Goal: Information Seeking & Learning: Check status

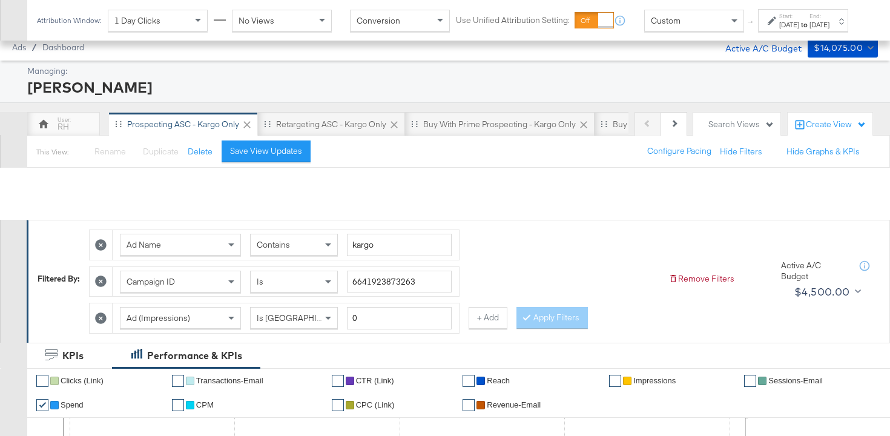
scroll to position [759, 0]
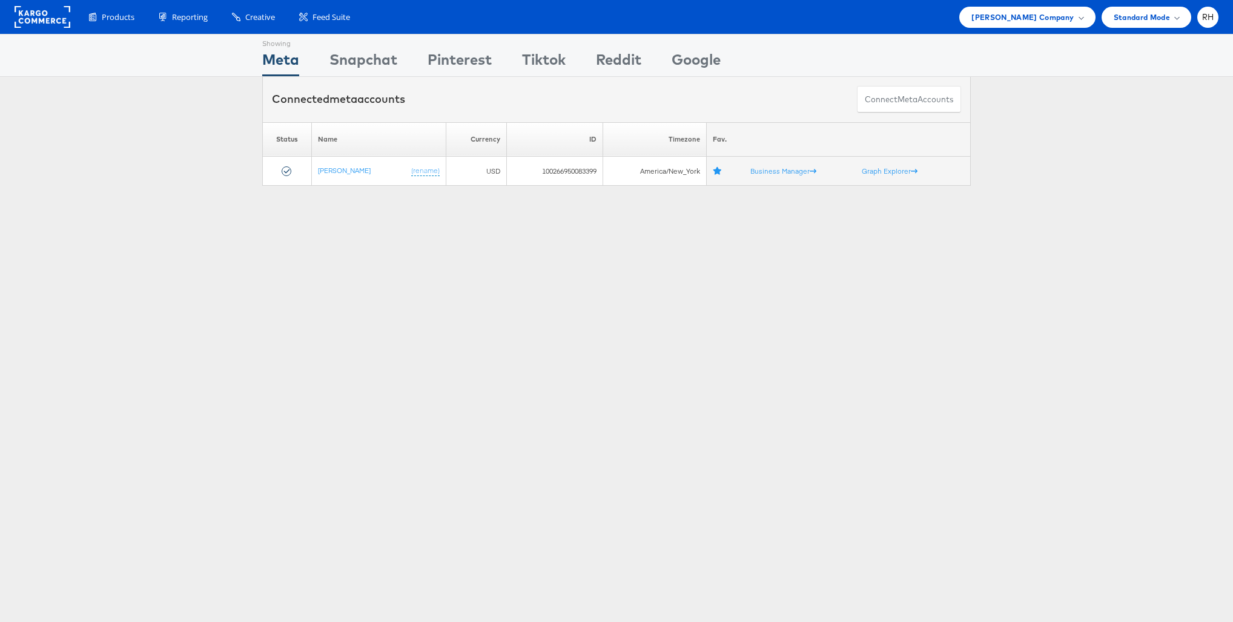
click at [1114, 177] on div "Please Wait Loading Accounts .... Status Name Currency ID Timezone Fav. [PERSON…" at bounding box center [616, 154] width 1233 height 64
click at [1005, 20] on span "Steve Madden Company" at bounding box center [1022, 17] width 102 height 13
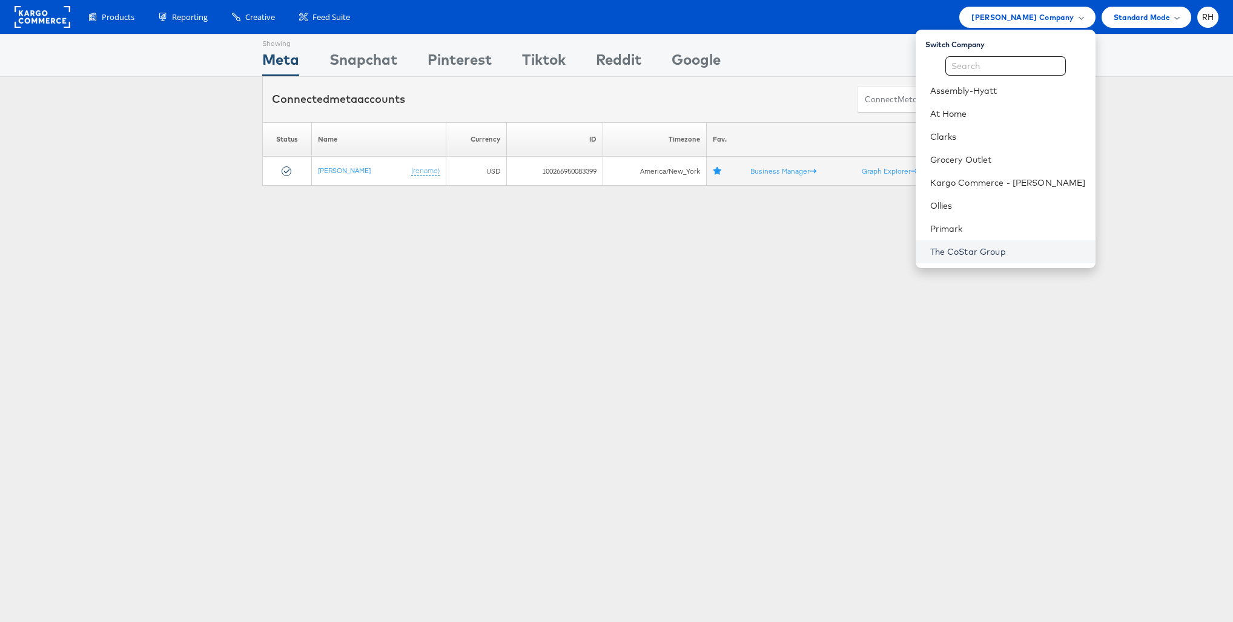
click at [991, 254] on link "The CoStar Group" at bounding box center [1008, 252] width 156 height 12
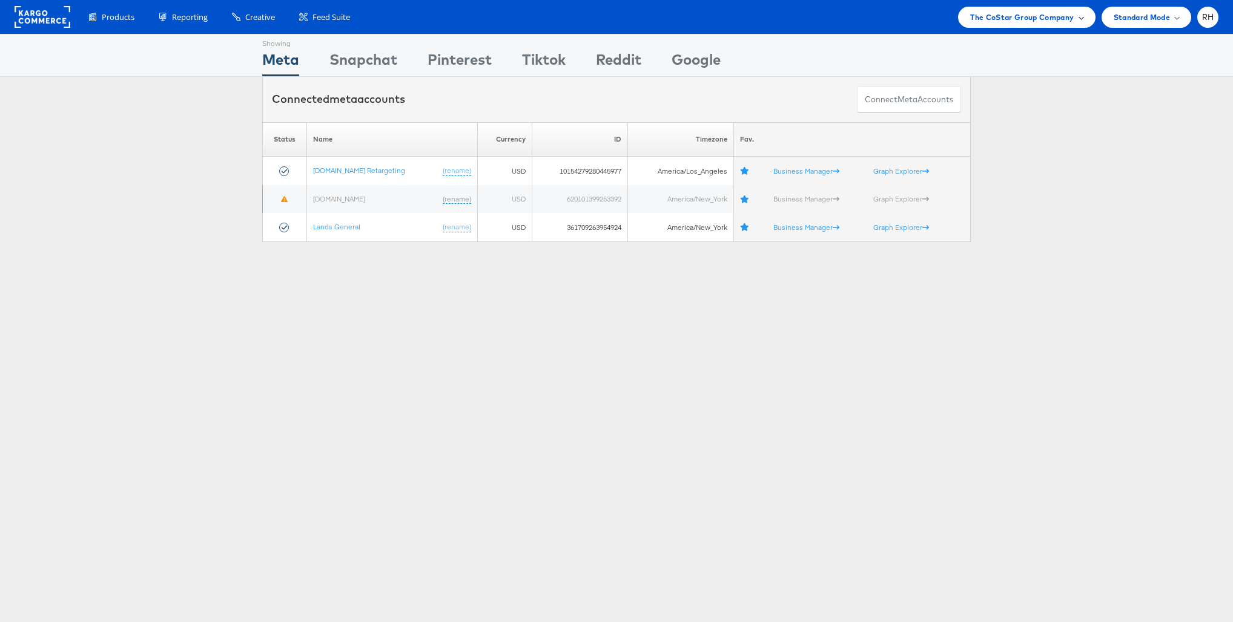
click at [1068, 22] on span "The CoStar Group Company" at bounding box center [1022, 17] width 104 height 13
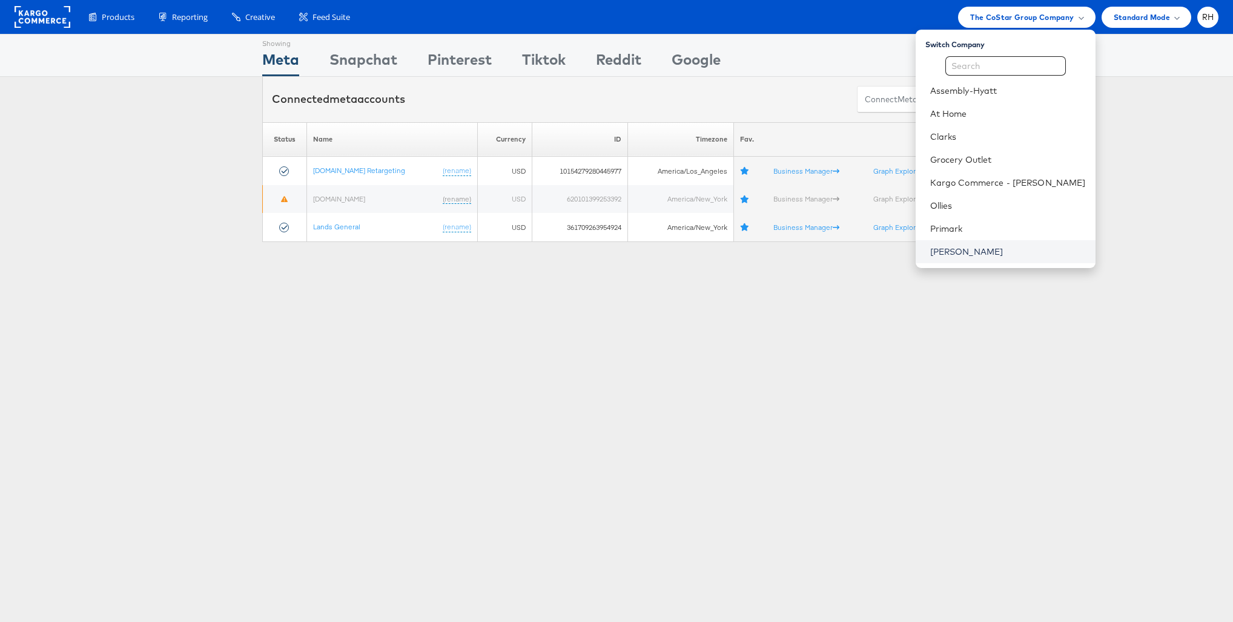
click at [1016, 256] on link "[PERSON_NAME]" at bounding box center [1008, 252] width 156 height 12
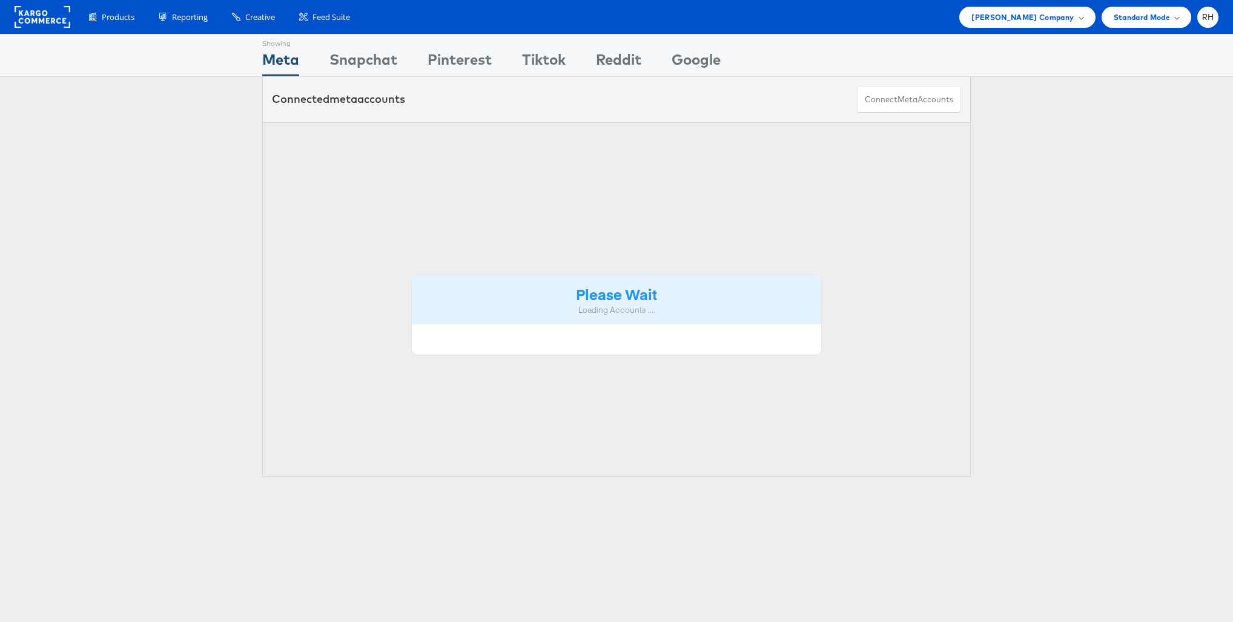
click at [1017, 30] on div "Products Product Catalogs Enhance Your Product Catalog, Map Them to Publishers,…" at bounding box center [616, 17] width 1233 height 34
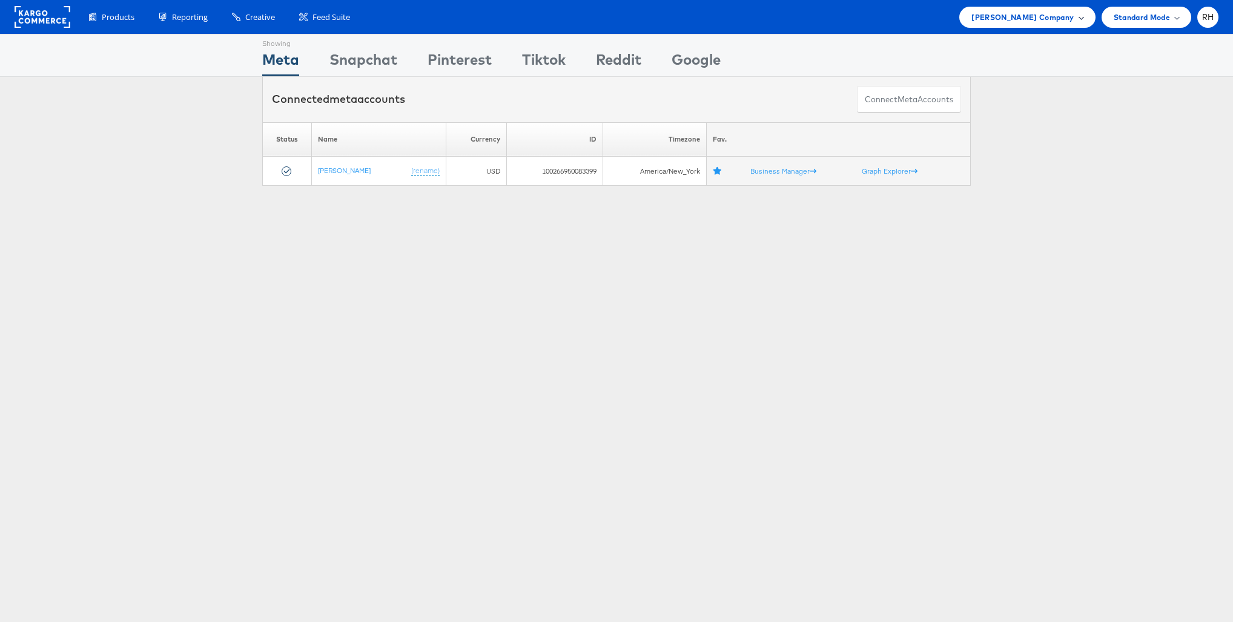
click at [1039, 12] on span "[PERSON_NAME] Company" at bounding box center [1022, 17] width 102 height 13
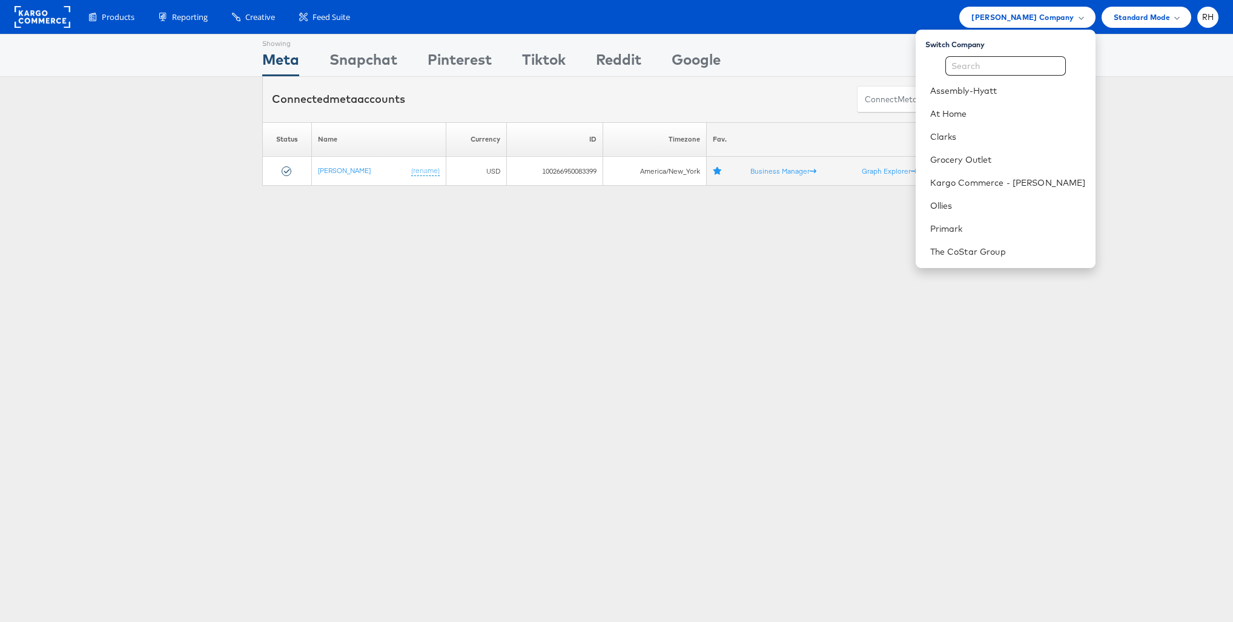
click at [1111, 244] on div "Showing Meta Showing Snapchat Showing Pinterest Showing Tiktok Showing Reddit S…" at bounding box center [616, 337] width 1233 height 606
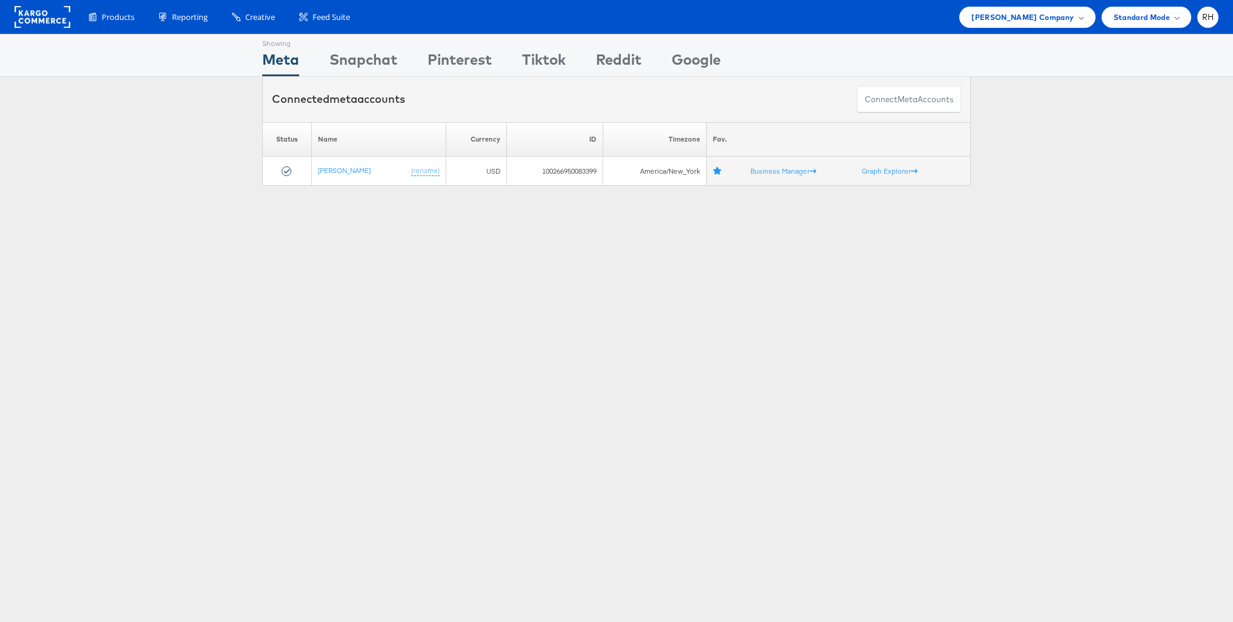
click at [1064, 170] on div "Please Wait Loading Accounts .... Status Name Currency ID Timezone Fav. Steve M…" at bounding box center [616, 154] width 1233 height 64
click at [994, 24] on div "Steve Madden Company" at bounding box center [1027, 17] width 136 height 21
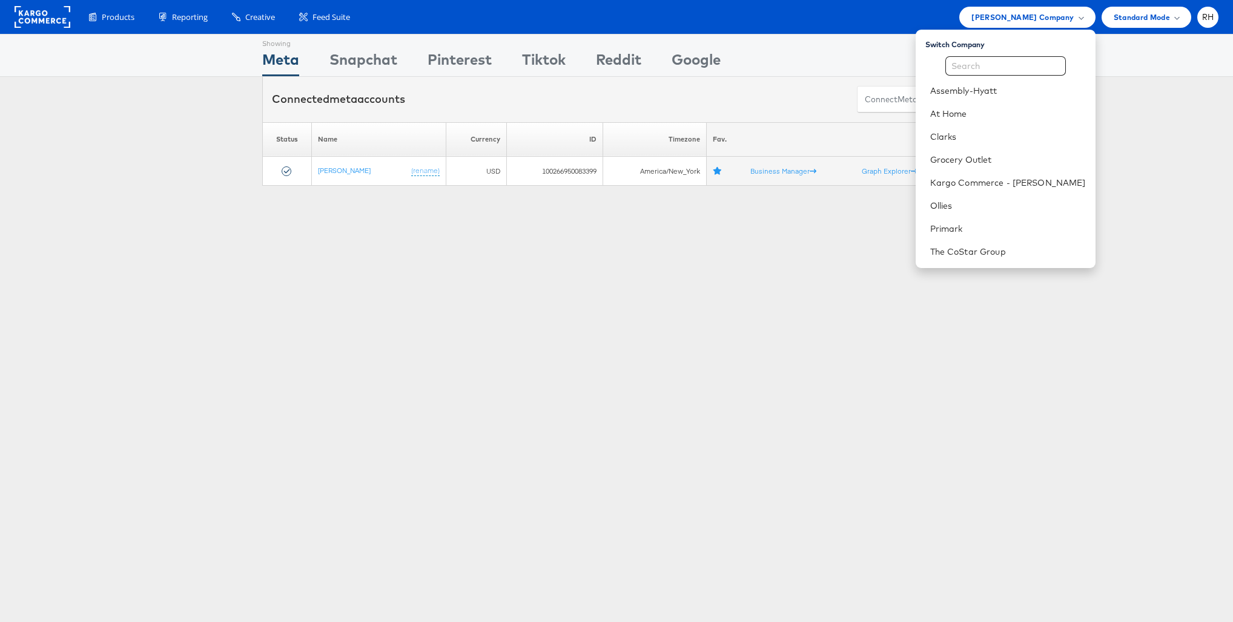
click at [1187, 122] on div "Please Wait Loading Accounts .... Status Name Currency ID Timezone Fav. Steve M…" at bounding box center [616, 154] width 1233 height 64
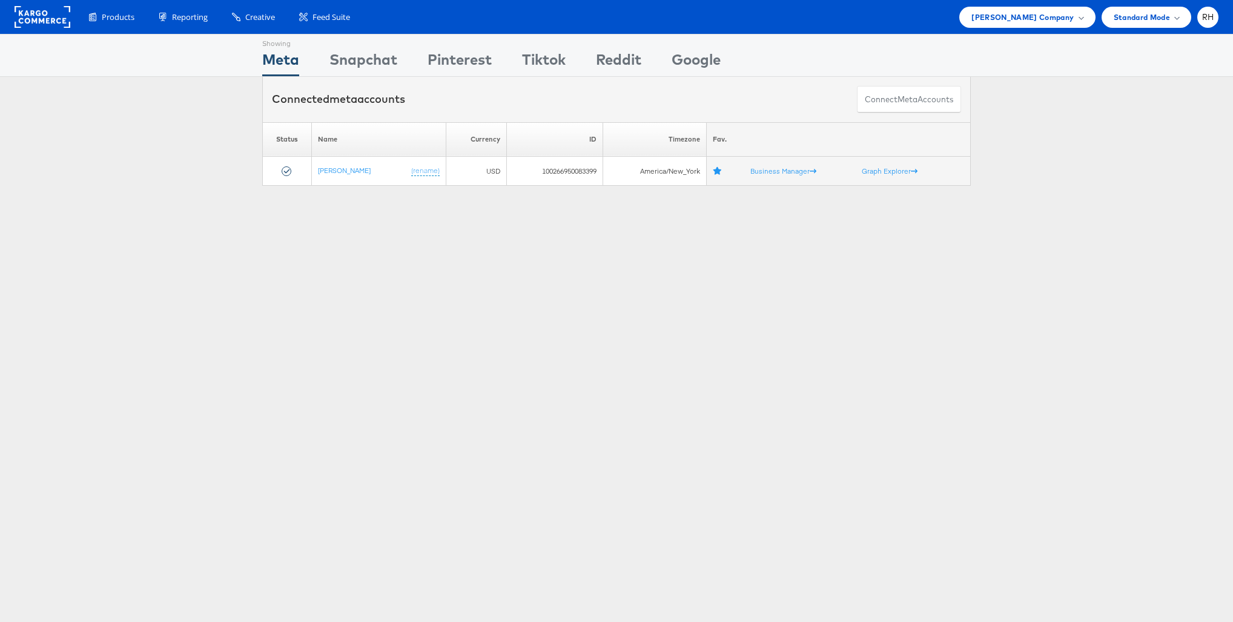
click at [1081, 300] on div "Showing Meta Showing Snapchat Showing Pinterest Showing Tiktok Showing Reddit S…" at bounding box center [616, 337] width 1233 height 606
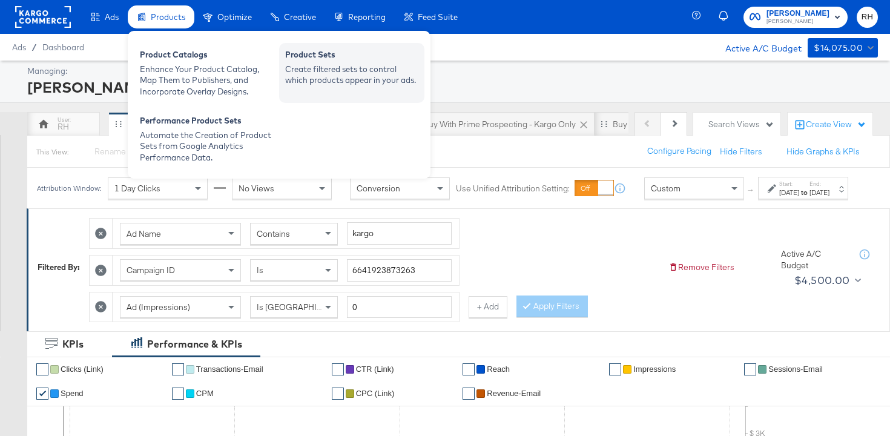
click at [320, 70] on div "Create filtered sets to control which products appear in your ads." at bounding box center [351, 75] width 133 height 22
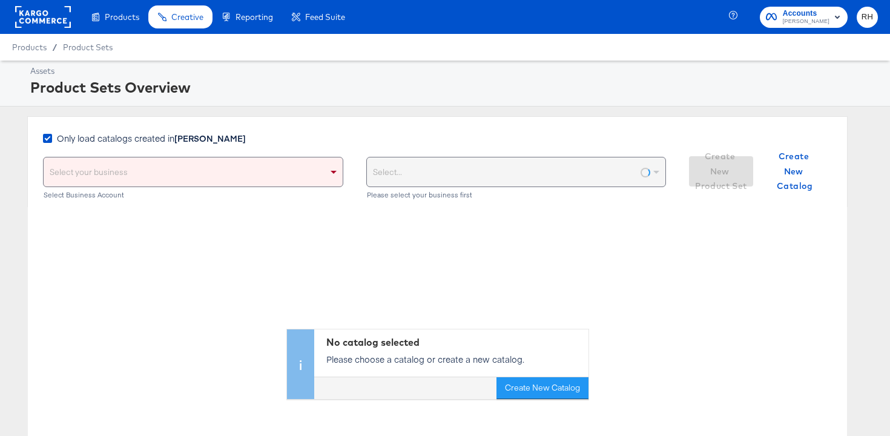
click at [69, 140] on span "Only load catalogs created in Steve Madden" at bounding box center [151, 138] width 189 height 12
click at [0, 0] on input "Only load catalogs created in Steve Madden" at bounding box center [0, 0] width 0 height 0
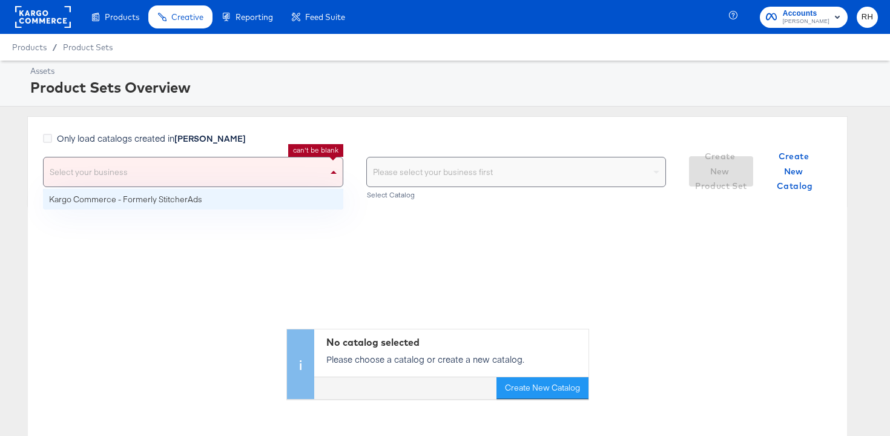
click at [81, 176] on div "Select your business" at bounding box center [193, 171] width 299 height 29
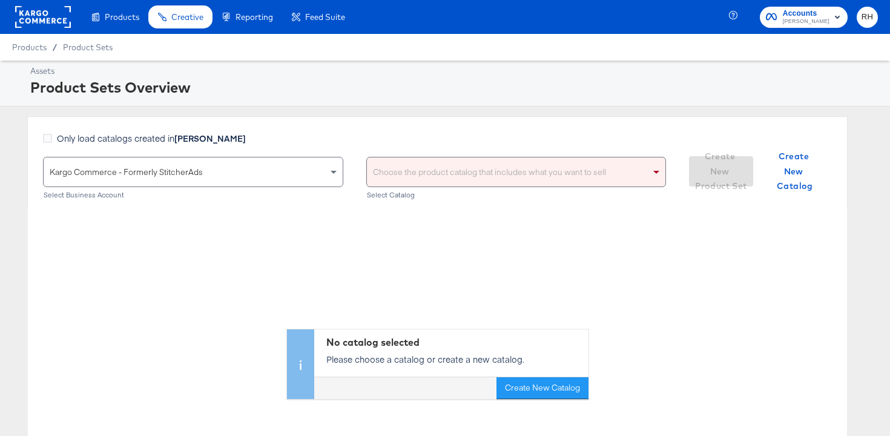
click at [436, 175] on div "Choose the product catalog that includes what you want to sell" at bounding box center [516, 171] width 299 height 29
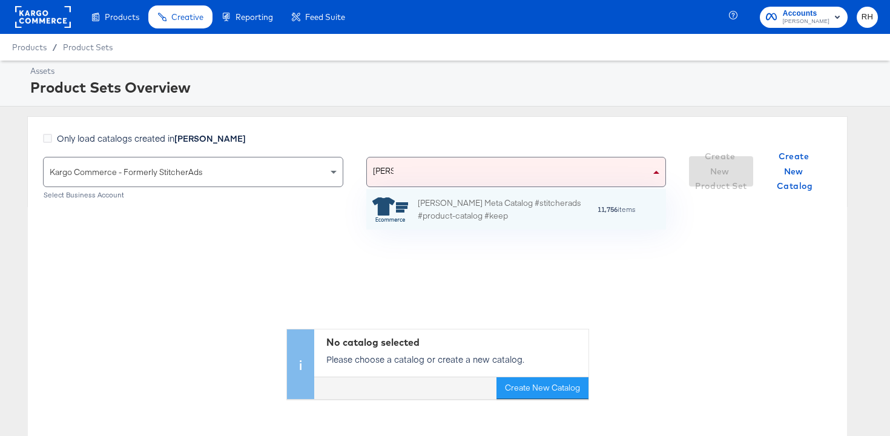
scroll to position [80, 300]
type input "steve"
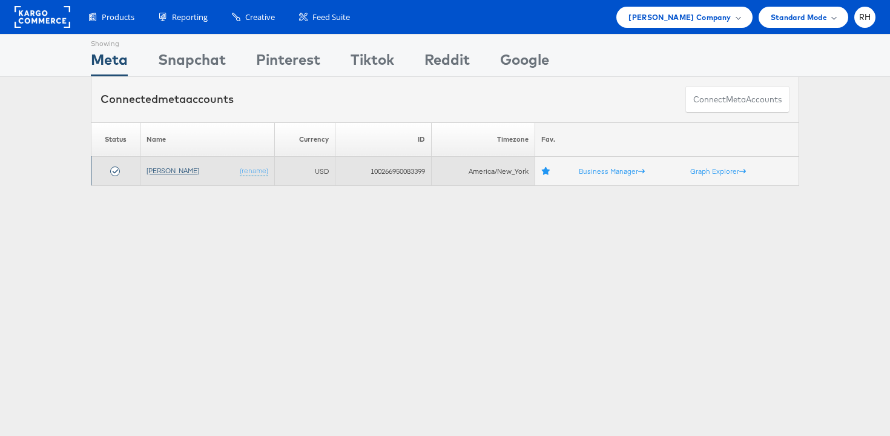
click at [171, 167] on link "[PERSON_NAME]" at bounding box center [173, 170] width 53 height 9
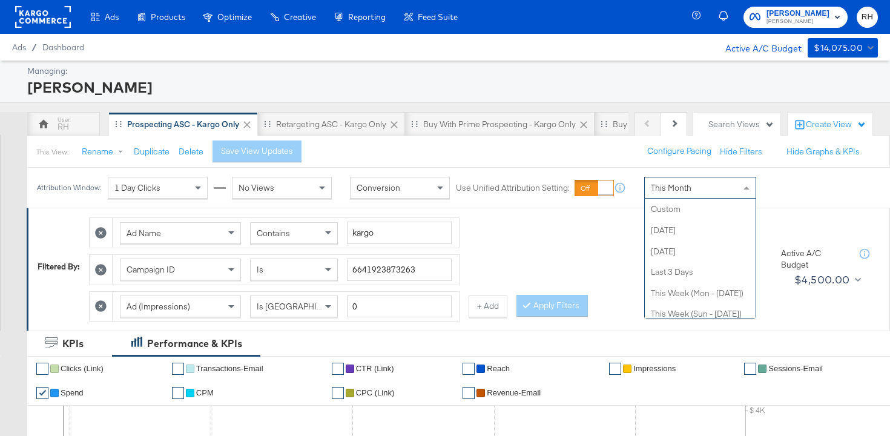
click at [694, 189] on div "This Month" at bounding box center [700, 187] width 111 height 21
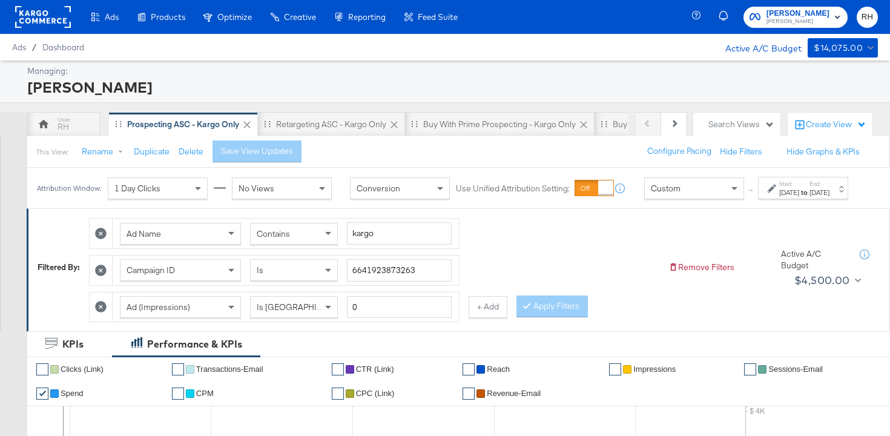
click at [779, 197] on div "Aug 15th 2025" at bounding box center [789, 193] width 20 height 10
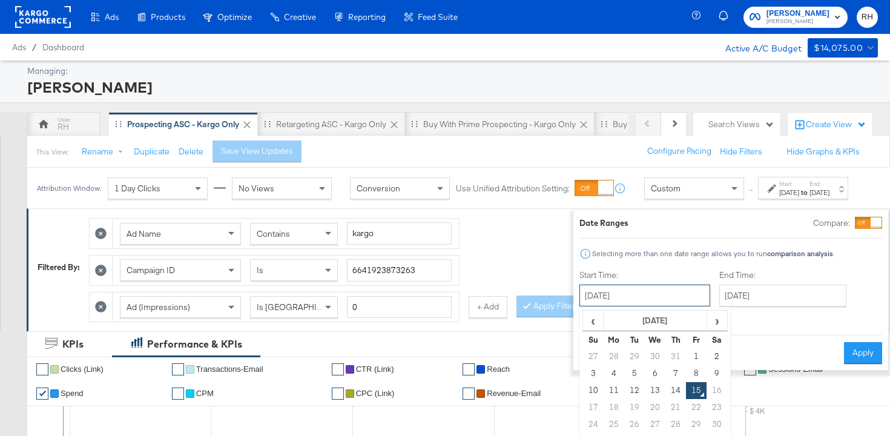
click at [622, 294] on input "August 15th 2025" at bounding box center [644, 296] width 131 height 22
click at [665, 374] on td "7" at bounding box center [675, 373] width 21 height 17
type input "[DATE]"
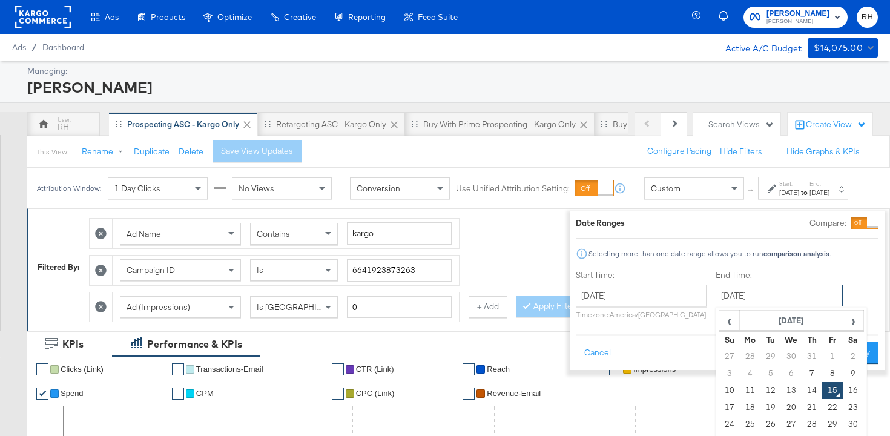
click at [716, 294] on input "August 15th 2025" at bounding box center [779, 296] width 127 height 22
click at [781, 393] on td "13" at bounding box center [791, 390] width 21 height 17
type input "August 13th 2025"
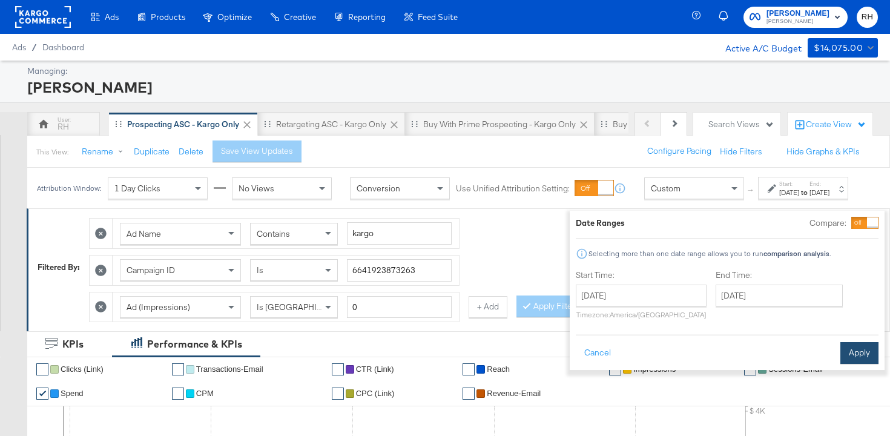
click at [840, 354] on button "Apply" at bounding box center [859, 353] width 38 height 22
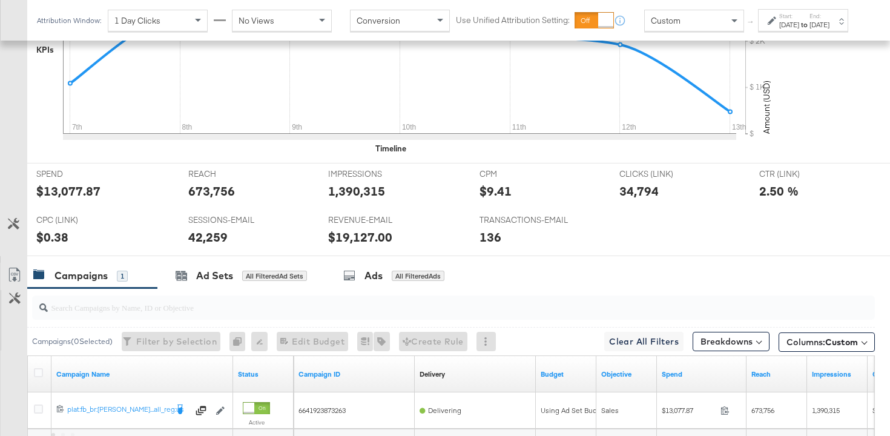
scroll to position [584, 0]
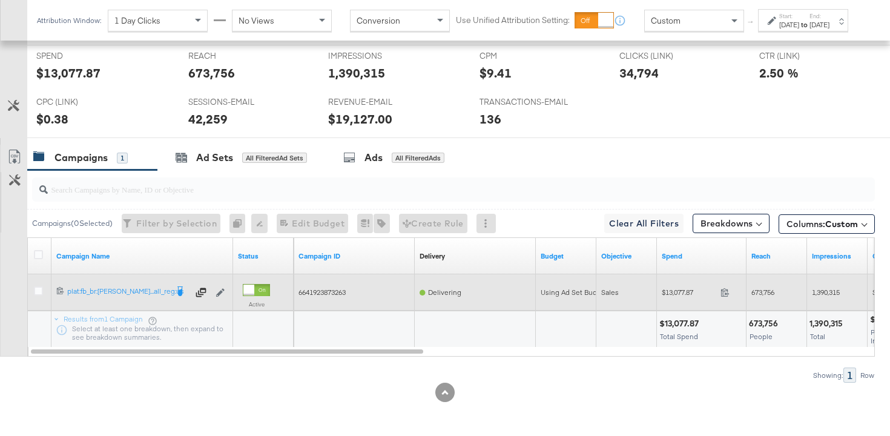
click at [724, 303] on div "$13,077.87 13077.87" at bounding box center [702, 292] width 90 height 36
click at [724, 297] on span at bounding box center [729, 293] width 26 height 9
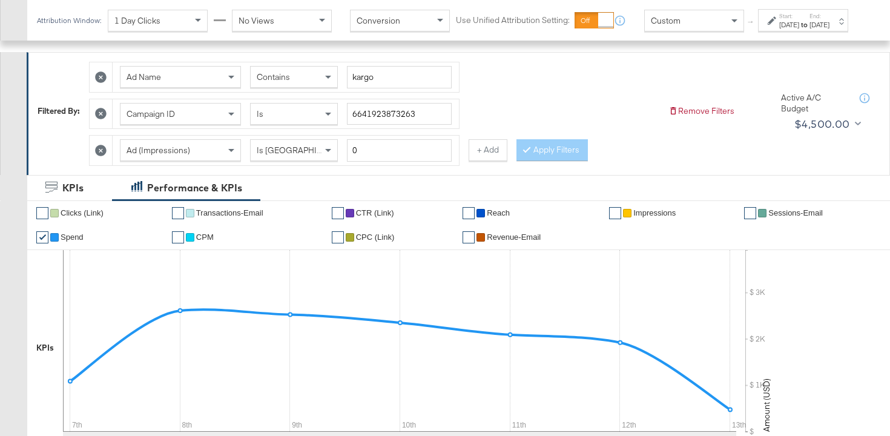
scroll to position [158, 0]
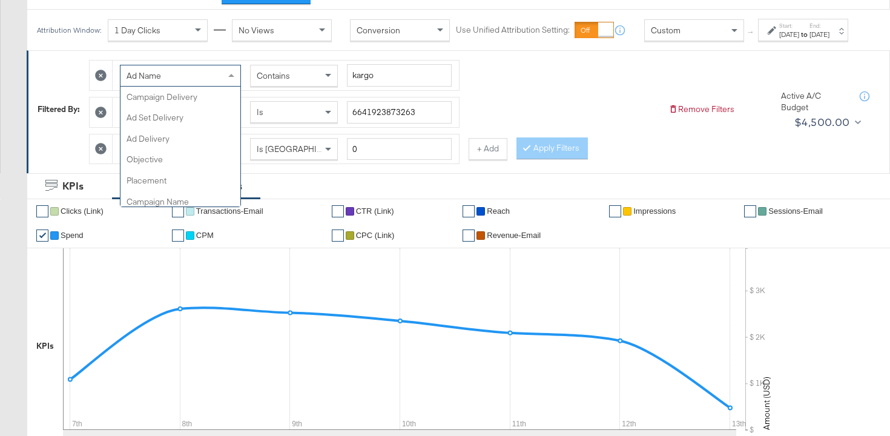
click at [214, 86] on div "Ad Name" at bounding box center [180, 75] width 120 height 21
click at [308, 78] on div "Contains" at bounding box center [294, 75] width 87 height 21
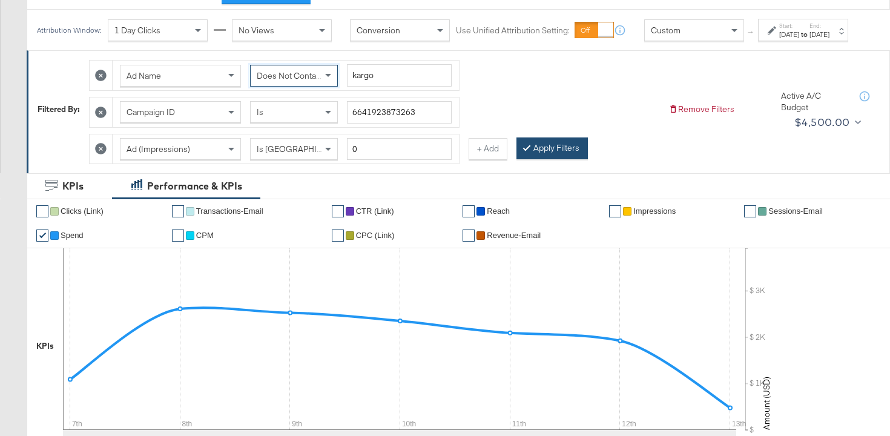
click at [532, 158] on button "Apply Filters" at bounding box center [552, 148] width 71 height 22
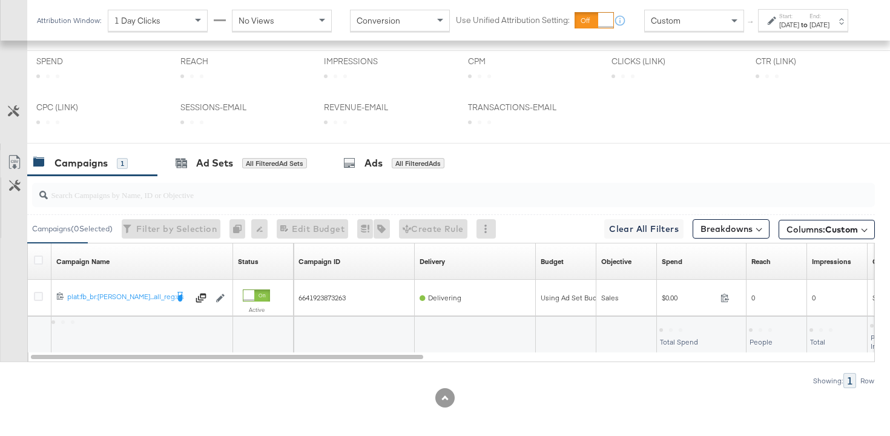
scroll to position [466, 0]
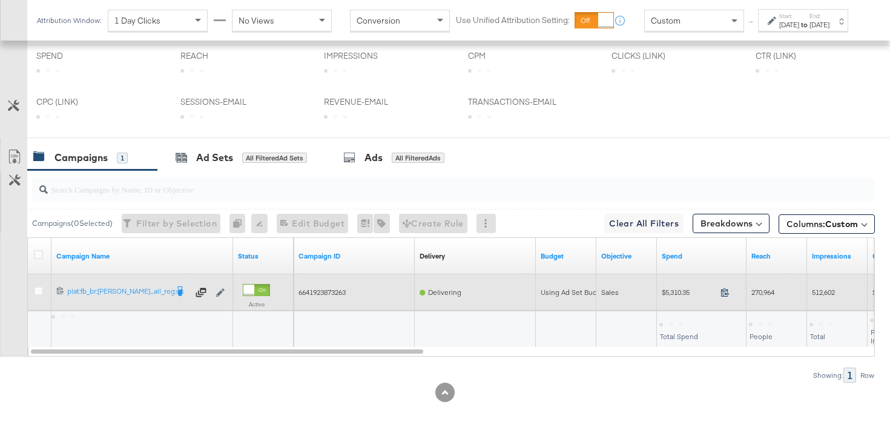
click at [726, 294] on icon at bounding box center [725, 292] width 8 height 8
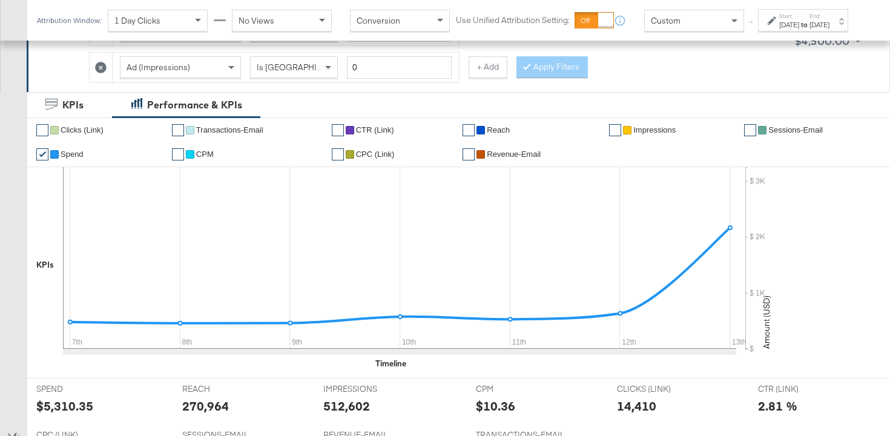
scroll to position [173, 0]
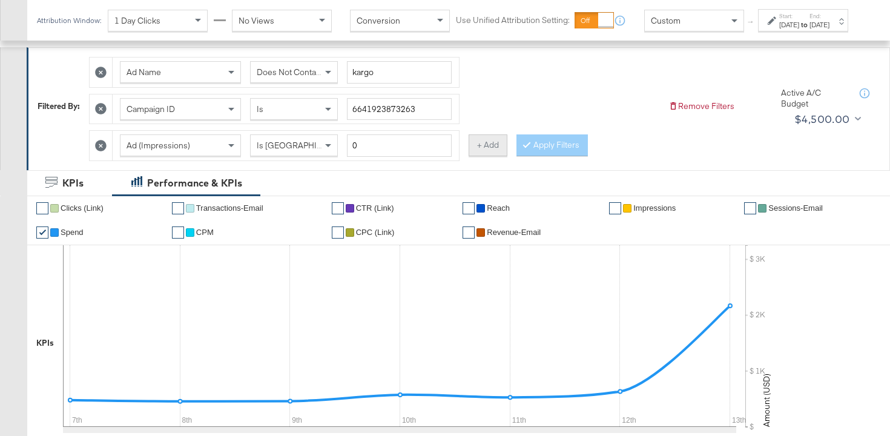
click at [491, 147] on button "+ Add" at bounding box center [488, 145] width 39 height 22
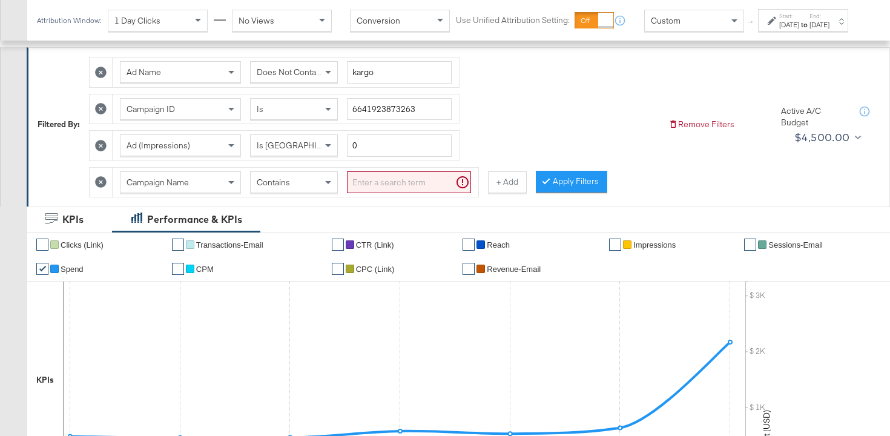
click at [200, 184] on div "Campaign Name" at bounding box center [180, 182] width 120 height 21
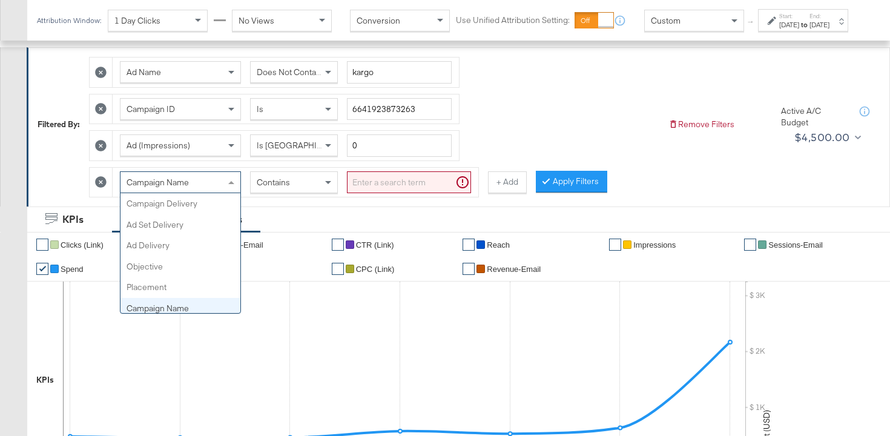
scroll to position [105, 0]
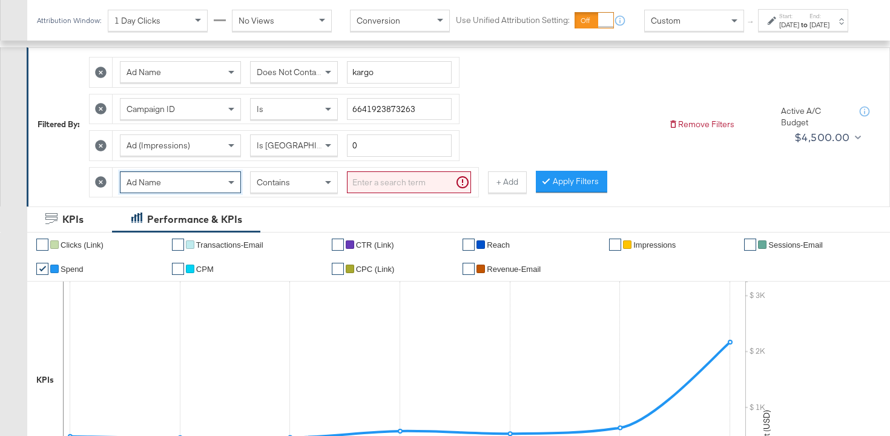
click at [369, 187] on input "search" at bounding box center [409, 182] width 124 height 22
type input "carousel"
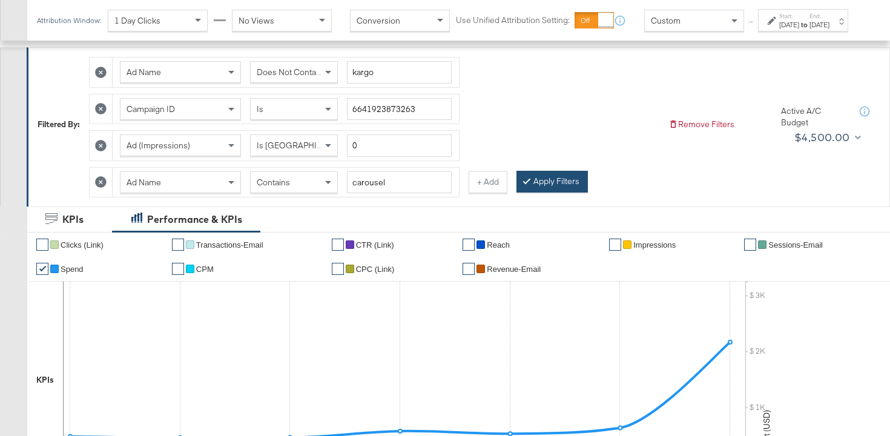
click at [525, 183] on icon at bounding box center [527, 180] width 4 height 7
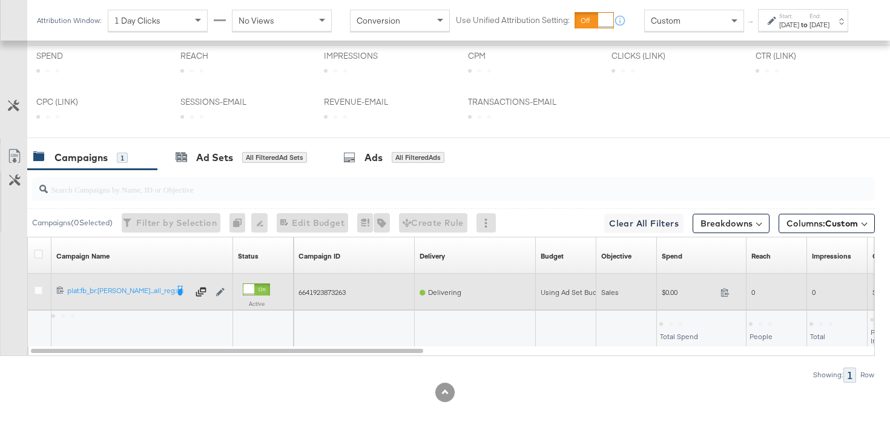
scroll to position [502, 0]
click at [727, 292] on icon at bounding box center [725, 292] width 9 height 9
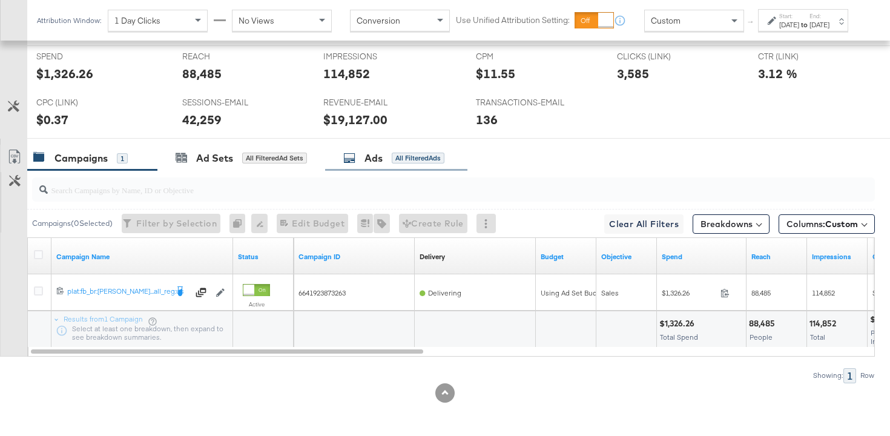
scroll to position [0, 0]
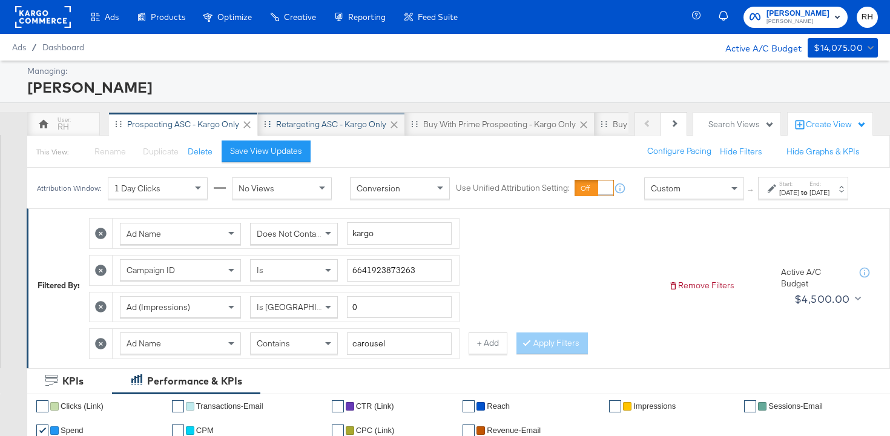
click at [325, 123] on div "Retargeting ASC - Kargo only" at bounding box center [331, 125] width 110 height 12
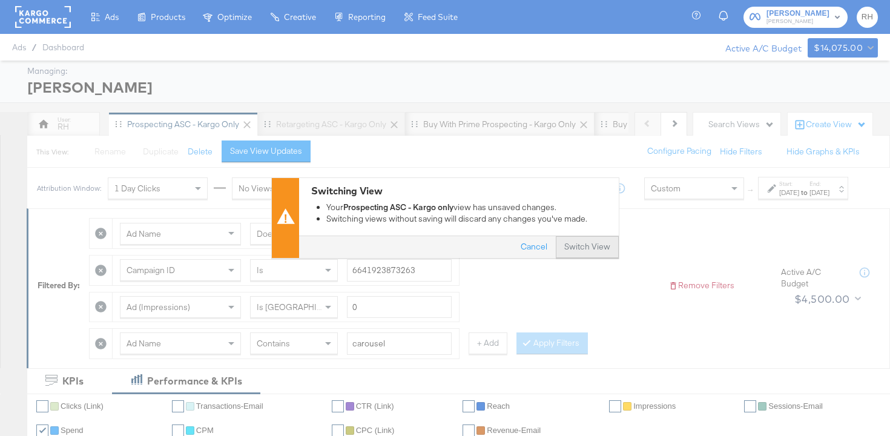
click at [589, 253] on button "Switch View" at bounding box center [587, 248] width 63 height 22
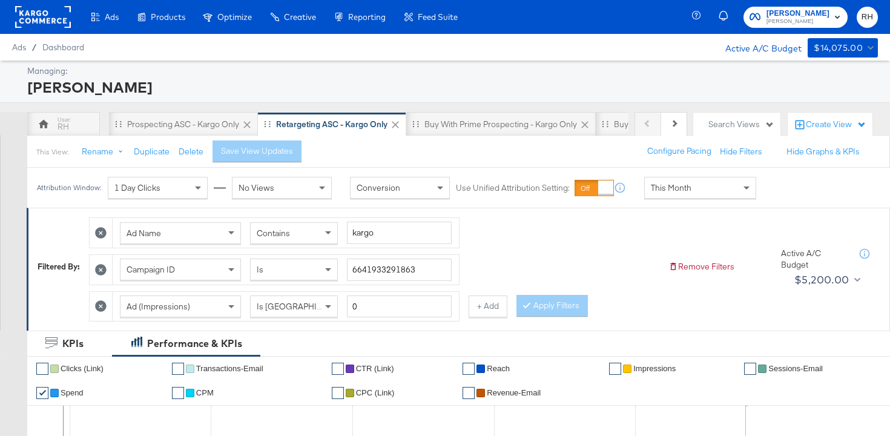
click at [676, 187] on span "This Month" at bounding box center [671, 187] width 41 height 11
click at [779, 197] on div "Aug 15th 2025" at bounding box center [789, 193] width 20 height 10
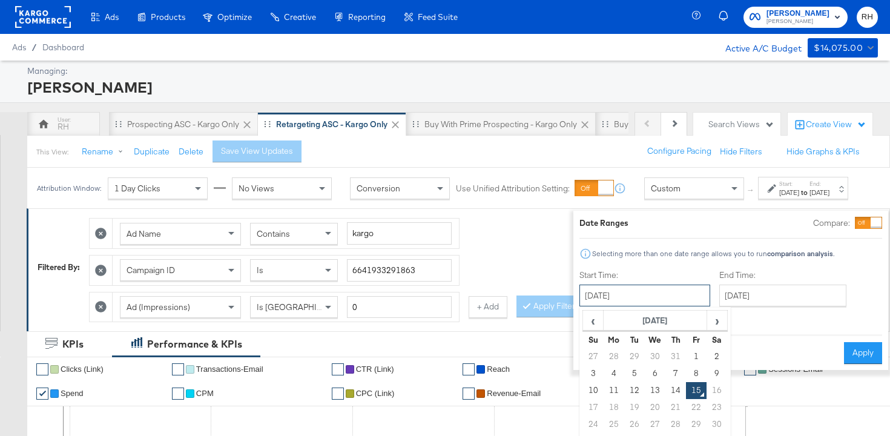
click at [638, 300] on input "August 15th 2025" at bounding box center [644, 296] width 131 height 22
click at [665, 370] on td "7" at bounding box center [675, 373] width 21 height 17
type input "August 7th 2025"
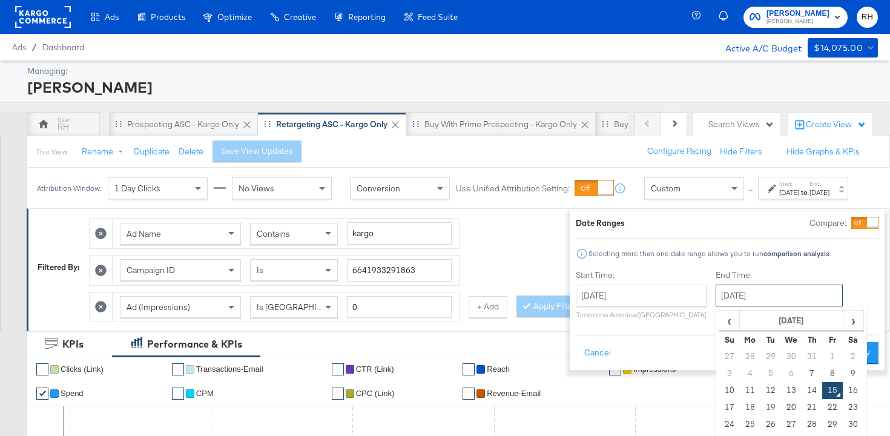
click at [716, 300] on input "August 15th 2025" at bounding box center [779, 296] width 127 height 22
click at [781, 388] on td "13" at bounding box center [791, 390] width 21 height 17
type input "August 13th 2025"
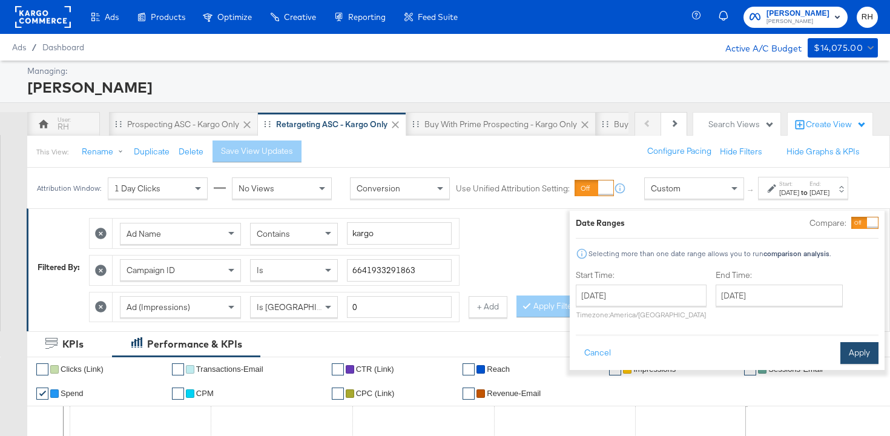
click at [840, 361] on button "Apply" at bounding box center [859, 353] width 38 height 22
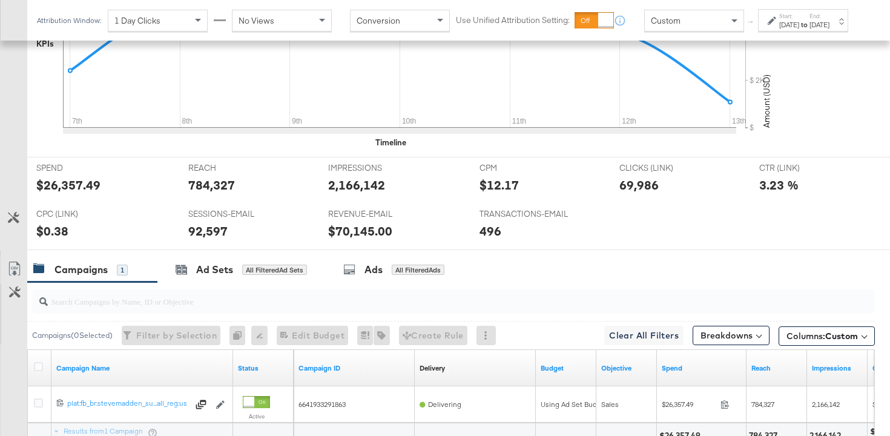
scroll to position [584, 0]
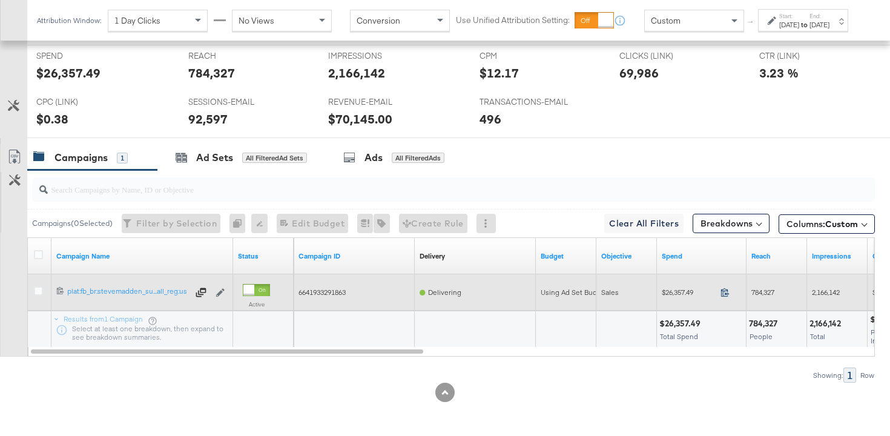
click at [724, 292] on icon at bounding box center [725, 292] width 9 height 9
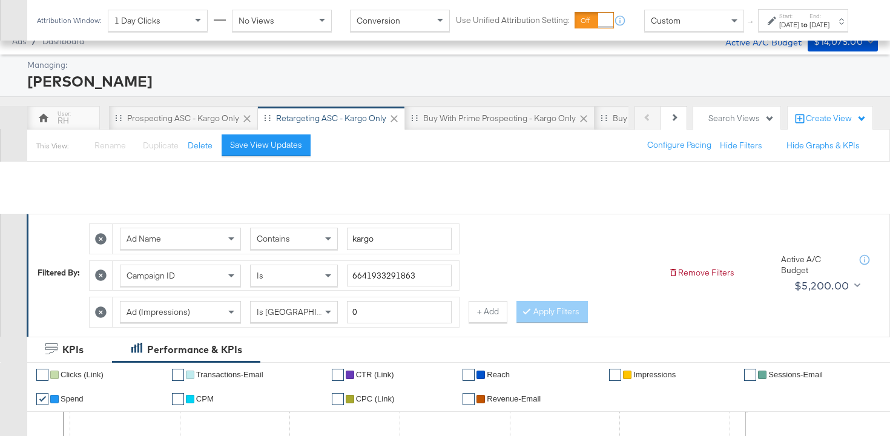
scroll to position [0, 0]
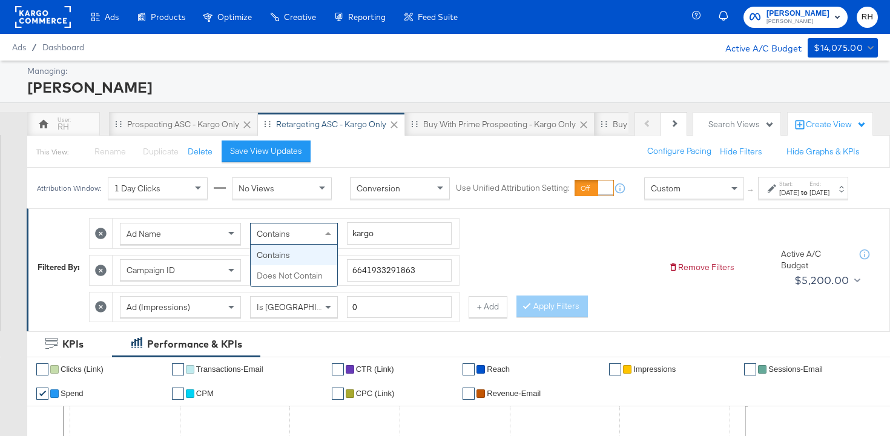
click at [266, 239] on span "Contains" at bounding box center [273, 233] width 33 height 11
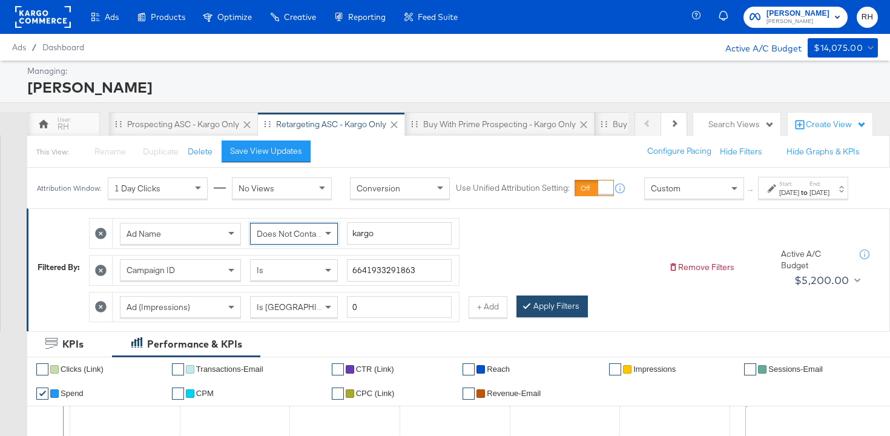
click at [572, 317] on button "Apply Filters" at bounding box center [552, 306] width 71 height 22
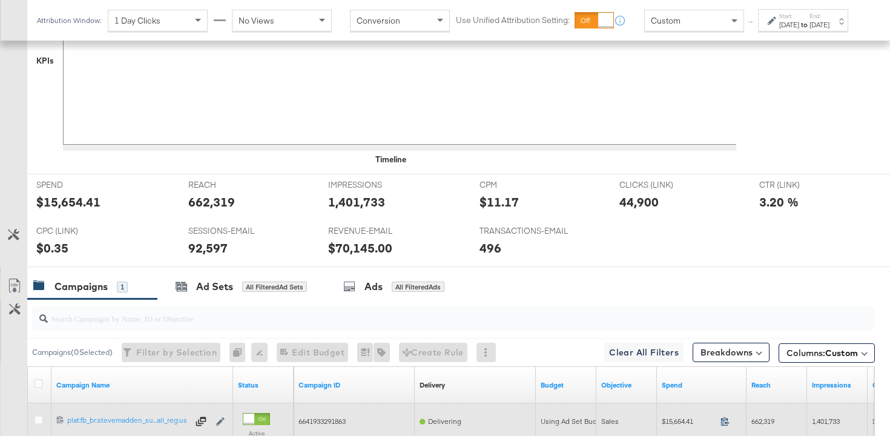
scroll to position [573, 0]
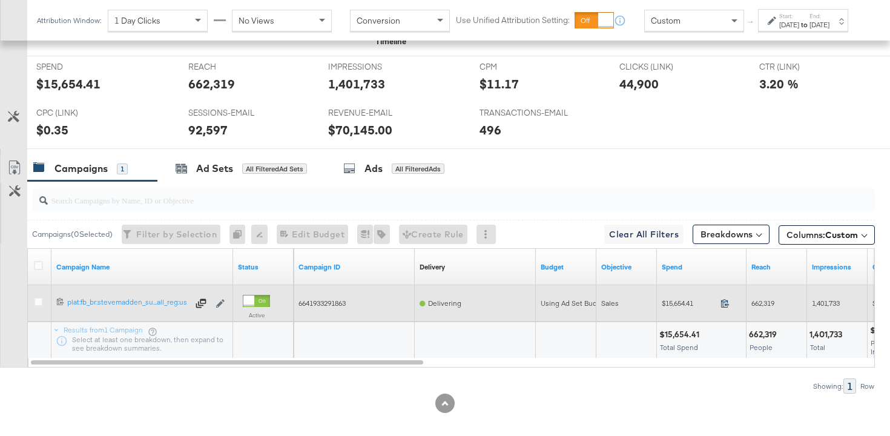
click at [724, 305] on icon at bounding box center [725, 303] width 9 height 9
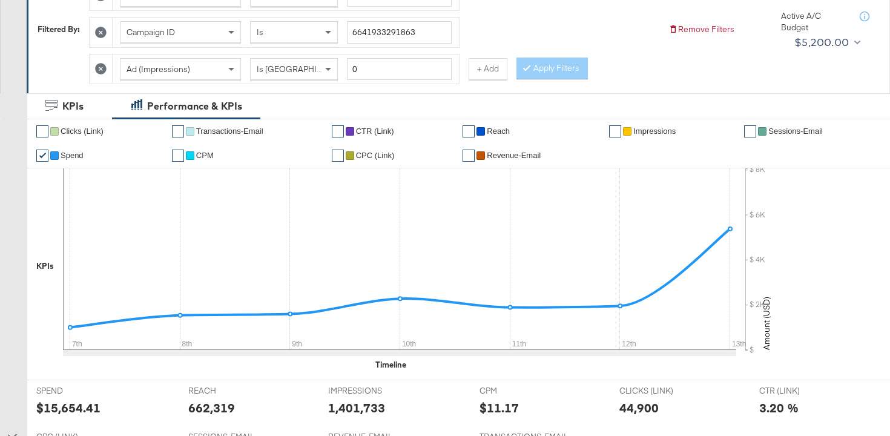
scroll to position [0, 0]
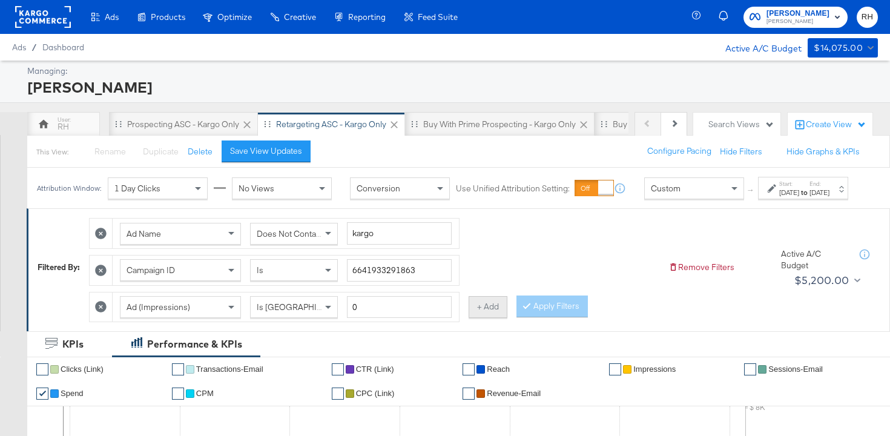
click at [480, 318] on button "+ Add" at bounding box center [488, 307] width 39 height 22
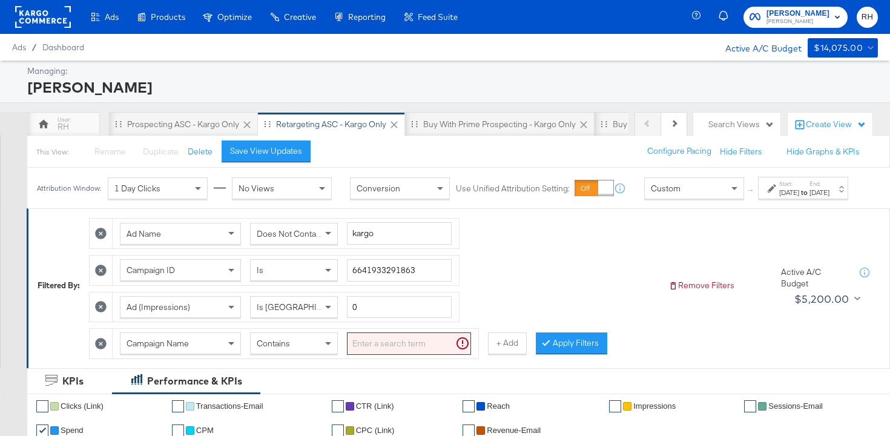
click at [229, 354] on div "Campaign Name" at bounding box center [180, 343] width 121 height 22
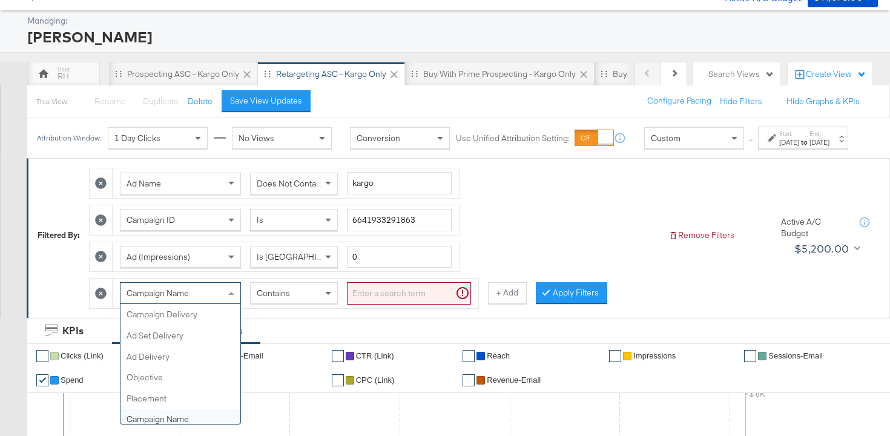
scroll to position [105, 0]
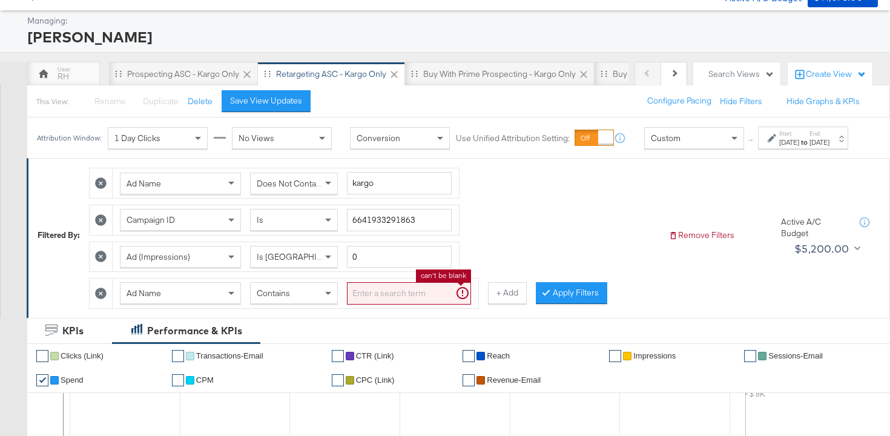
click at [378, 305] on input "search" at bounding box center [409, 293] width 124 height 22
type input "carousel"
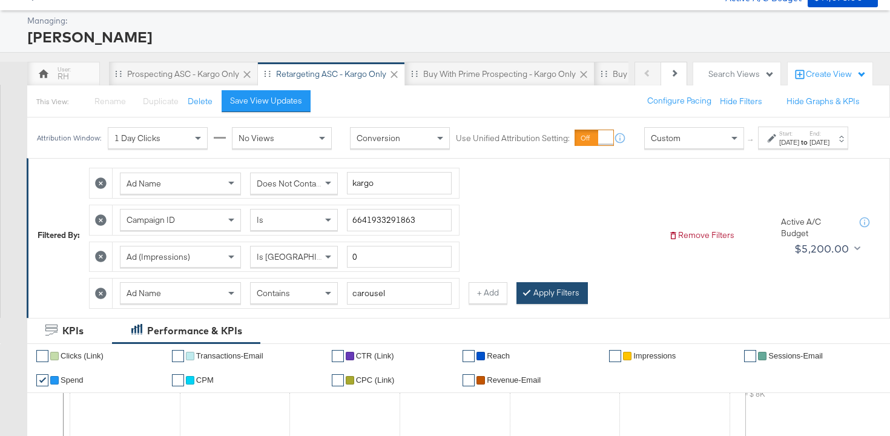
click at [527, 299] on div at bounding box center [529, 293] width 8 height 12
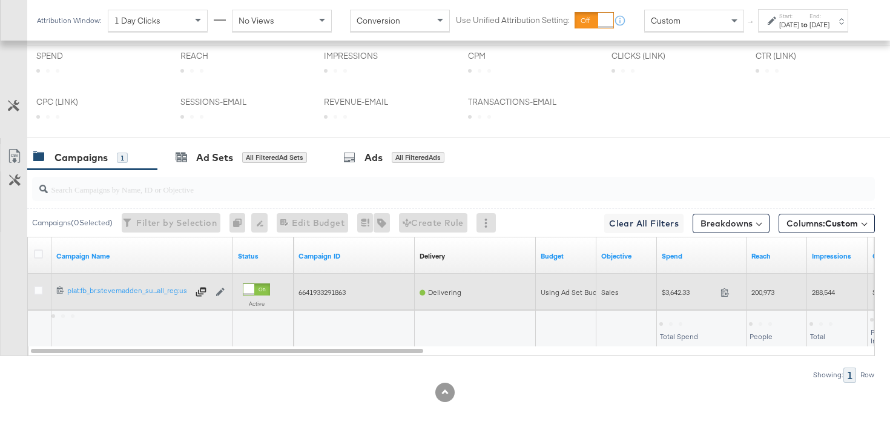
scroll to position [565, 0]
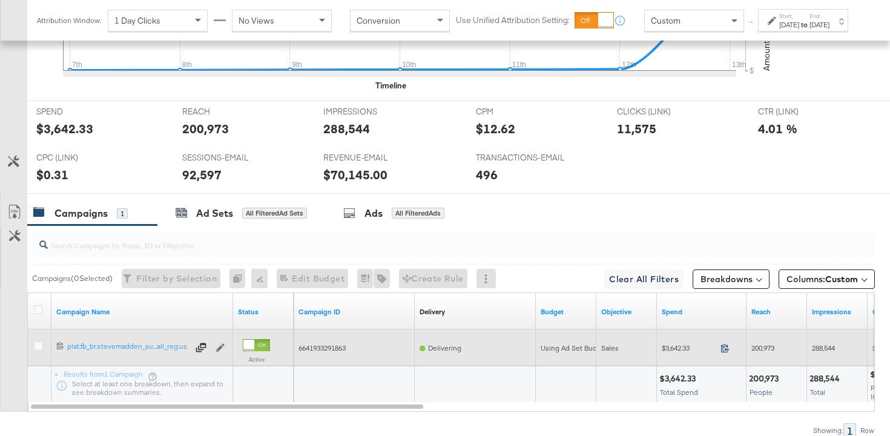
click at [722, 348] on icon at bounding box center [725, 347] width 9 height 9
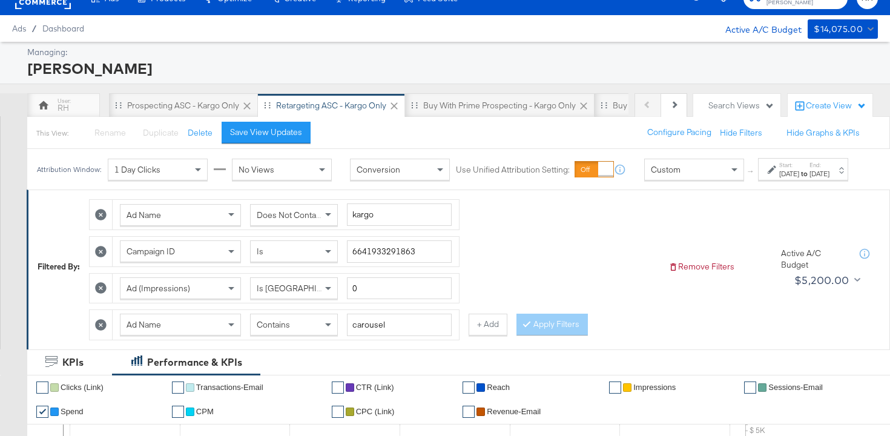
scroll to position [0, 0]
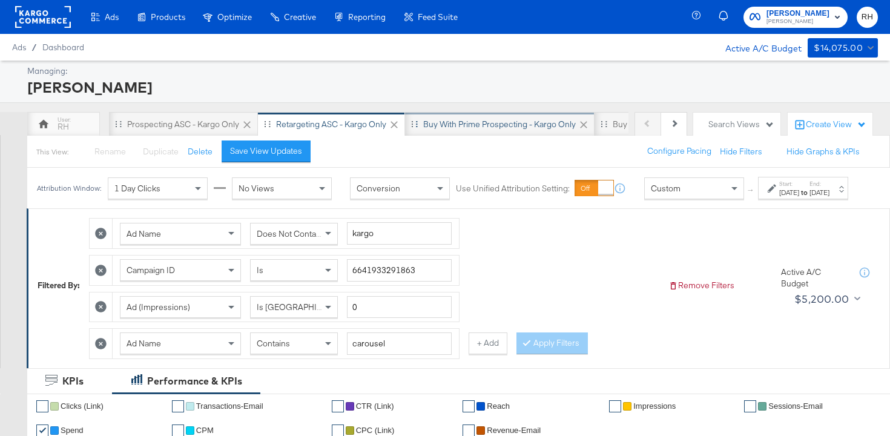
click at [466, 122] on div "Buy with Prime Prospecting - Kargo only" at bounding box center [499, 125] width 153 height 12
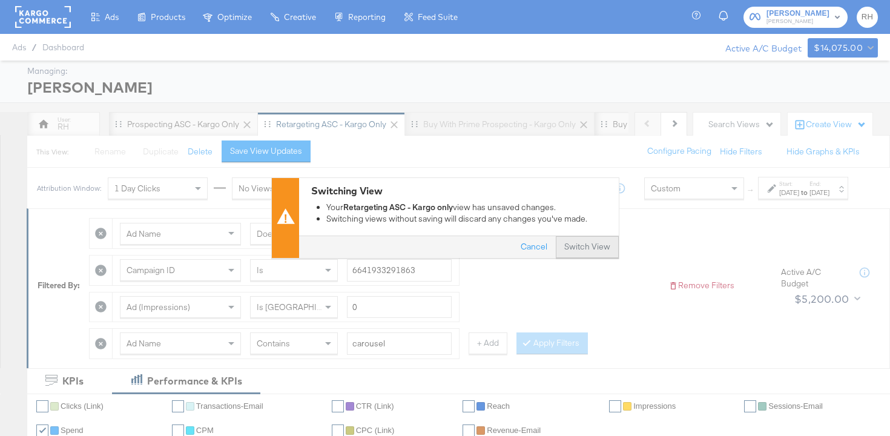
click at [589, 249] on button "Switch View" at bounding box center [587, 248] width 63 height 22
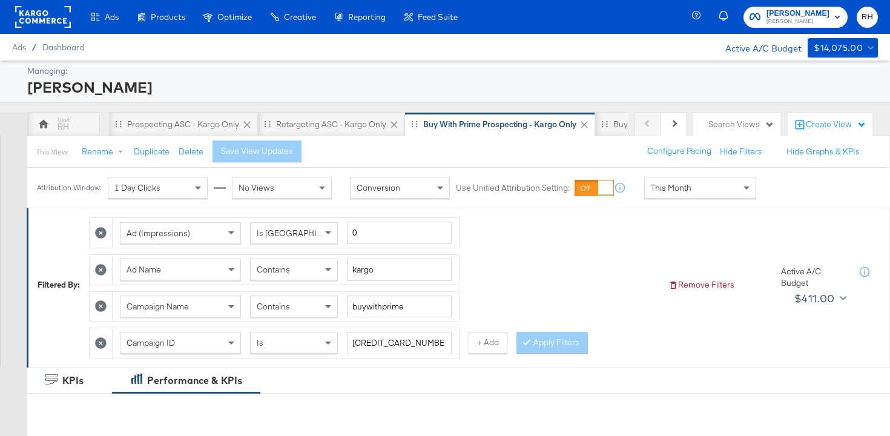
click at [696, 192] on div "This Month" at bounding box center [700, 187] width 111 height 21
click at [768, 193] on icon at bounding box center [772, 188] width 8 height 8
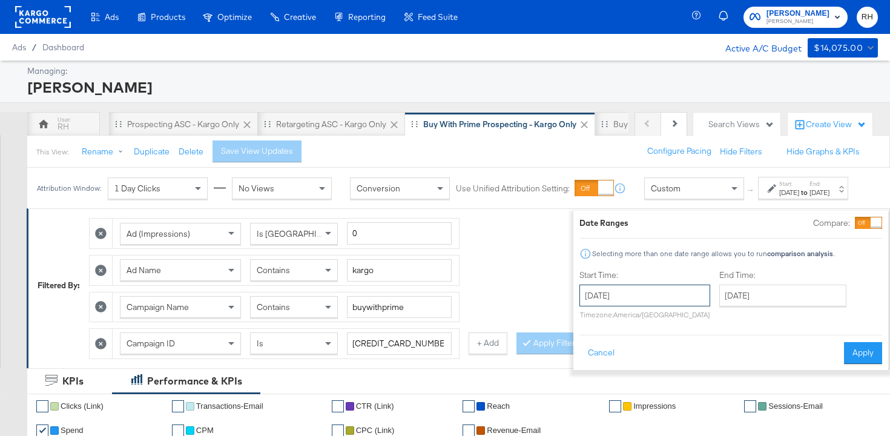
click at [661, 302] on input "August 15th 2025" at bounding box center [644, 296] width 131 height 22
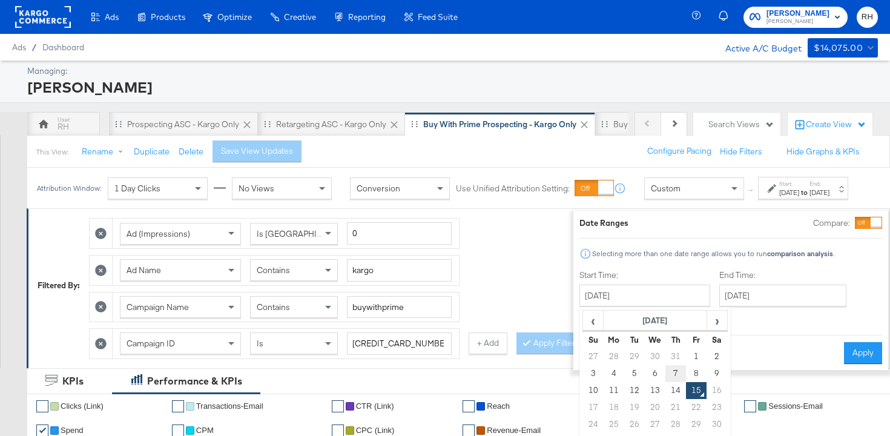
click at [665, 375] on td "7" at bounding box center [675, 373] width 21 height 17
type input "August 7th 2025"
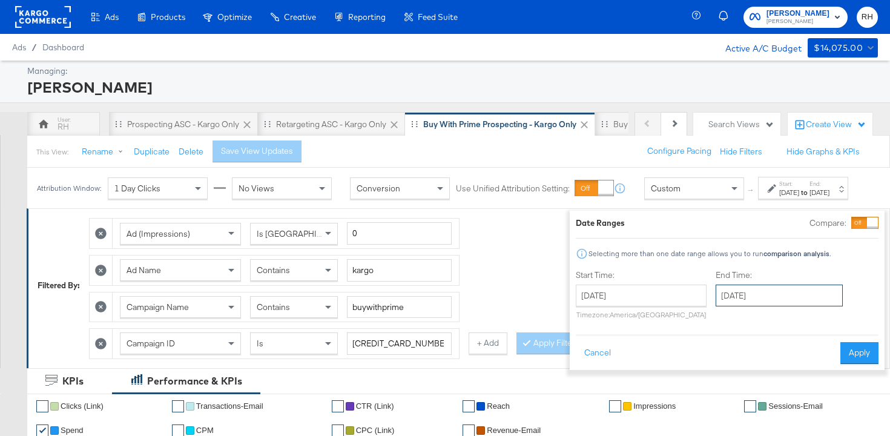
click at [724, 303] on input "August 15th 2025" at bounding box center [779, 296] width 127 height 22
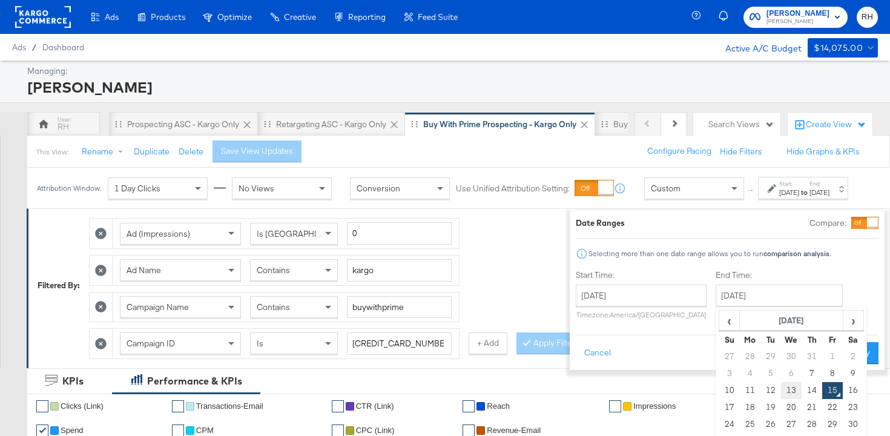
click at [781, 393] on td "13" at bounding box center [791, 390] width 21 height 17
type input "August 13th 2025"
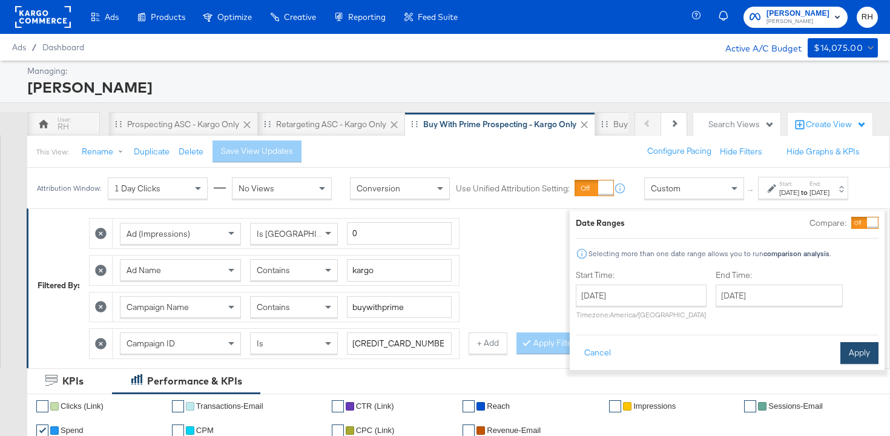
click at [843, 362] on button "Apply" at bounding box center [859, 353] width 38 height 22
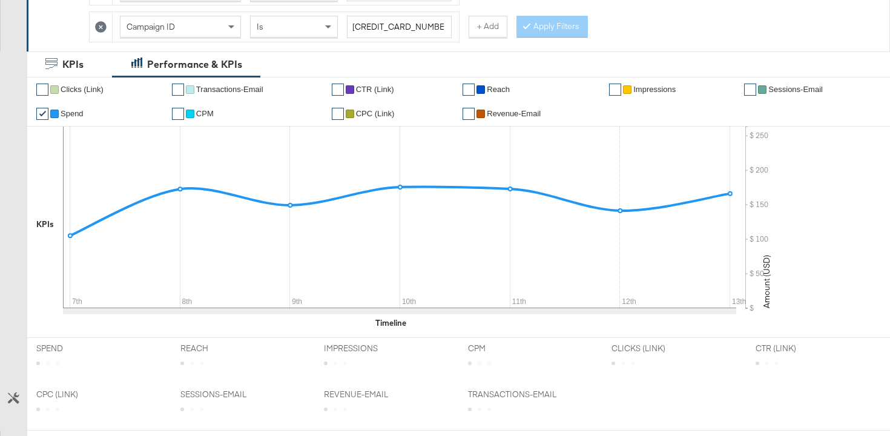
scroll to position [620, 0]
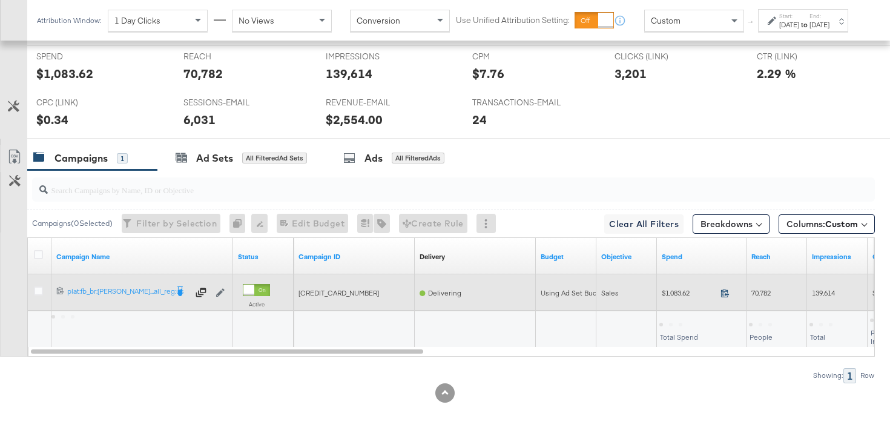
click at [727, 294] on icon at bounding box center [725, 292] width 9 height 9
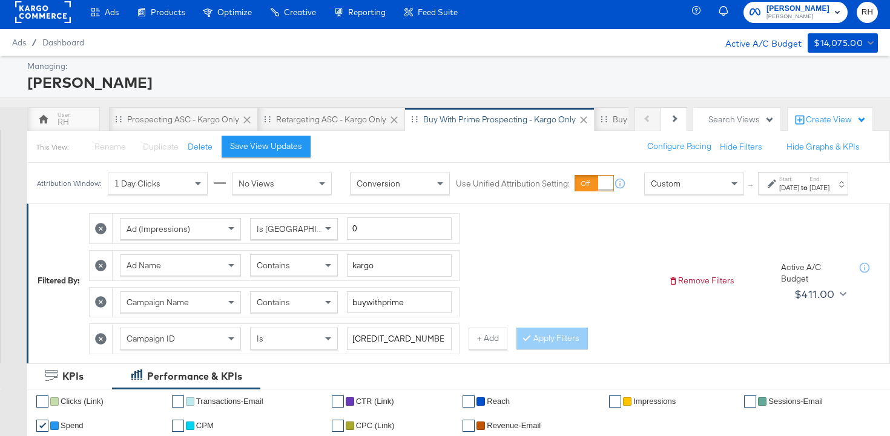
scroll to position [0, 0]
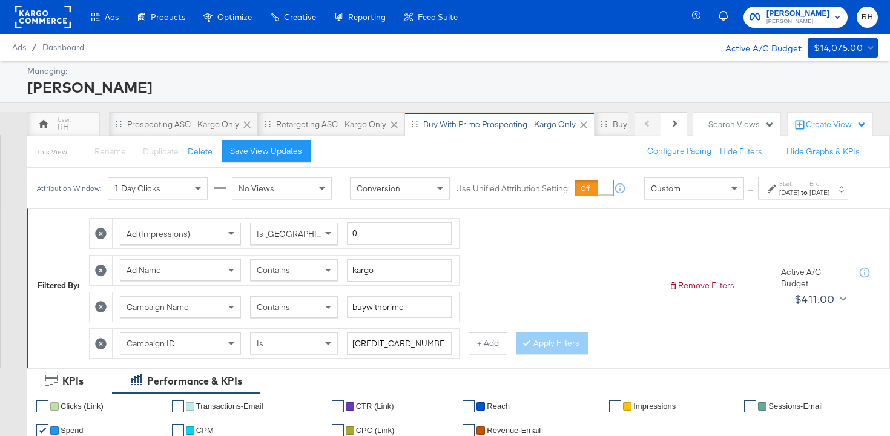
click at [293, 280] on div "Contains" at bounding box center [294, 270] width 87 height 21
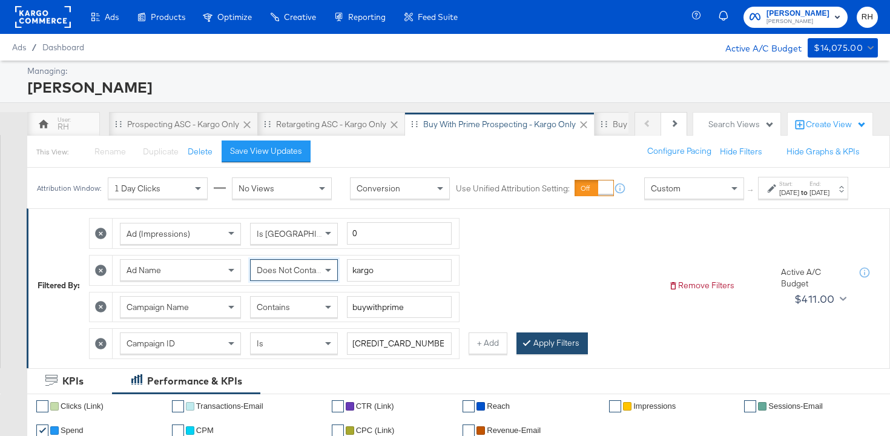
click at [518, 354] on button "Apply Filters" at bounding box center [552, 343] width 71 height 22
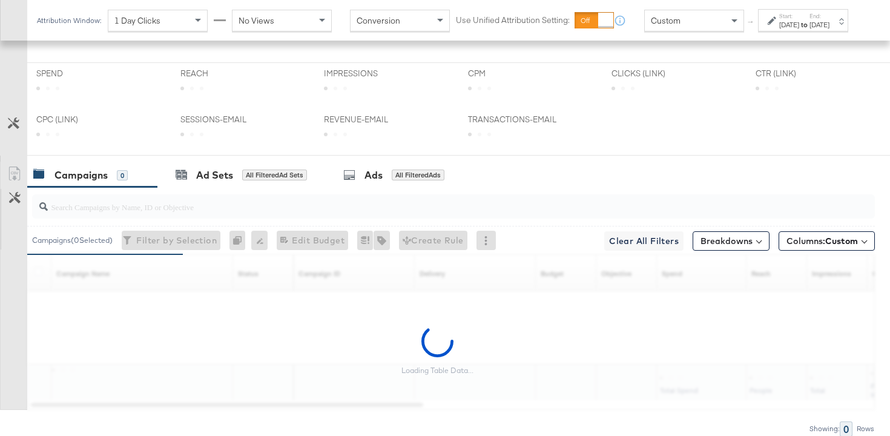
scroll to position [603, 0]
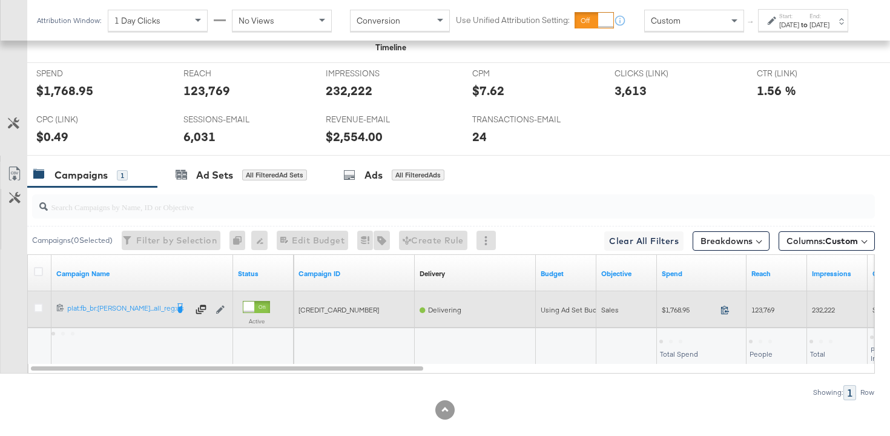
click at [728, 309] on icon at bounding box center [725, 309] width 9 height 9
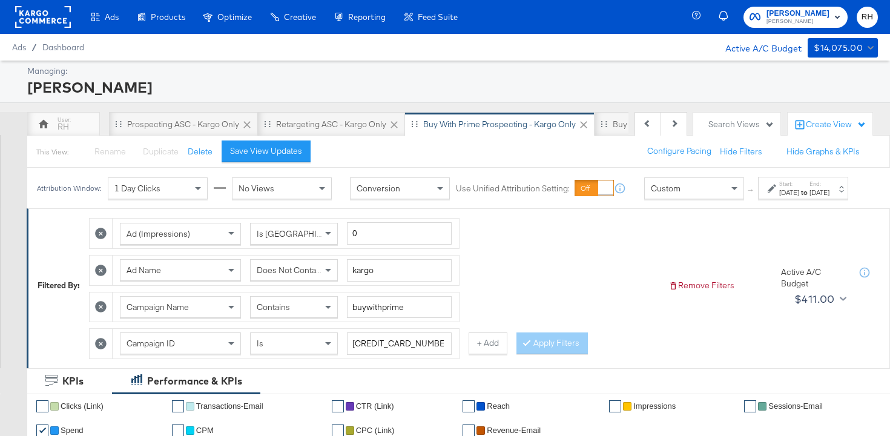
scroll to position [0, 196]
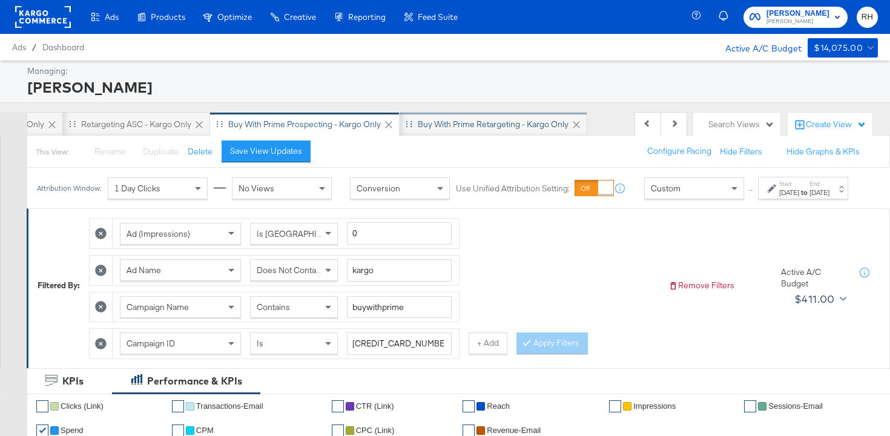
click at [481, 126] on div "Buy with Prime Retargeting - Kargo only" at bounding box center [493, 125] width 151 height 12
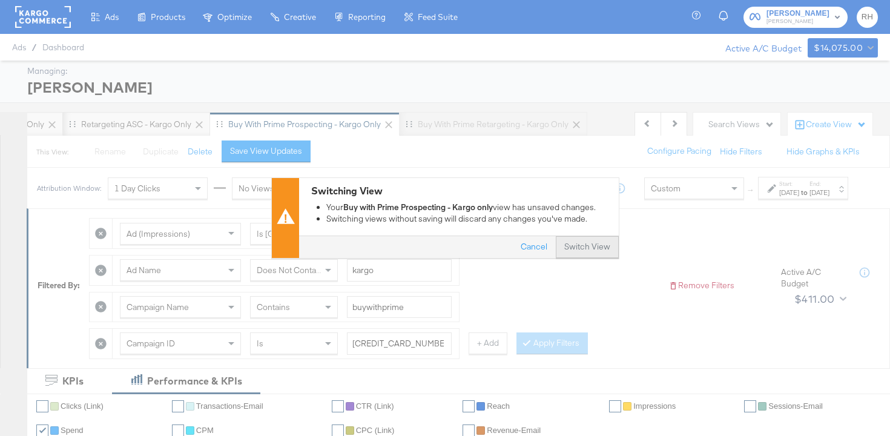
click at [566, 245] on button "Switch View" at bounding box center [587, 248] width 63 height 22
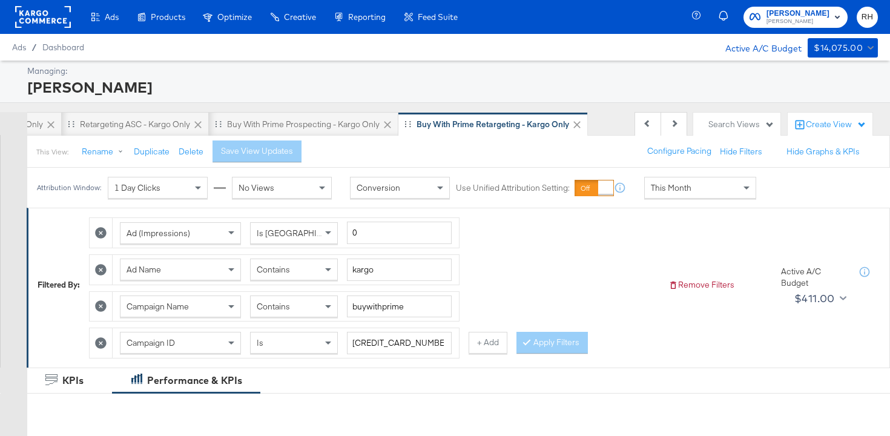
click at [681, 192] on span "This Month" at bounding box center [671, 187] width 41 height 11
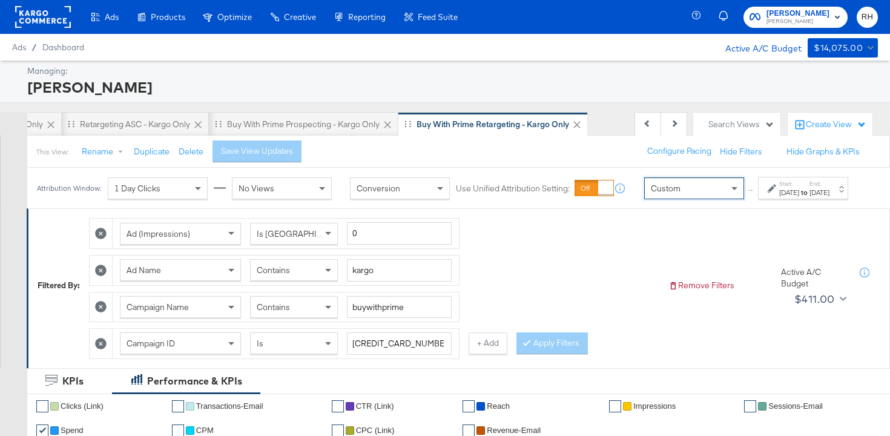
click at [779, 197] on div "Aug 15th 2025" at bounding box center [789, 193] width 20 height 10
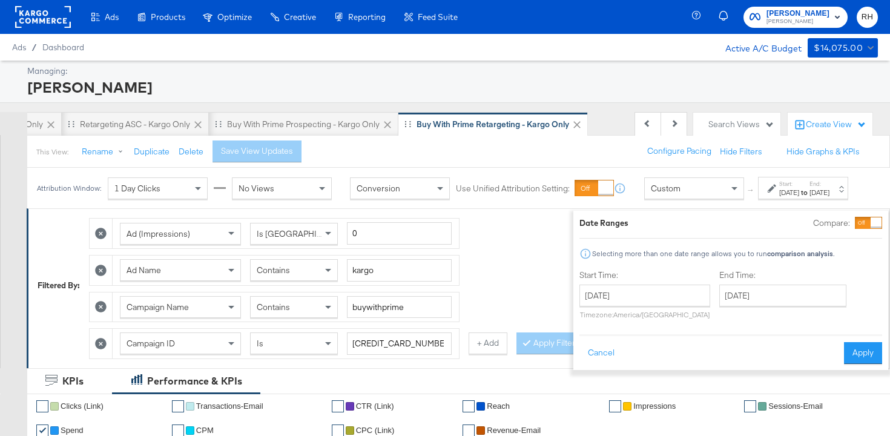
click at [666, 283] on div "Start Time: August 15th 2025 ‹ August 2025 › Su Mo Tu We Th Fr Sa 27 28 29 30 3…" at bounding box center [644, 296] width 131 height 55
click at [655, 302] on input "August 15th 2025" at bounding box center [644, 296] width 131 height 22
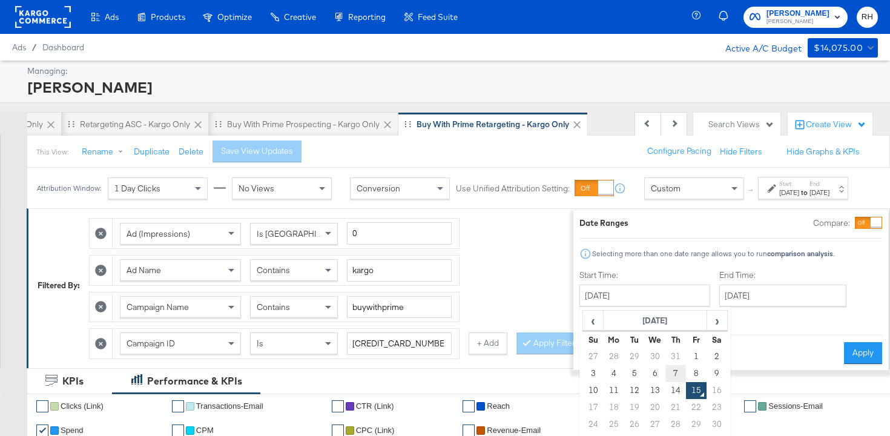
click at [665, 374] on td "7" at bounding box center [675, 373] width 21 height 17
type input "August 7th 2025"
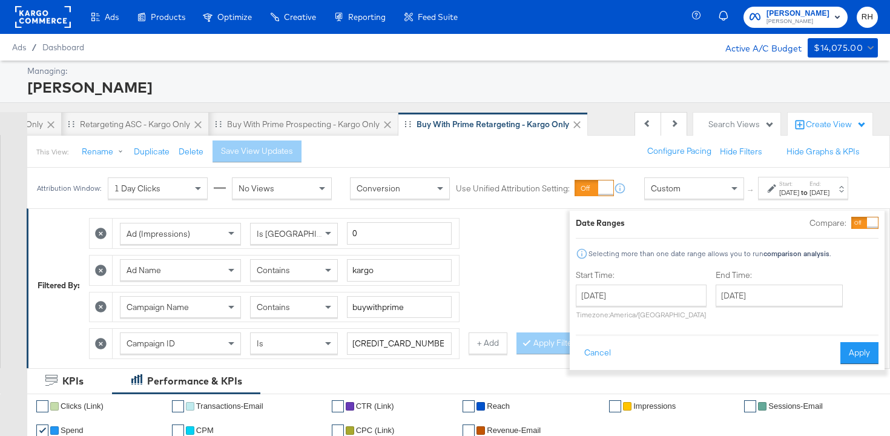
click at [732, 306] on div "End Time: August 15th 2025 ‹ August 2025 › Su Mo Tu We Th Fr Sa 27 28 29 30 31 …" at bounding box center [782, 296] width 132 height 55
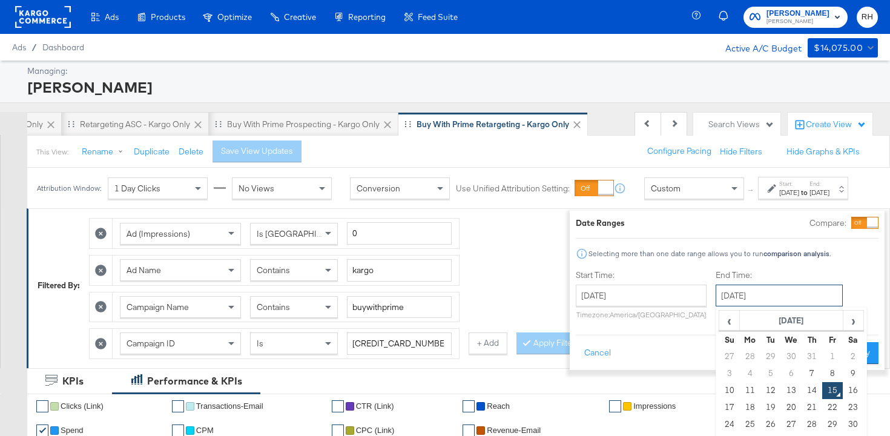
click at [739, 301] on input "August 15th 2025" at bounding box center [779, 296] width 127 height 22
click at [781, 390] on td "13" at bounding box center [791, 390] width 21 height 17
type input "August 13th 2025"
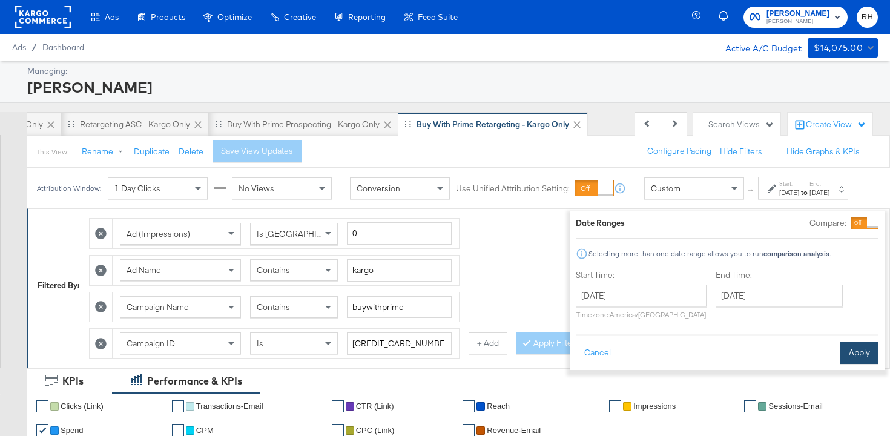
click at [844, 360] on button "Apply" at bounding box center [859, 353] width 38 height 22
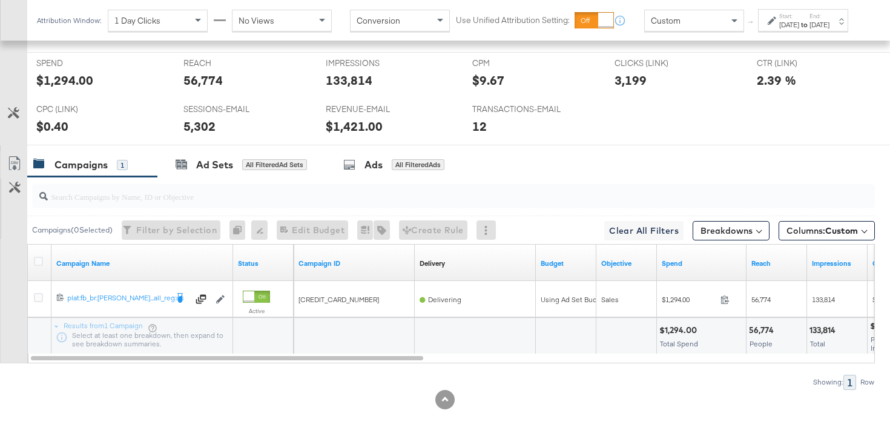
scroll to position [620, 0]
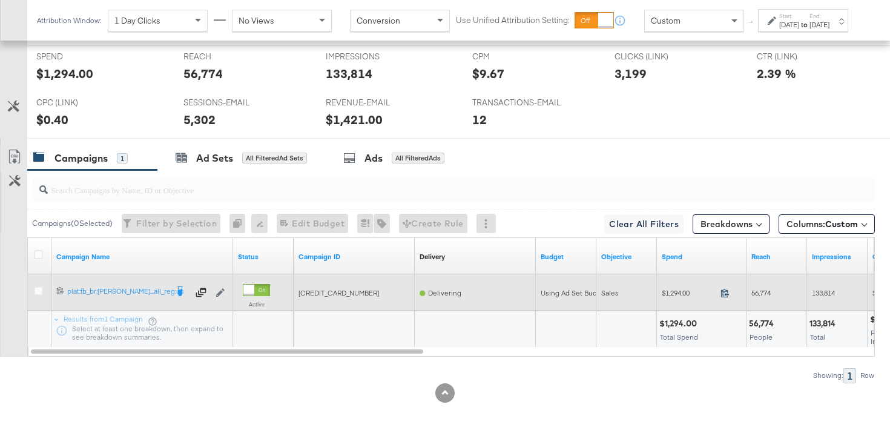
click at [724, 295] on icon at bounding box center [725, 292] width 9 height 9
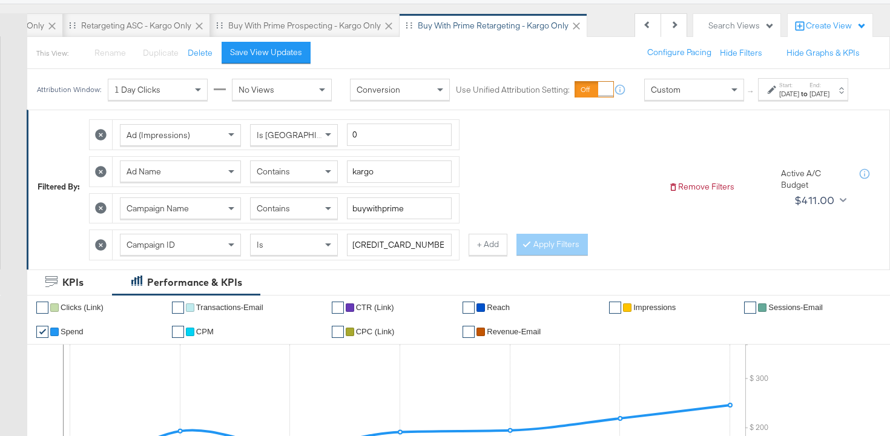
scroll to position [0, 0]
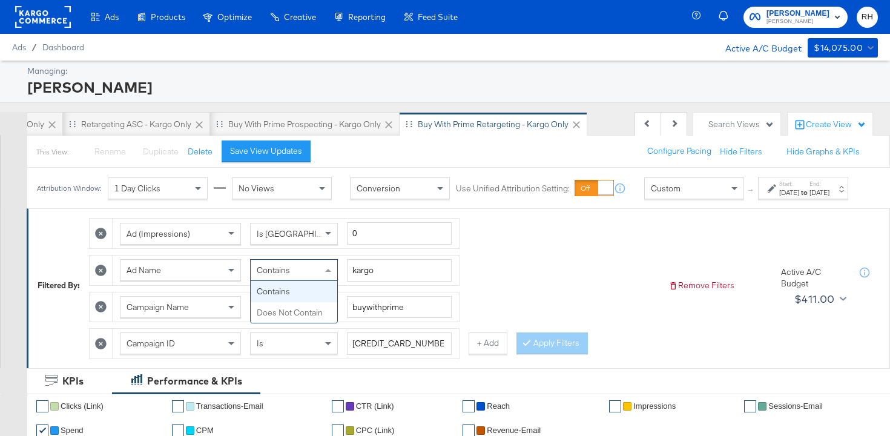
click at [268, 276] on span "Contains" at bounding box center [273, 270] width 33 height 11
click at [292, 280] on div "Contains" at bounding box center [294, 270] width 87 height 21
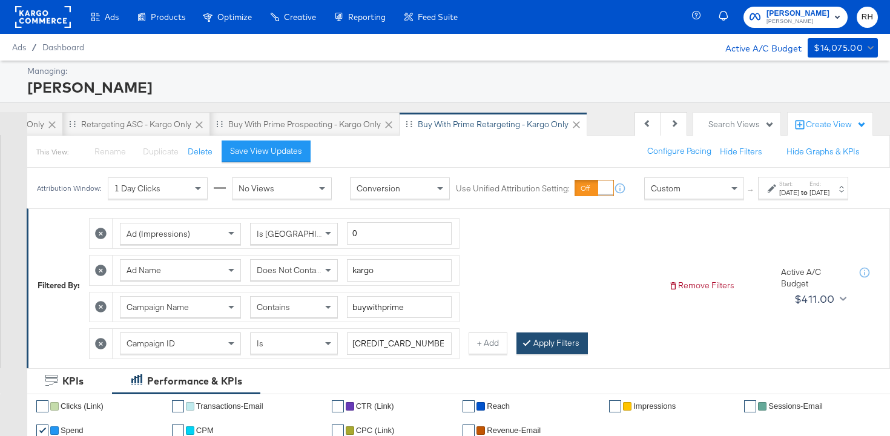
click at [545, 354] on button "Apply Filters" at bounding box center [552, 343] width 71 height 22
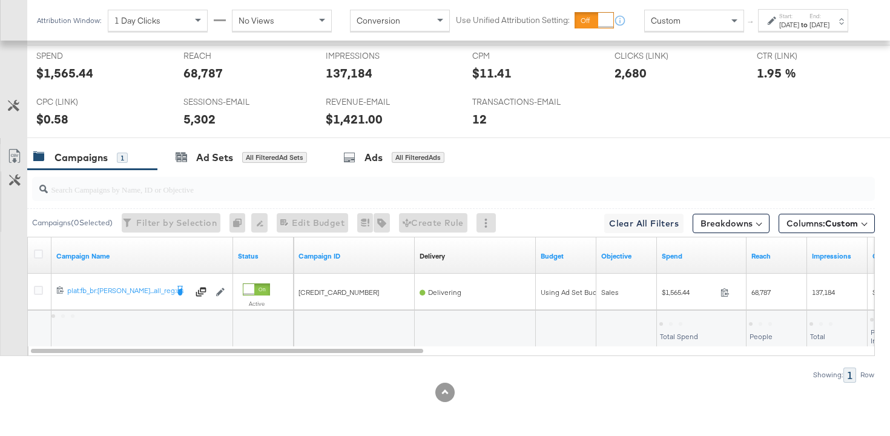
scroll to position [620, 0]
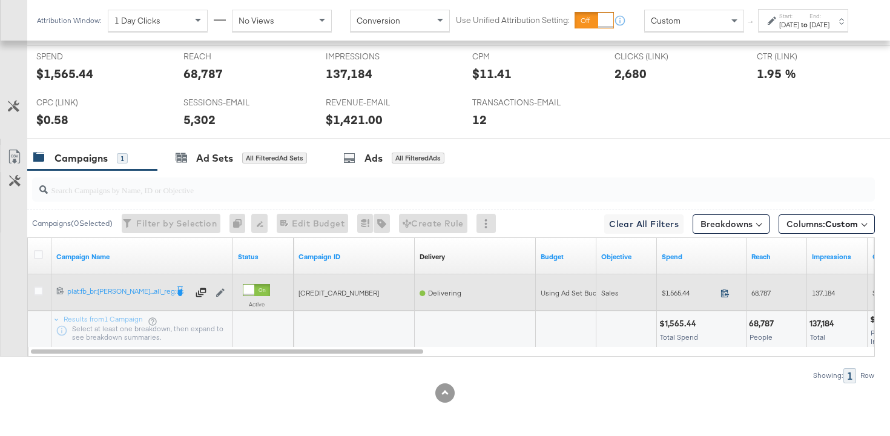
click at [724, 292] on icon at bounding box center [725, 292] width 9 height 9
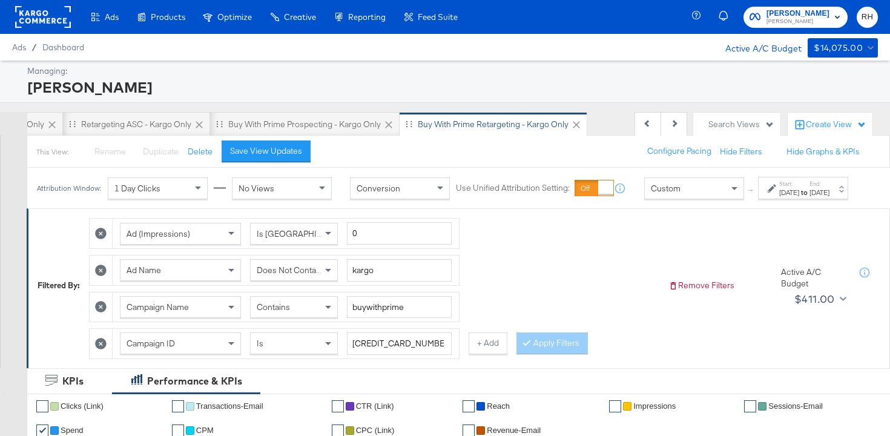
scroll to position [0, 0]
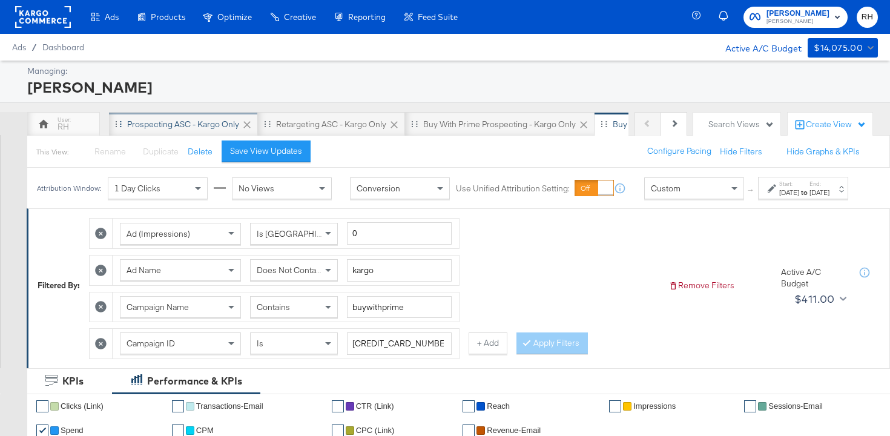
click at [188, 125] on div "Prospecting ASC - Kargo only" at bounding box center [183, 125] width 112 height 12
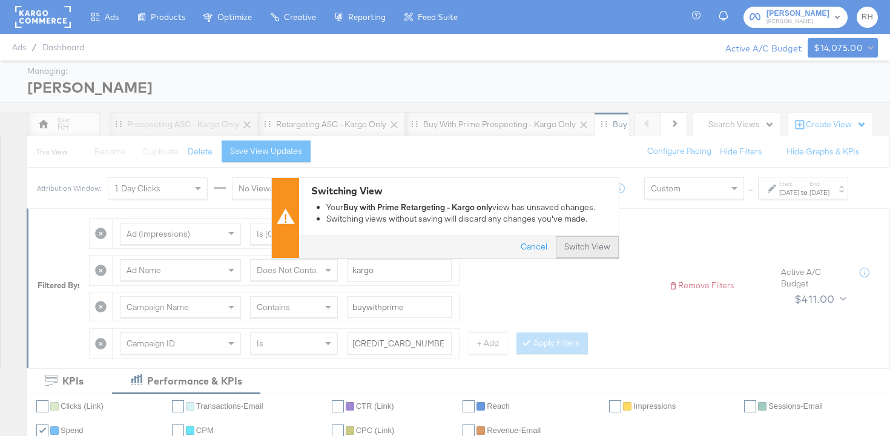
click at [584, 249] on button "Switch View" at bounding box center [587, 248] width 63 height 22
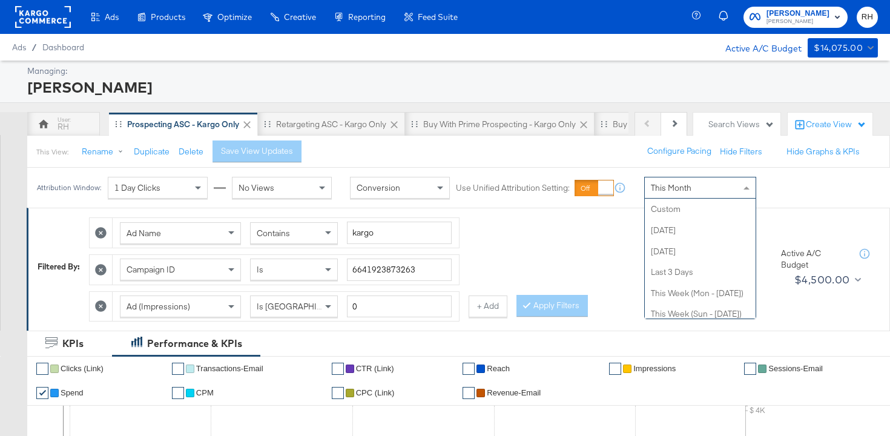
click at [692, 194] on div "This Month" at bounding box center [700, 187] width 111 height 21
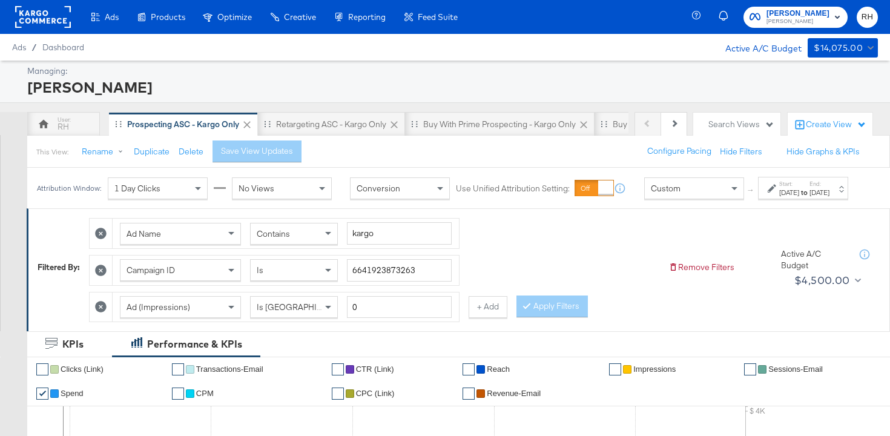
click at [779, 197] on div "Aug 15th 2025" at bounding box center [789, 193] width 20 height 10
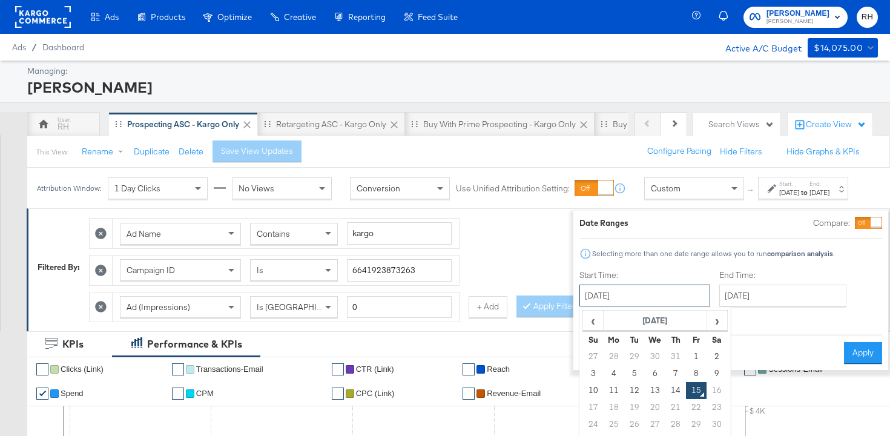
click at [621, 295] on input "August 15th 2025" at bounding box center [644, 296] width 131 height 22
click at [645, 391] on td "13" at bounding box center [655, 390] width 21 height 17
type input "August 13th 2025"
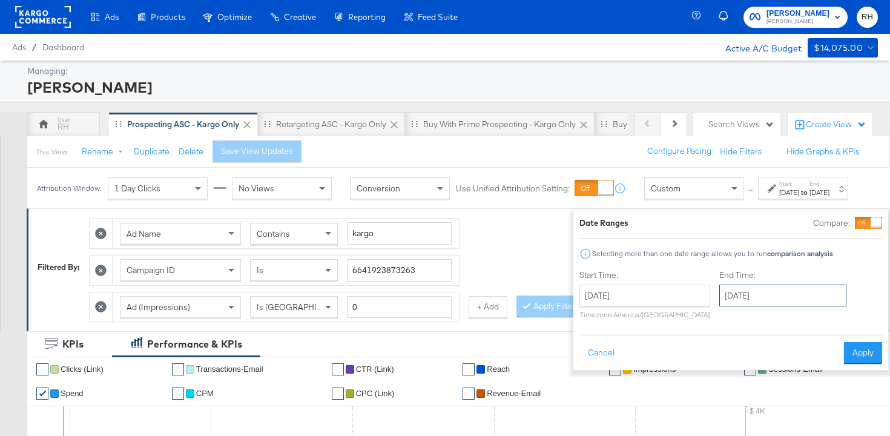
click at [729, 300] on input "August 15th 2025" at bounding box center [782, 296] width 127 height 22
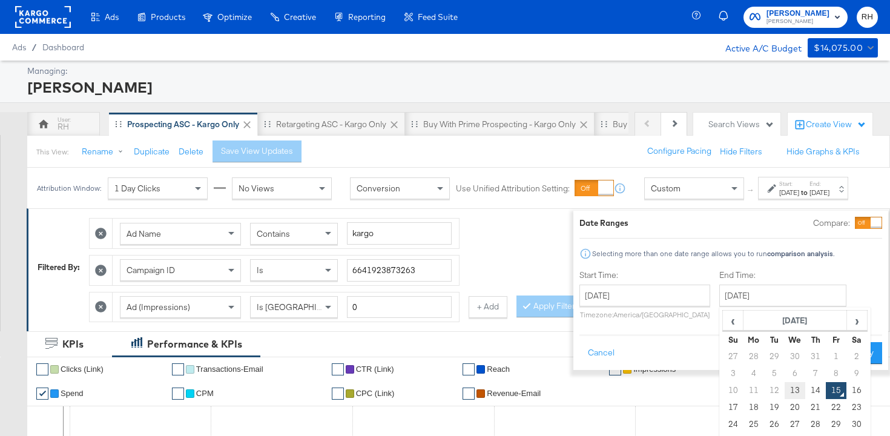
click at [785, 388] on td "13" at bounding box center [795, 390] width 21 height 17
type input "August 13th 2025"
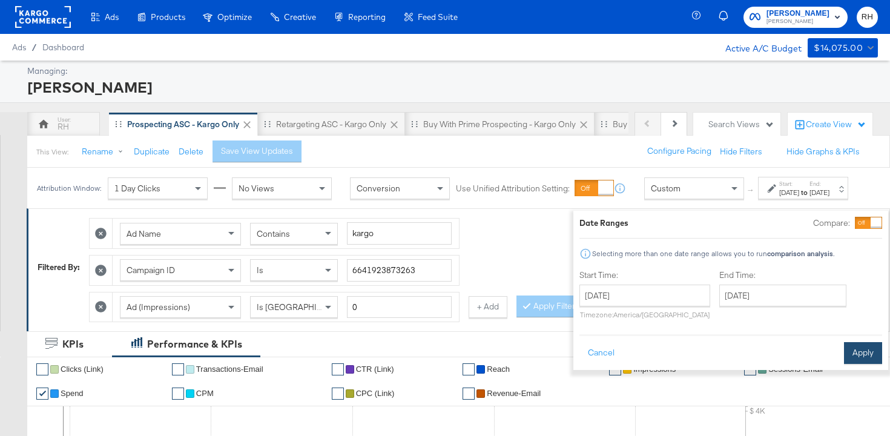
click at [844, 351] on button "Apply" at bounding box center [863, 353] width 38 height 22
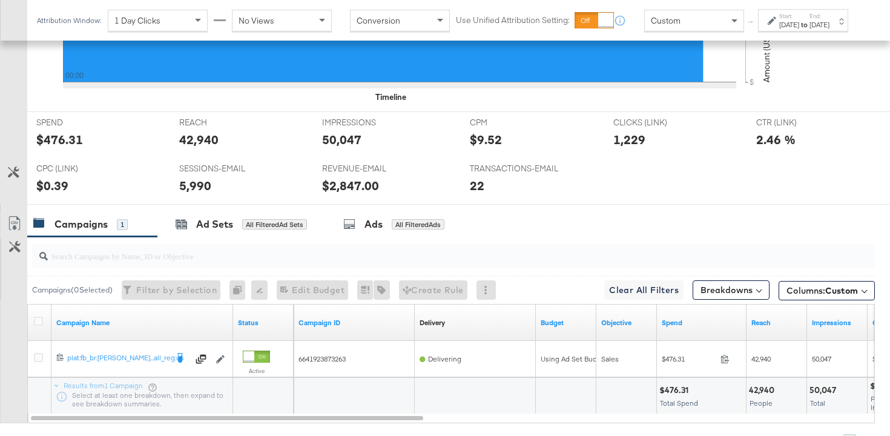
scroll to position [584, 0]
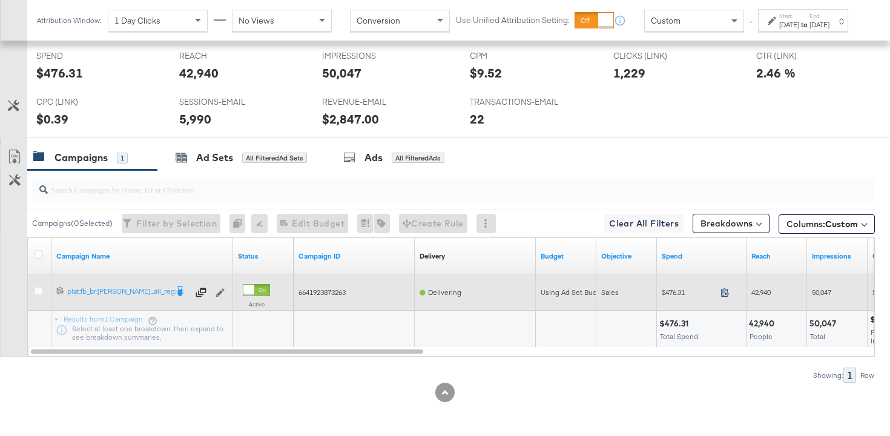
click at [726, 297] on icon at bounding box center [725, 292] width 9 height 9
click at [759, 292] on span "42,940" at bounding box center [760, 292] width 19 height 9
click at [820, 291] on span "50,047" at bounding box center [821, 292] width 19 height 9
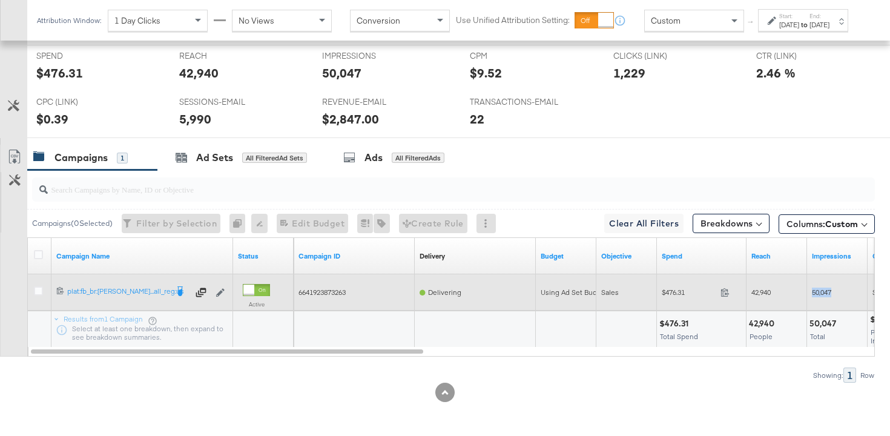
click at [815, 293] on span "50,047" at bounding box center [821, 292] width 19 height 9
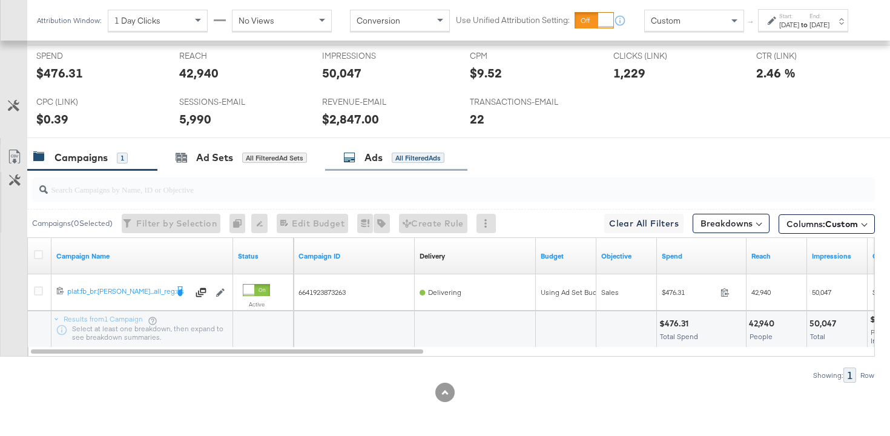
click at [373, 154] on div "Ads" at bounding box center [374, 158] width 18 height 14
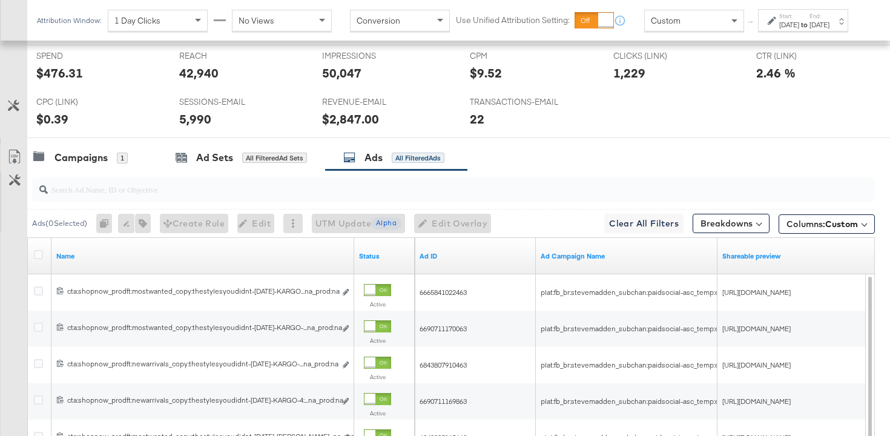
click at [299, 190] on input "search" at bounding box center [424, 185] width 752 height 24
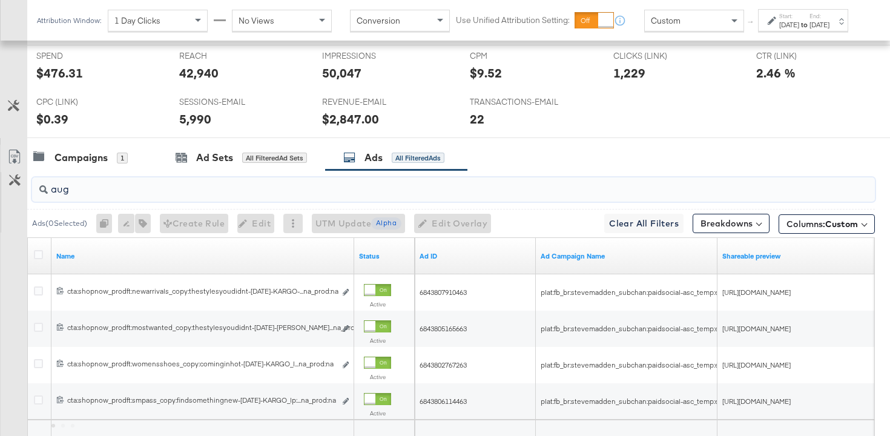
type input "aug"
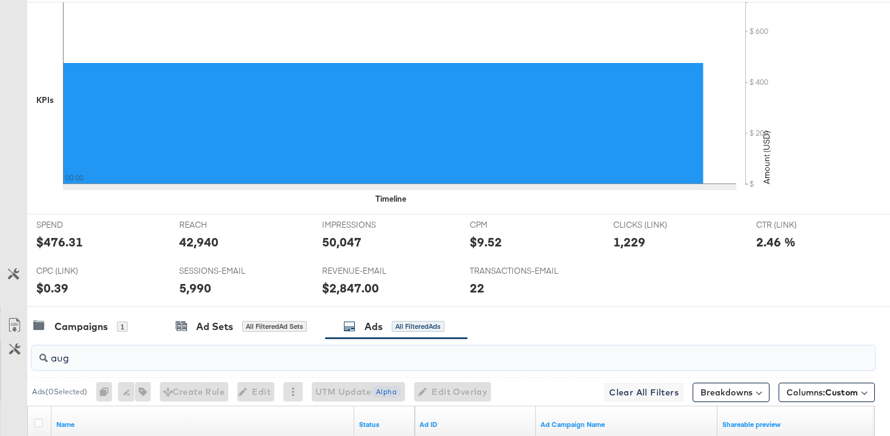
scroll to position [68, 0]
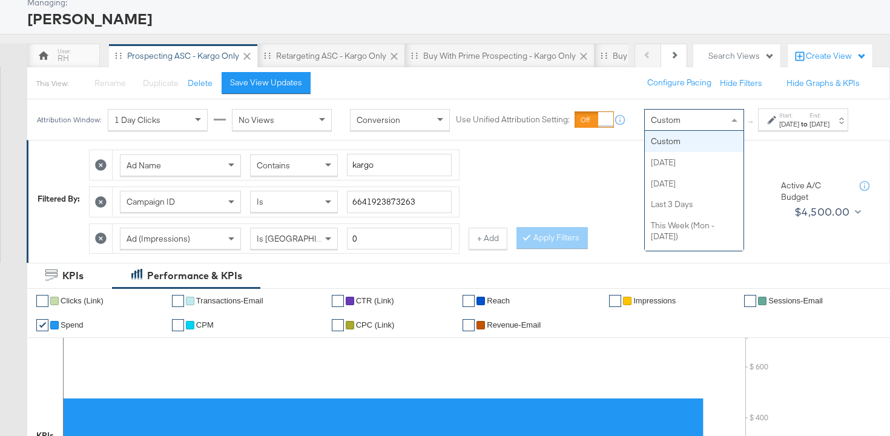
click at [645, 122] on div "Custom" at bounding box center [694, 120] width 99 height 21
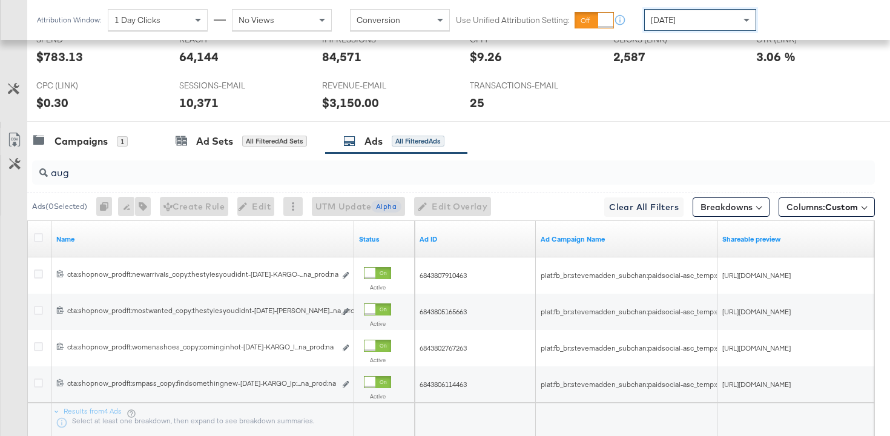
scroll to position [538, 0]
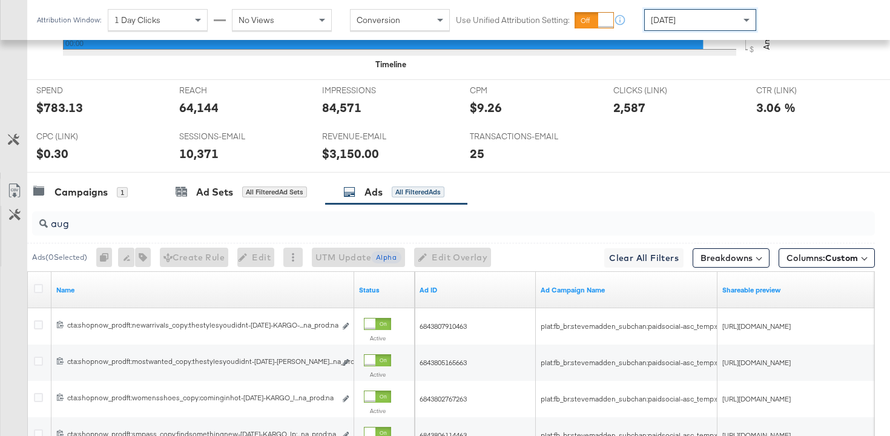
click at [74, 225] on input "aug" at bounding box center [424, 219] width 752 height 24
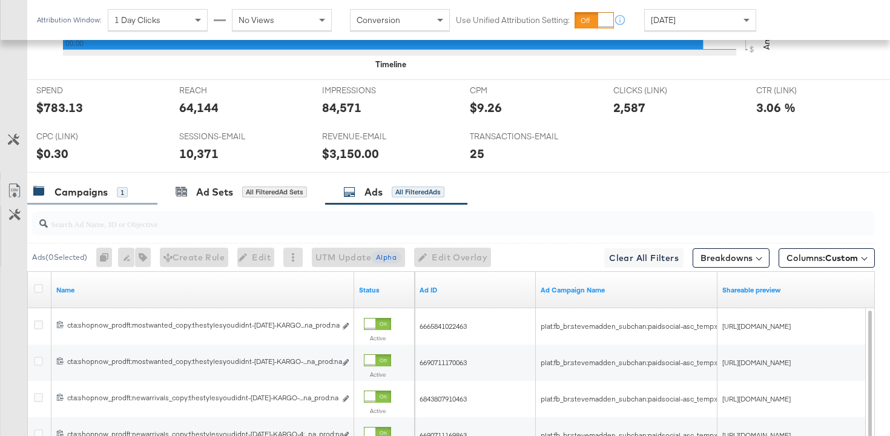
click at [74, 193] on div "Campaigns" at bounding box center [80, 192] width 53 height 14
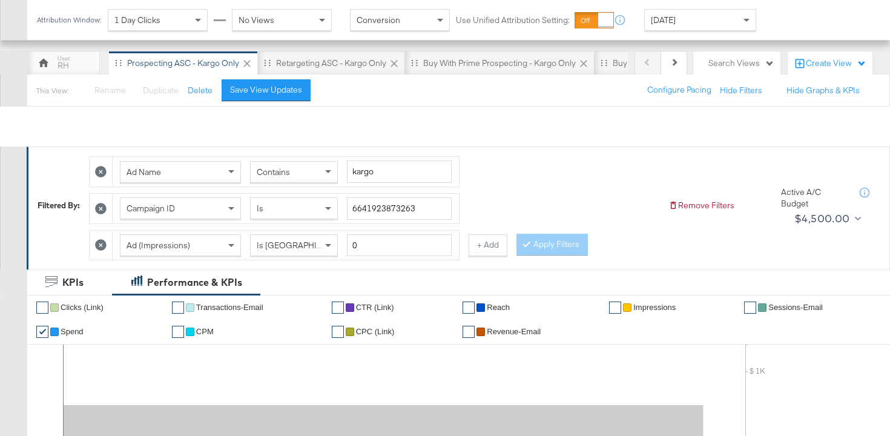
scroll to position [0, 0]
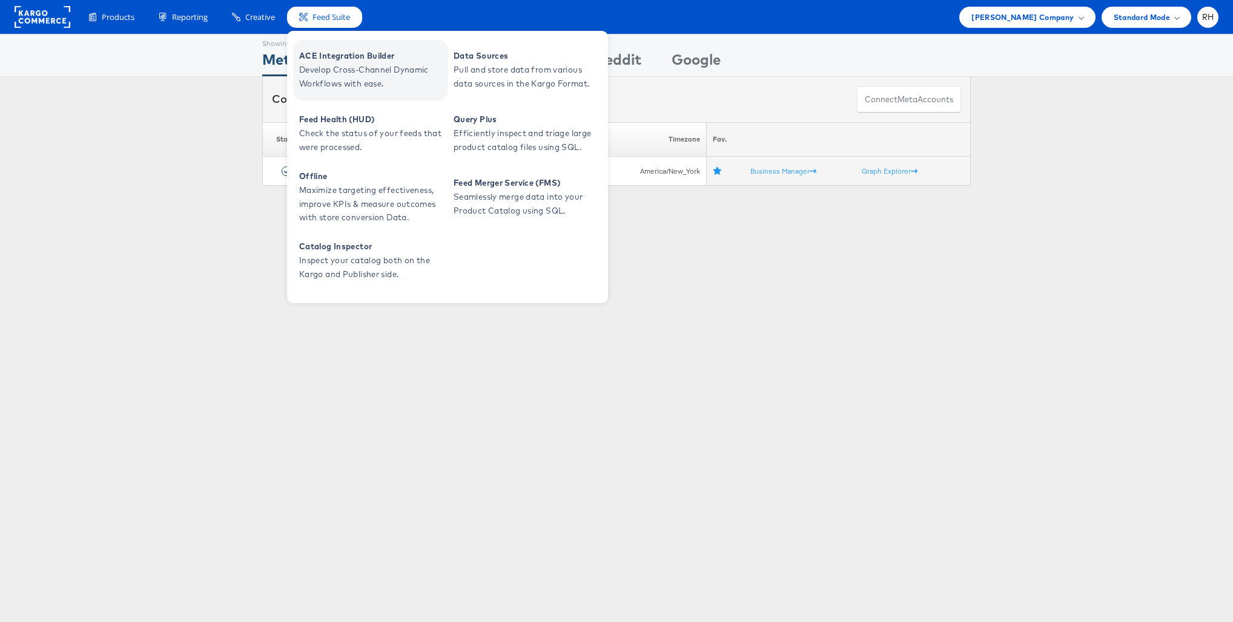
click at [325, 74] on span "Develop Cross-Channel Dynamic Workflows with ease." at bounding box center [371, 77] width 145 height 28
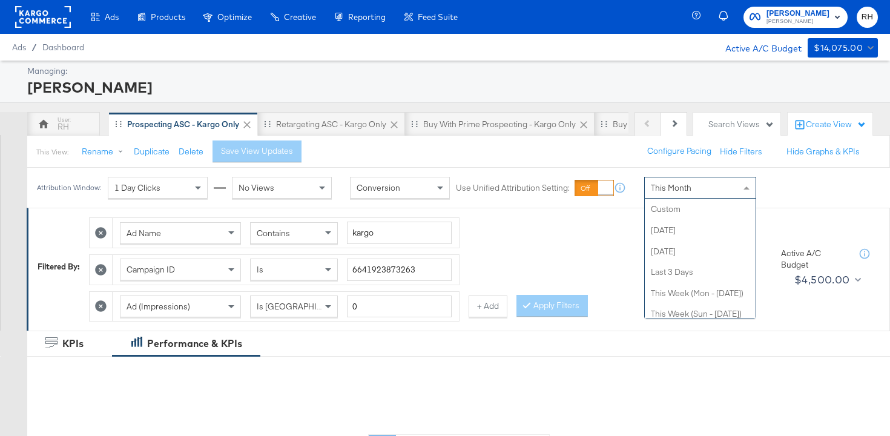
click at [670, 186] on span "This Month" at bounding box center [671, 187] width 41 height 11
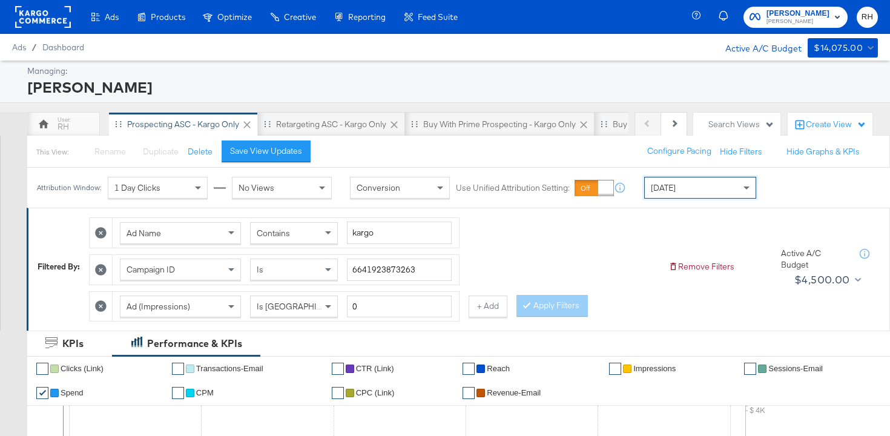
click at [587, 229] on div "Ad Name Contains kargo Campaign ID Is 6641923873263 Ad (Impressions) Is Greater…" at bounding box center [374, 266] width 570 height 110
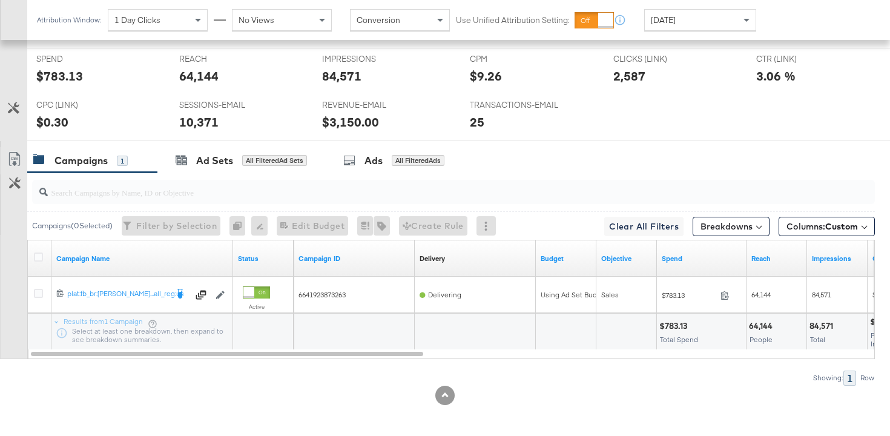
scroll to position [572, 0]
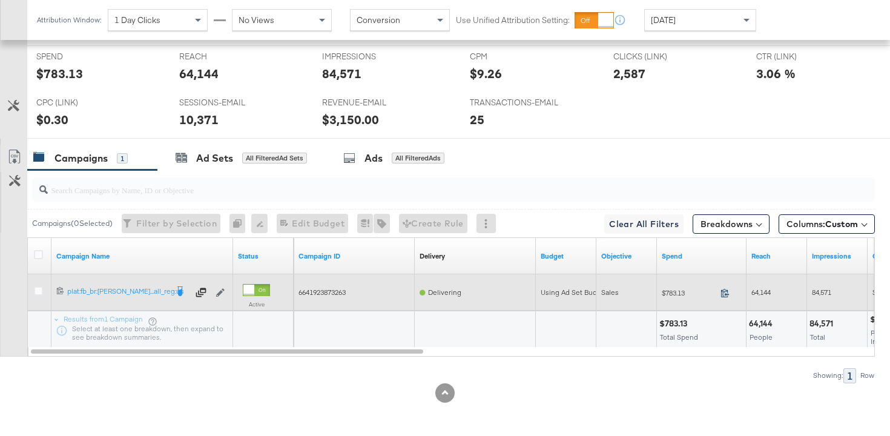
click at [728, 290] on icon at bounding box center [725, 292] width 9 height 9
click at [755, 292] on span "64,144" at bounding box center [760, 292] width 19 height 9
click at [815, 291] on span "84,571" at bounding box center [821, 292] width 19 height 9
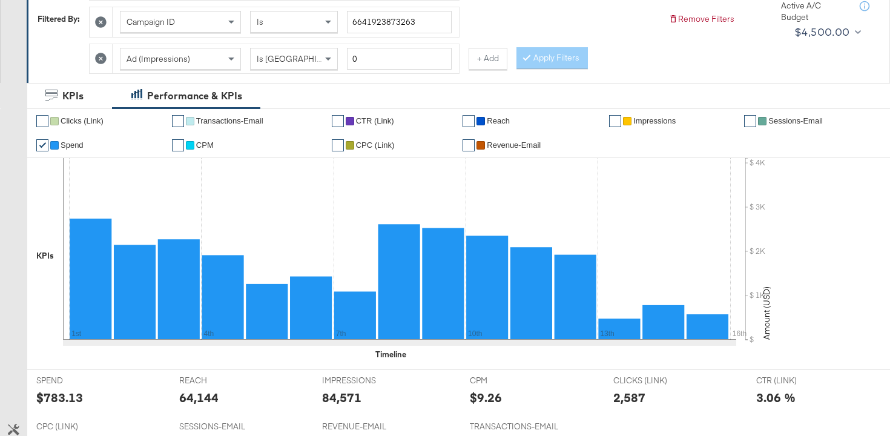
scroll to position [0, 0]
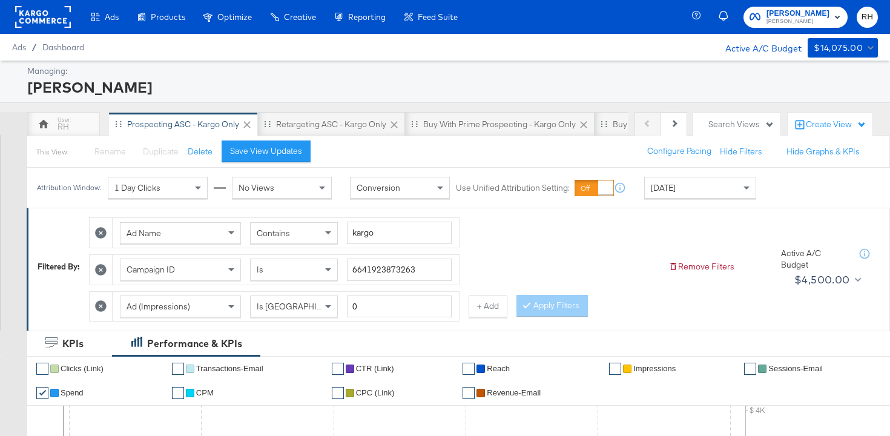
click at [36, 24] on rect at bounding box center [43, 17] width 56 height 22
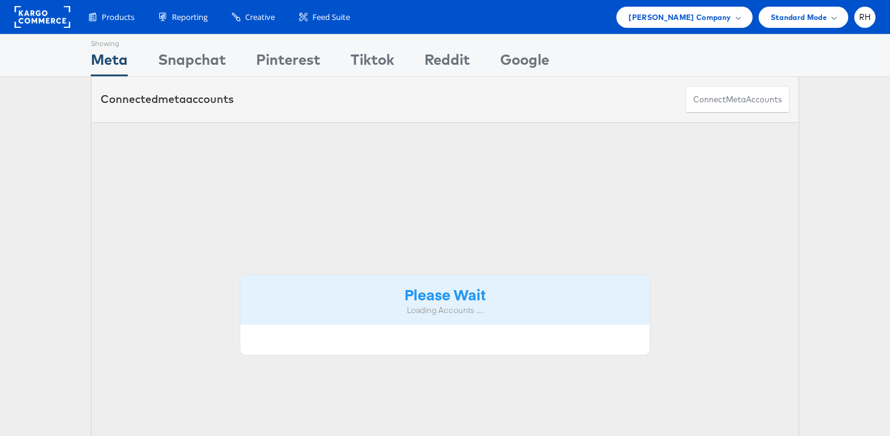
click at [773, 25] on div "Standard Mode" at bounding box center [804, 17] width 90 height 21
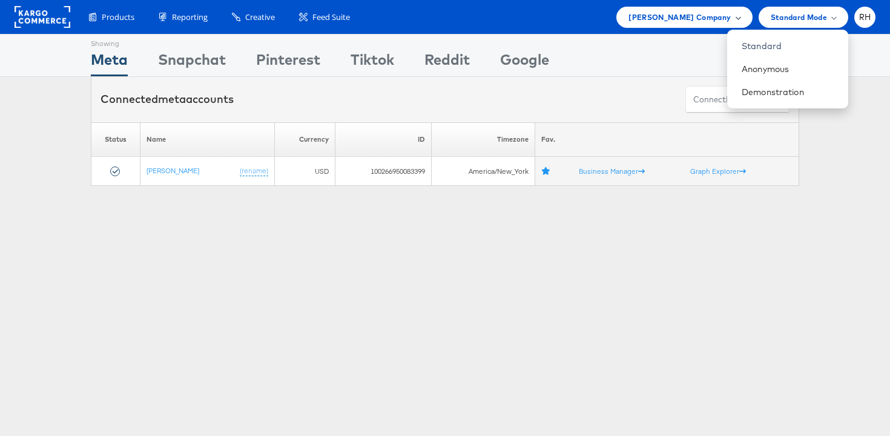
click at [729, 21] on span "[PERSON_NAME] Company" at bounding box center [680, 17] width 102 height 13
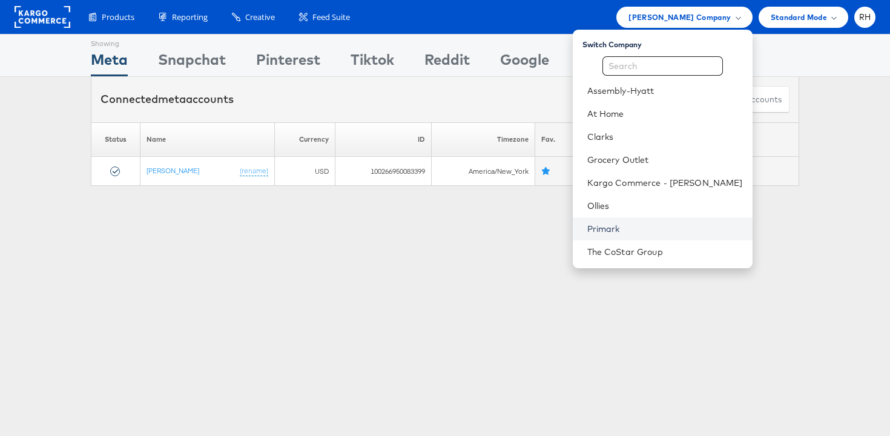
click at [659, 231] on link "Primark" at bounding box center [665, 229] width 156 height 12
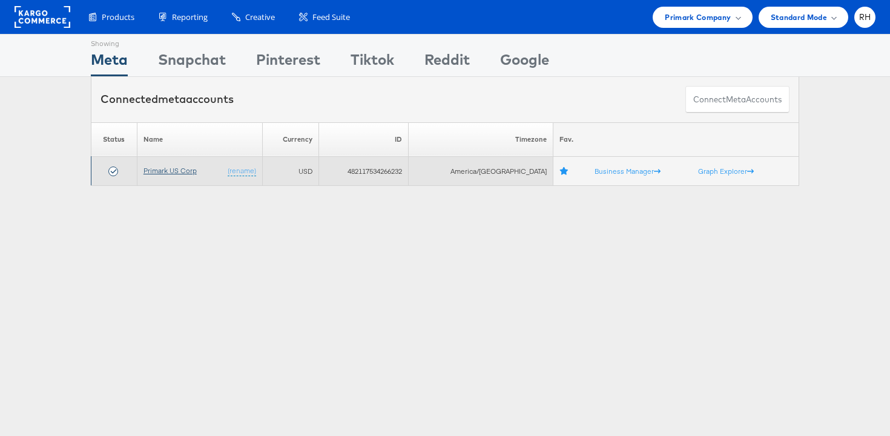
click at [171, 173] on link "Primark US Corp" at bounding box center [170, 170] width 53 height 9
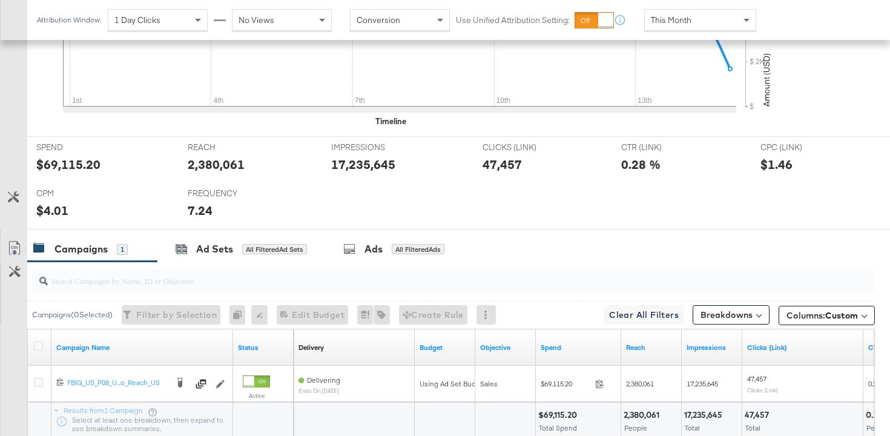
scroll to position [535, 0]
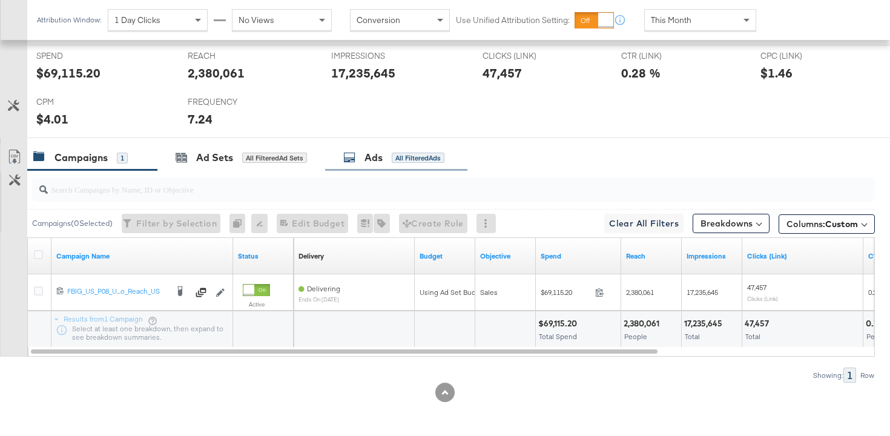
click at [408, 167] on div "Ads All Filtered Ads" at bounding box center [396, 158] width 142 height 26
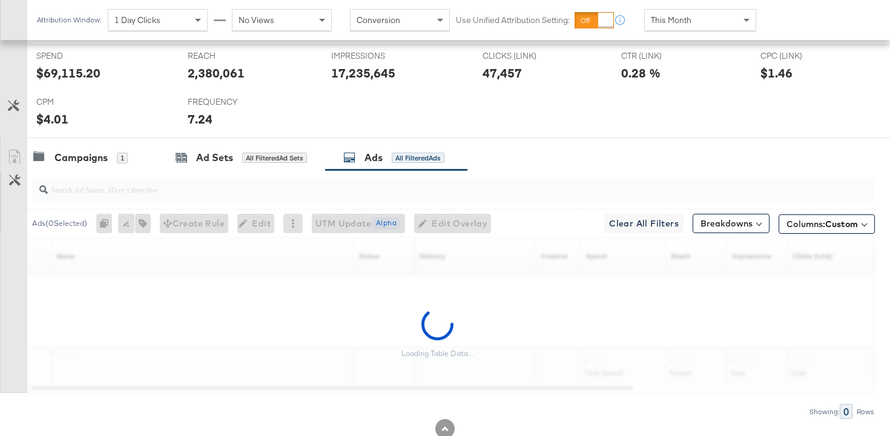
click at [690, 19] on span "This Month" at bounding box center [671, 20] width 41 height 11
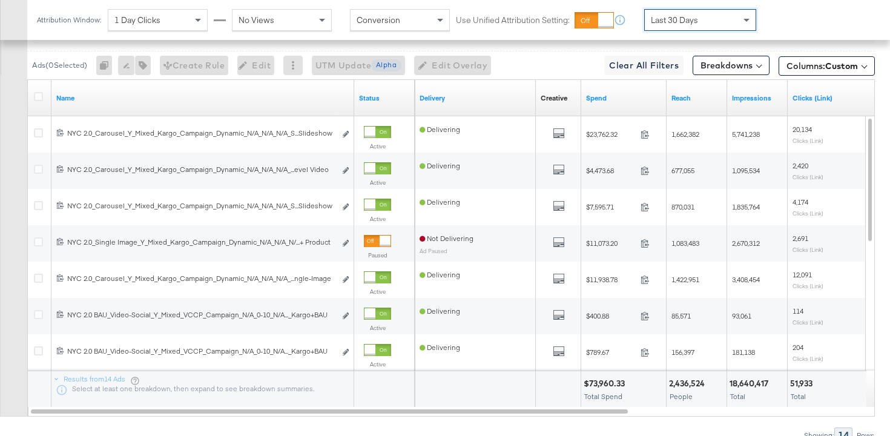
scroll to position [699, 0]
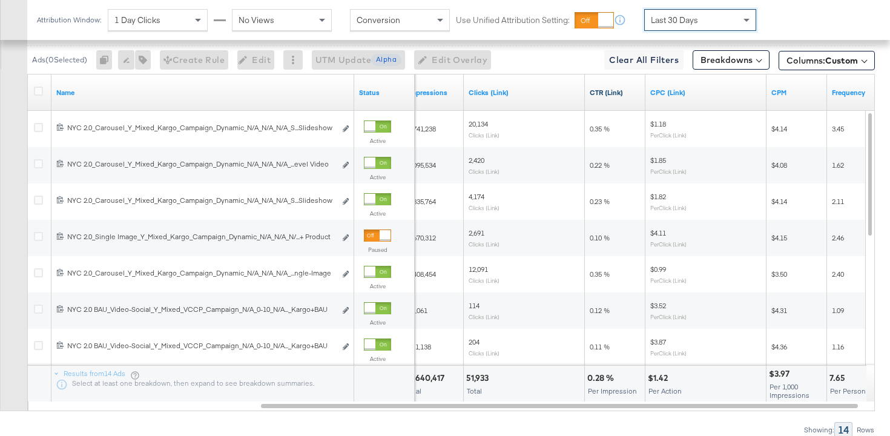
click at [632, 92] on link "CTR (Link)" at bounding box center [615, 93] width 51 height 10
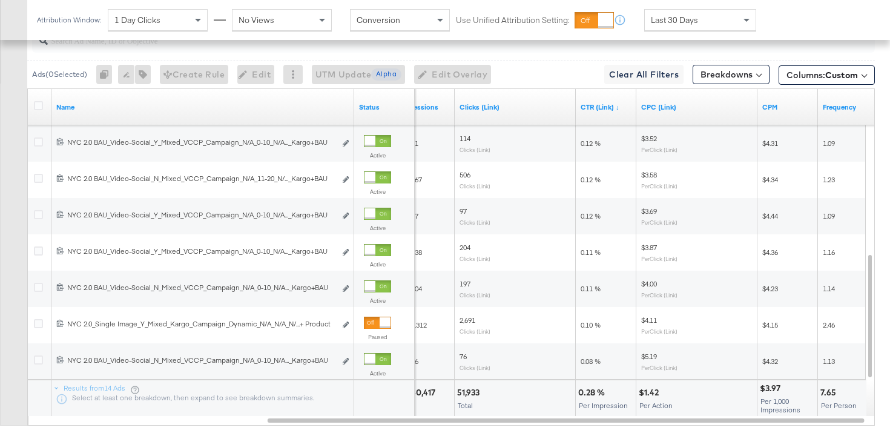
scroll to position [687, 0]
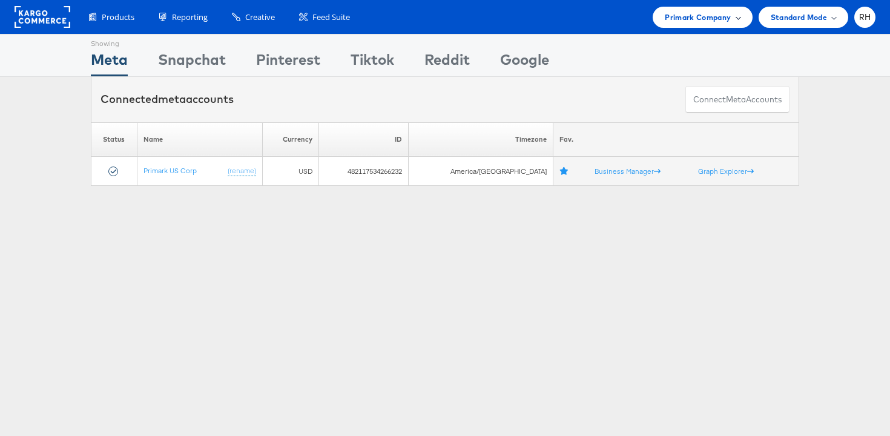
click at [667, 10] on div "Primark Company" at bounding box center [702, 17] width 99 height 21
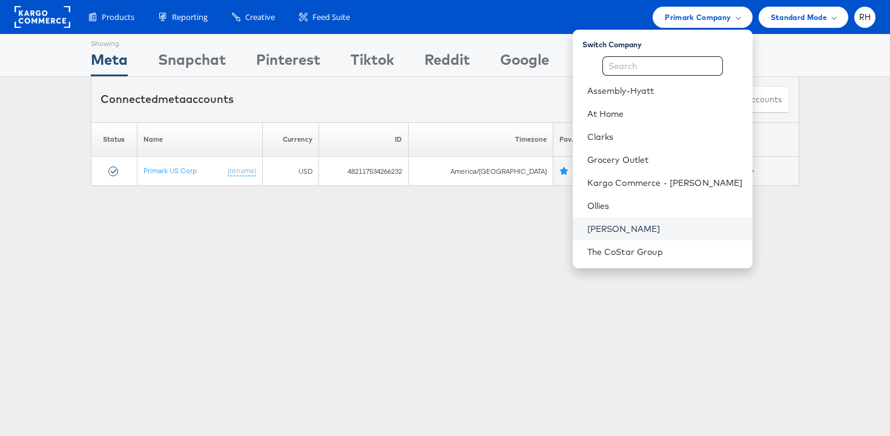
click at [648, 228] on link "Steve Madden" at bounding box center [665, 229] width 156 height 12
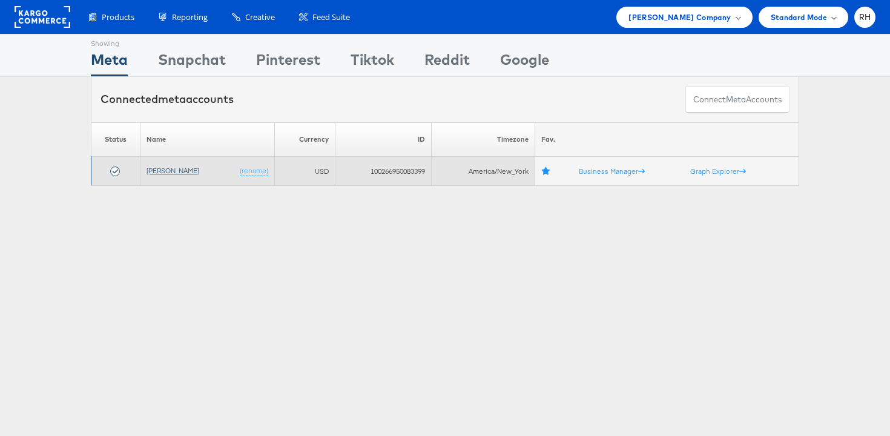
click at [185, 173] on link "[PERSON_NAME]" at bounding box center [173, 170] width 53 height 9
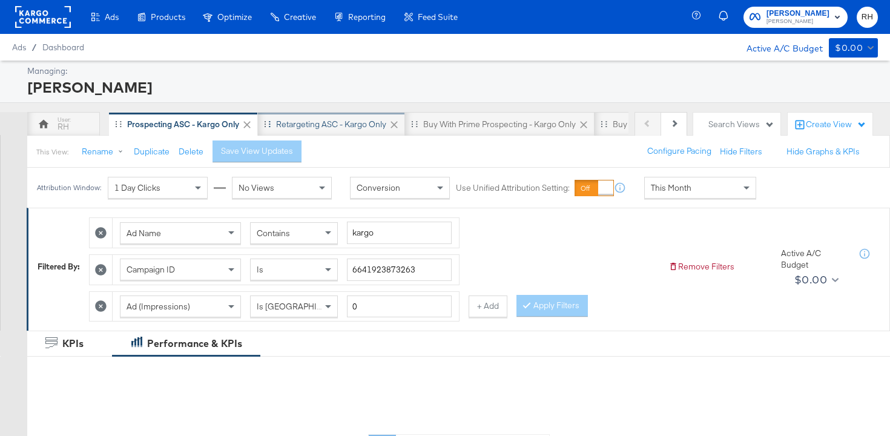
click at [293, 120] on div "Retargeting ASC - Kargo only" at bounding box center [331, 125] width 110 height 12
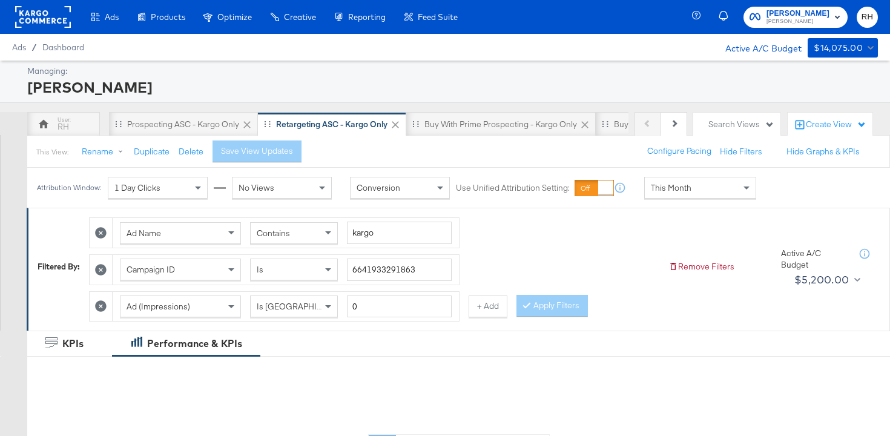
click at [673, 182] on div "This Month" at bounding box center [700, 187] width 111 height 21
click at [779, 188] on label "Start:" at bounding box center [789, 184] width 20 height 8
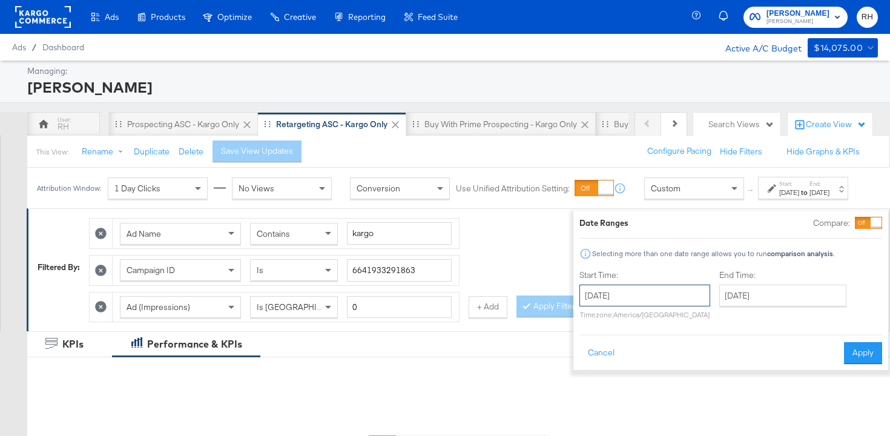
click at [666, 294] on input "August 15th 2025" at bounding box center [644, 296] width 131 height 22
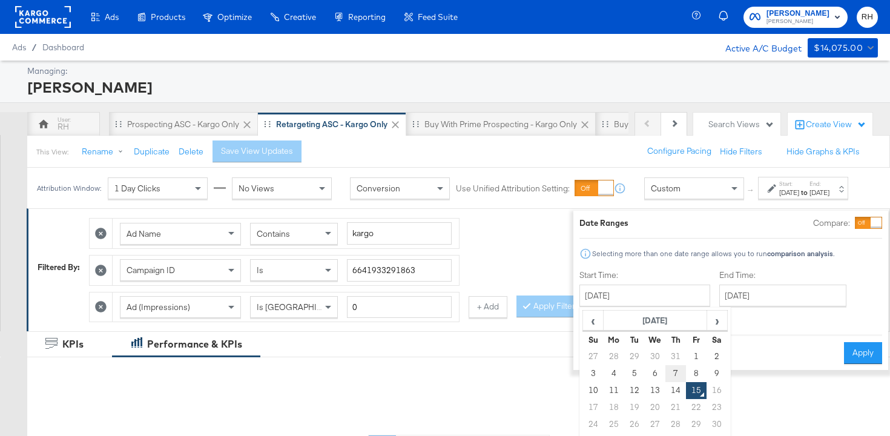
click at [665, 371] on td "7" at bounding box center [675, 373] width 21 height 17
type input "August 7th 2025"
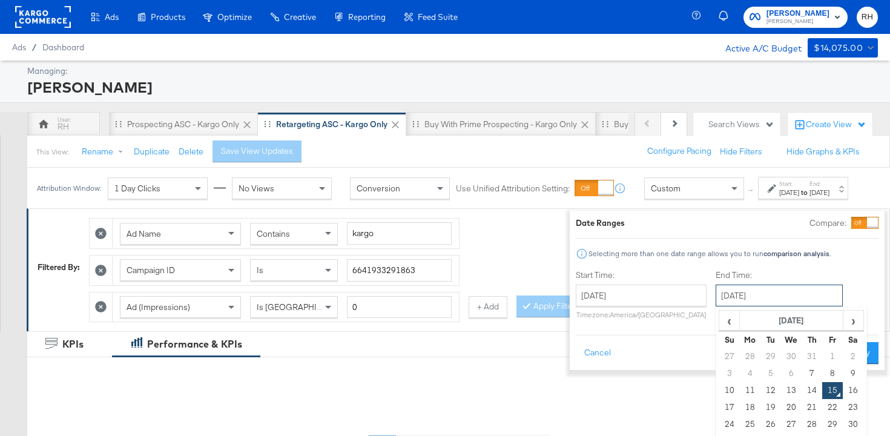
click at [728, 297] on input "August 15th 2025" at bounding box center [779, 296] width 127 height 22
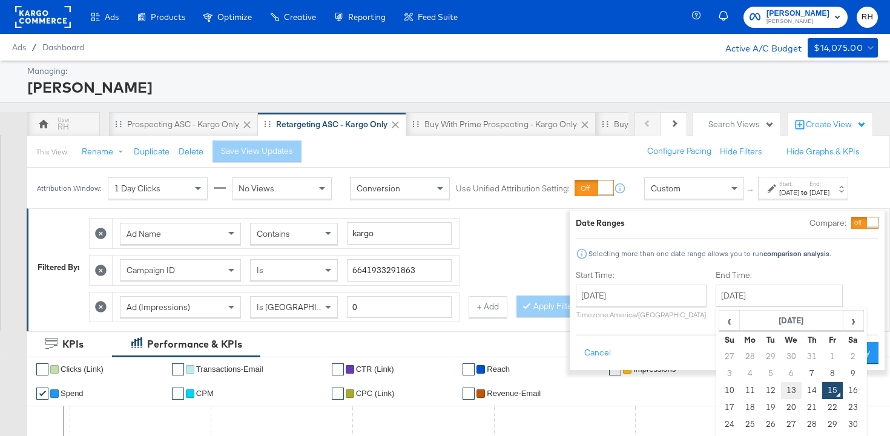
click at [781, 391] on td "13" at bounding box center [791, 390] width 21 height 17
type input "August 13th 2025"
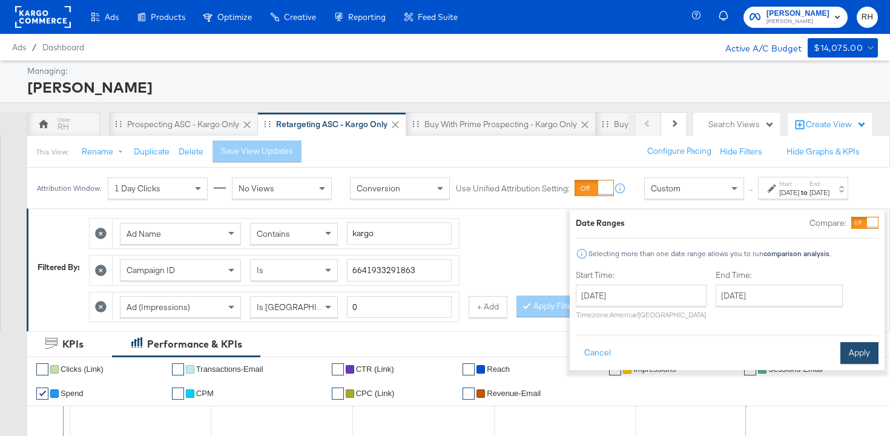
click at [847, 355] on button "Apply" at bounding box center [859, 353] width 38 height 22
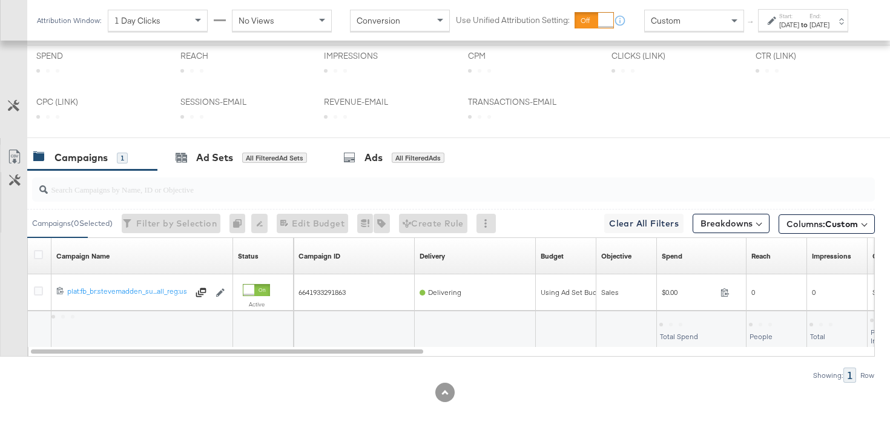
scroll to position [466, 0]
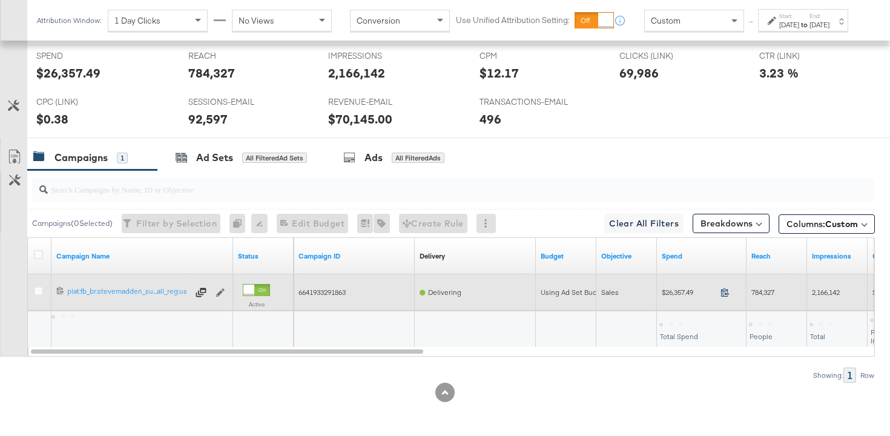
click at [727, 292] on icon at bounding box center [725, 292] width 9 height 9
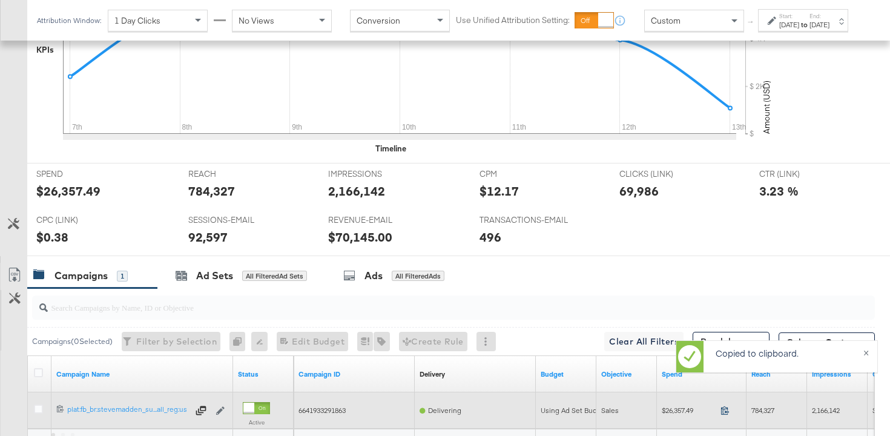
scroll to position [584, 0]
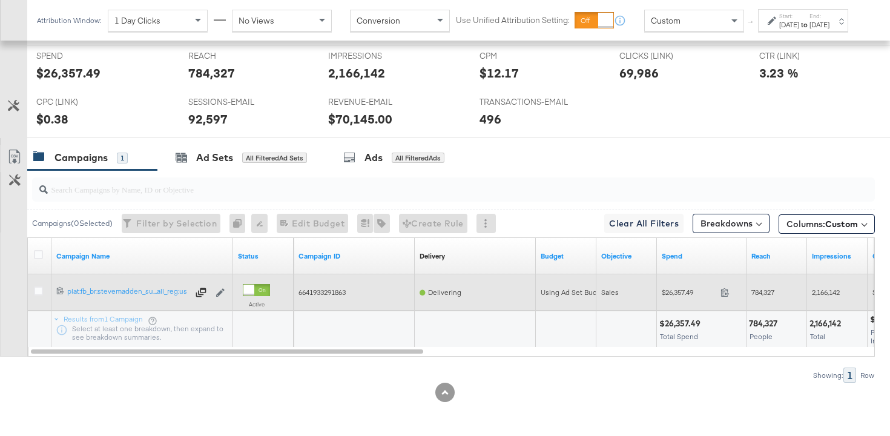
click at [758, 289] on span "784,327" at bounding box center [762, 292] width 23 height 9
click at [825, 282] on div "2,166,142" at bounding box center [837, 292] width 61 height 36
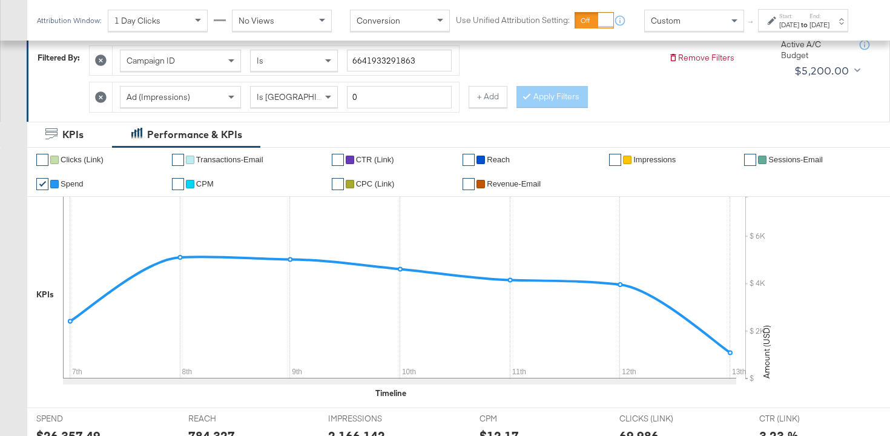
scroll to position [85, 0]
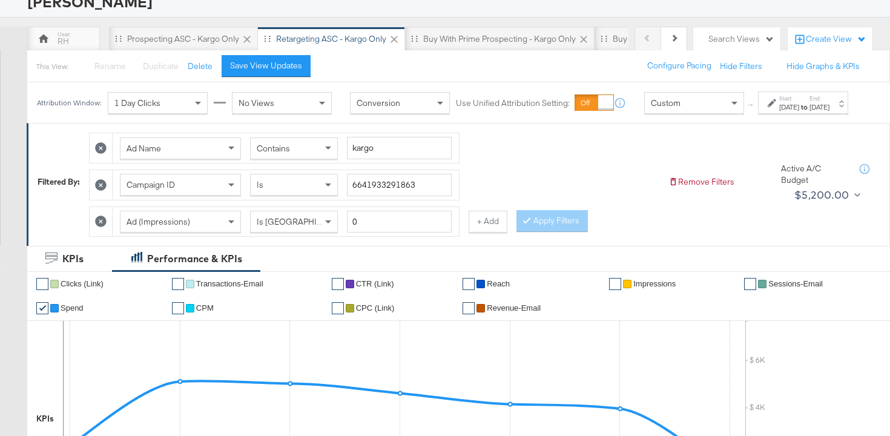
click at [779, 112] on div "Aug 7th 2025" at bounding box center [789, 107] width 20 height 10
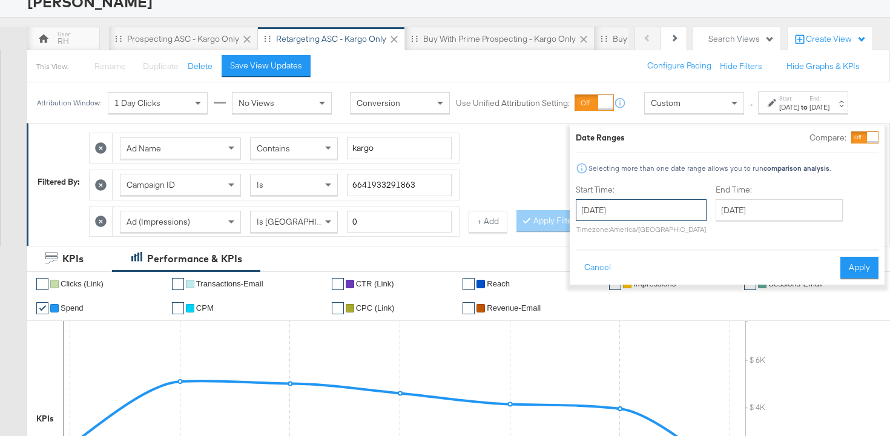
click at [598, 207] on input "August 7th 2025" at bounding box center [641, 210] width 131 height 22
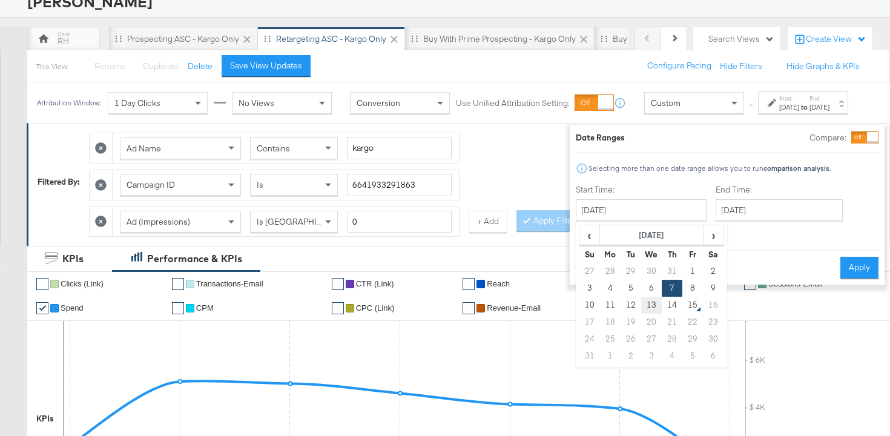
click at [641, 303] on td "13" at bounding box center [651, 305] width 21 height 17
type input "August 13th 2025"
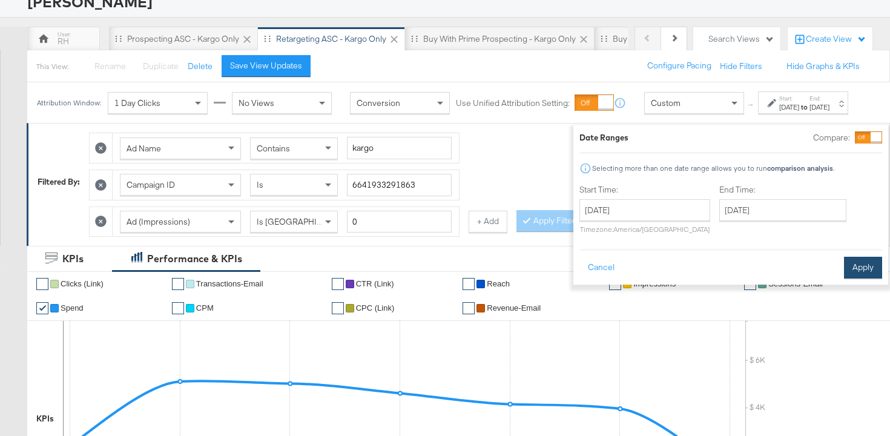
click at [844, 276] on button "Apply" at bounding box center [863, 268] width 38 height 22
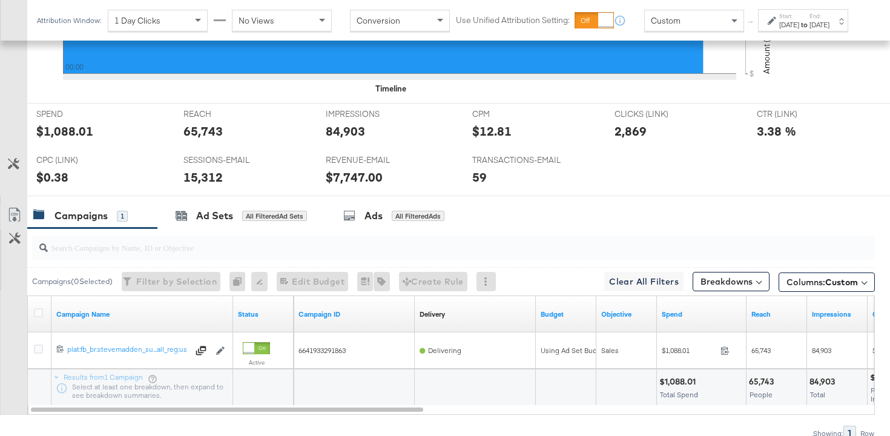
scroll to position [584, 0]
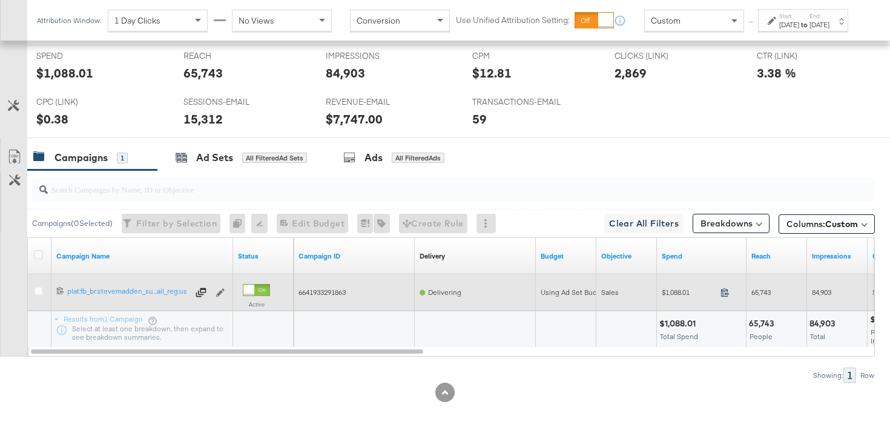
click at [721, 293] on icon at bounding box center [725, 292] width 9 height 9
click at [762, 290] on span "65,743" at bounding box center [760, 292] width 19 height 9
click at [816, 295] on span "84,903" at bounding box center [821, 292] width 19 height 9
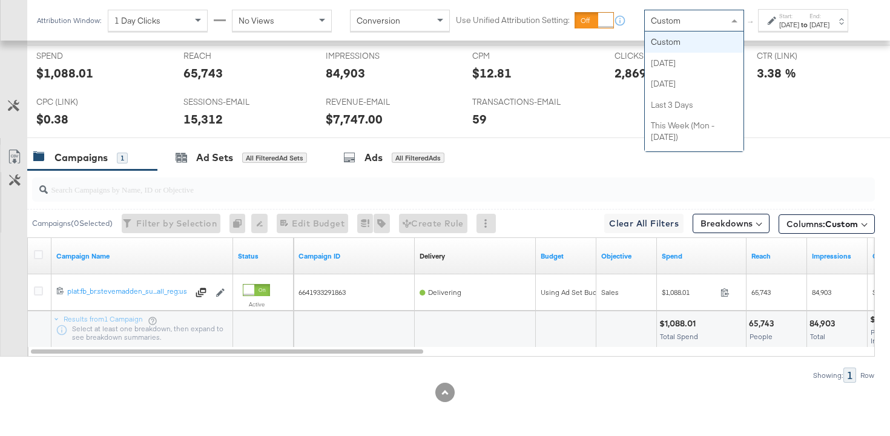
click at [671, 31] on div "Custom" at bounding box center [694, 20] width 99 height 21
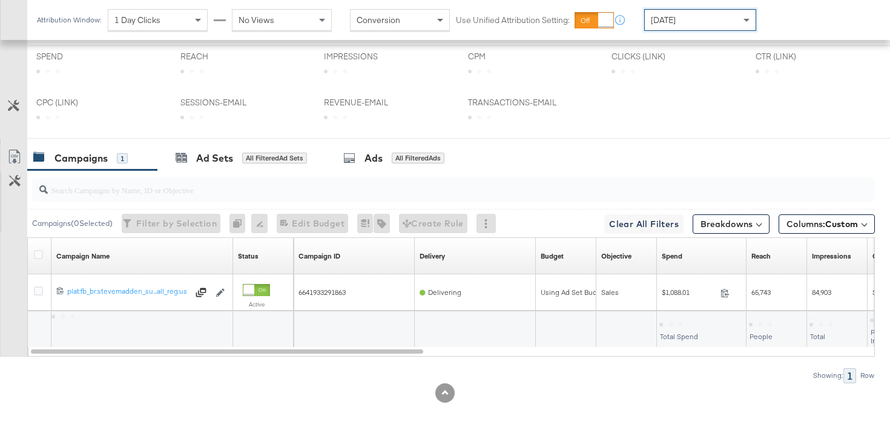
scroll to position [454, 0]
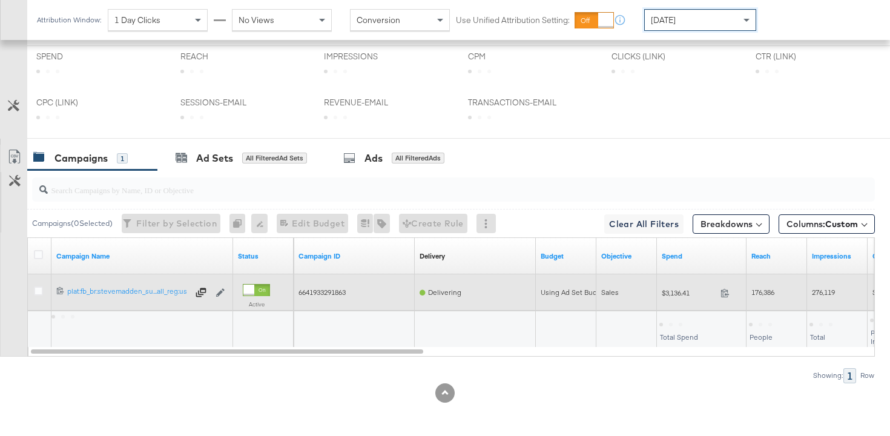
click at [724, 297] on span at bounding box center [729, 294] width 26 height 9
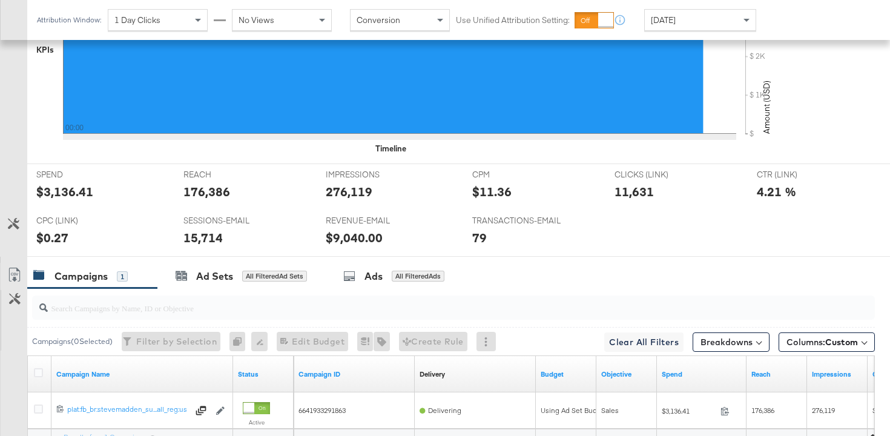
scroll to position [572, 0]
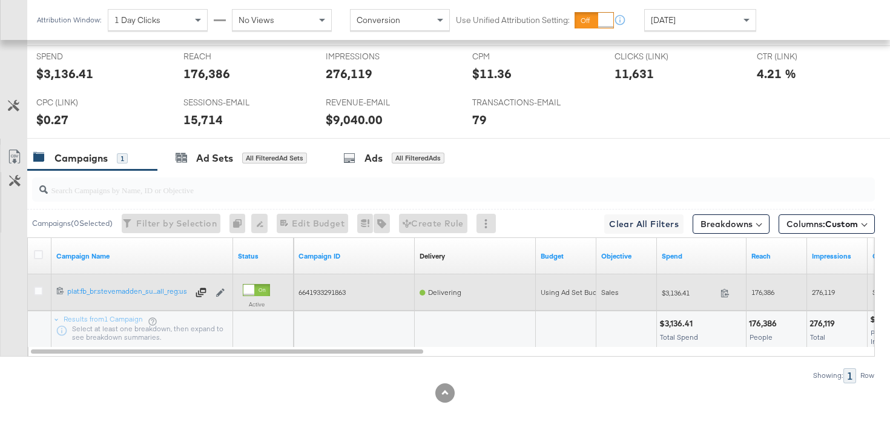
click at [759, 294] on span "176,386" at bounding box center [762, 292] width 23 height 9
click at [816, 288] on span "276,119" at bounding box center [823, 292] width 23 height 9
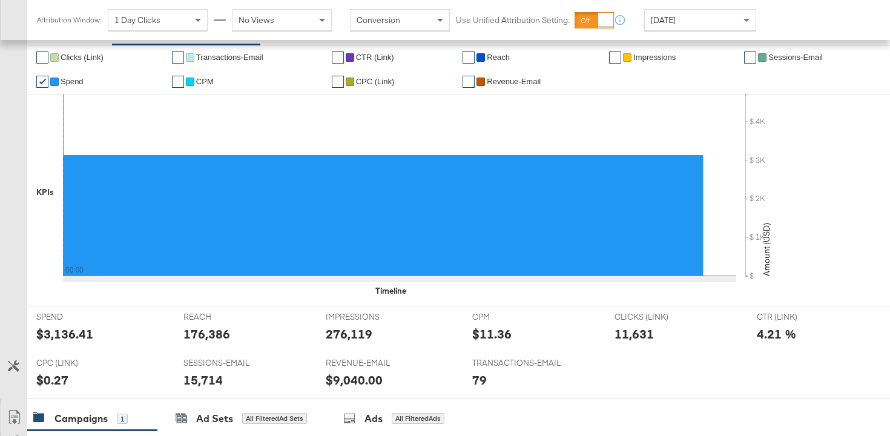
scroll to position [0, 0]
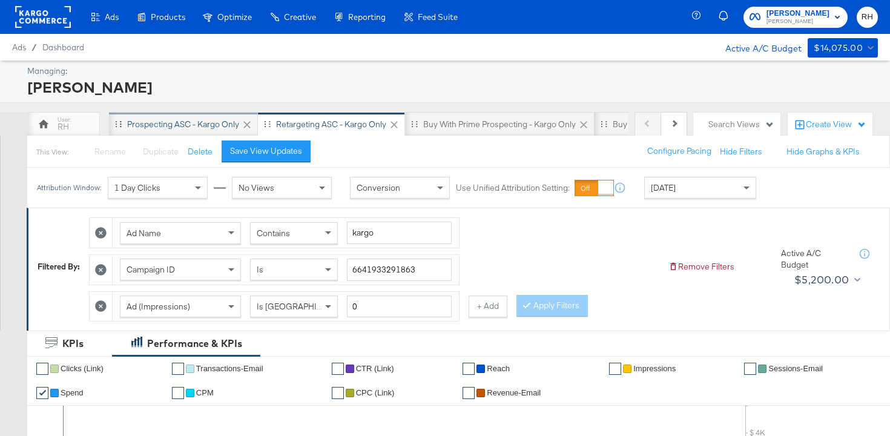
click at [148, 116] on div "Prospecting ASC - Kargo only" at bounding box center [183, 124] width 149 height 24
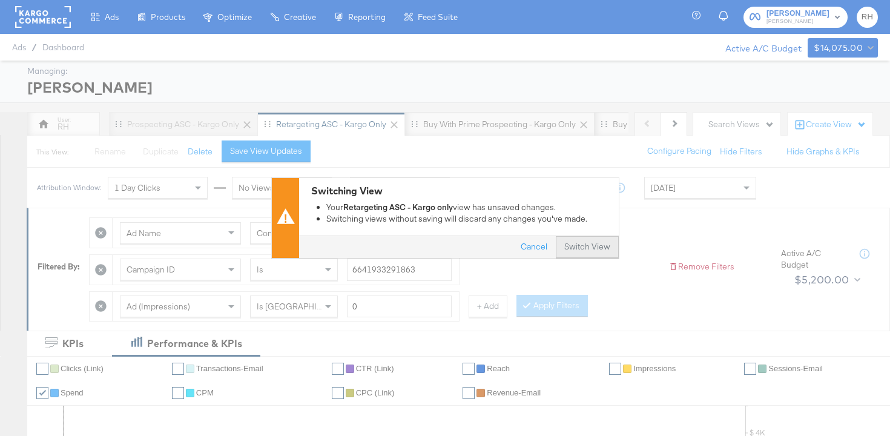
click at [581, 256] on button "Switch View" at bounding box center [587, 248] width 63 height 22
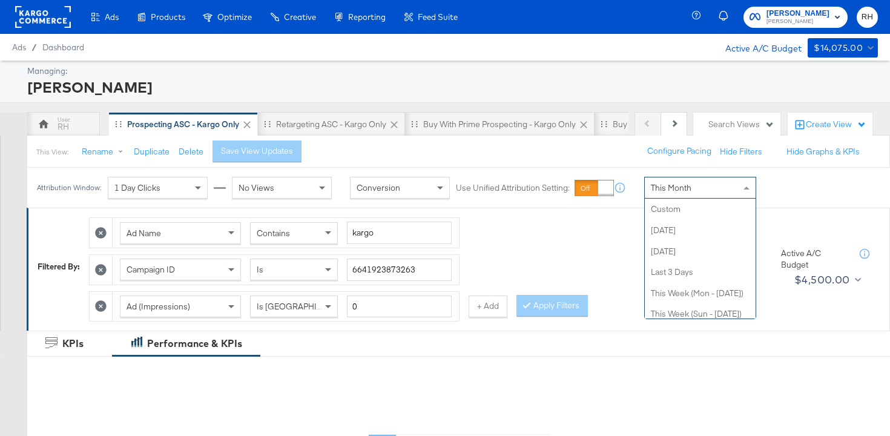
click at [652, 187] on span "This Month" at bounding box center [671, 187] width 41 height 11
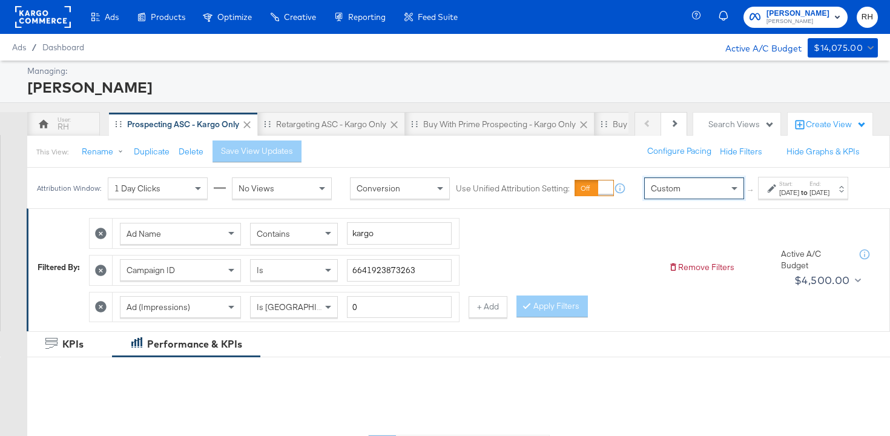
click at [779, 197] on div "Aug 15th 2025" at bounding box center [789, 193] width 20 height 10
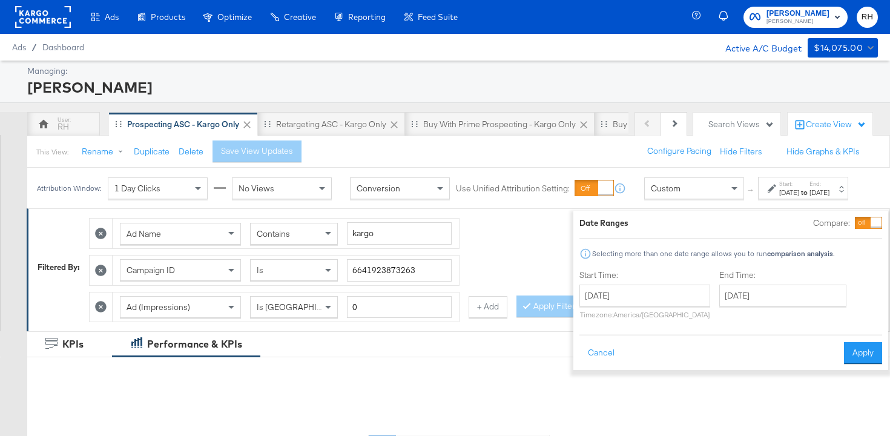
click at [668, 282] on div "Start Time: August 15th 2025 ‹ August 2025 › Su Mo Tu We Th Fr Sa 27 28 29 30 3…" at bounding box center [644, 296] width 131 height 55
click at [658, 307] on div "August 15th 2025 ‹ August 2025 › Su Mo Tu We Th Fr Sa 27 28 29 30 31 1 2 3 4 5 …" at bounding box center [644, 302] width 131 height 35
click at [661, 302] on input "August 15th 2025" at bounding box center [644, 296] width 131 height 22
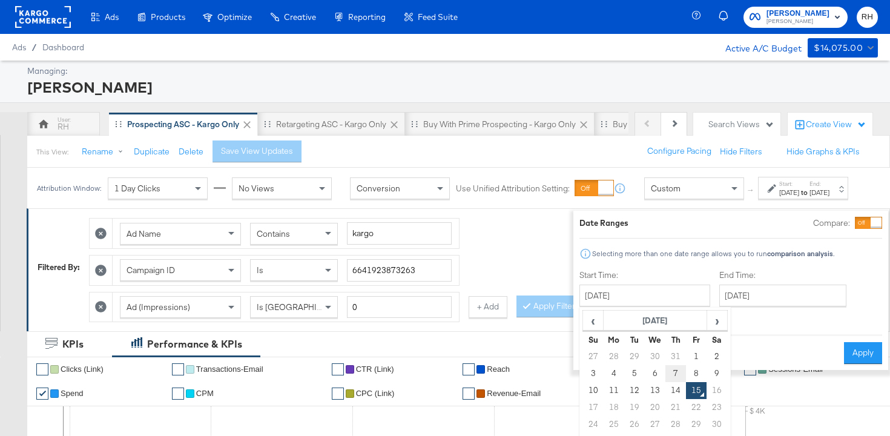
click at [665, 371] on td "7" at bounding box center [675, 373] width 21 height 17
type input "August 7th 2025"
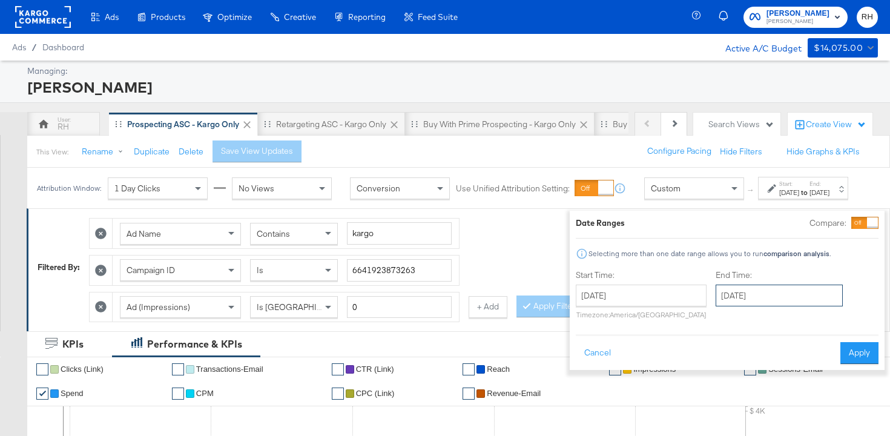
click at [722, 300] on input "August 15th 2025" at bounding box center [779, 296] width 127 height 22
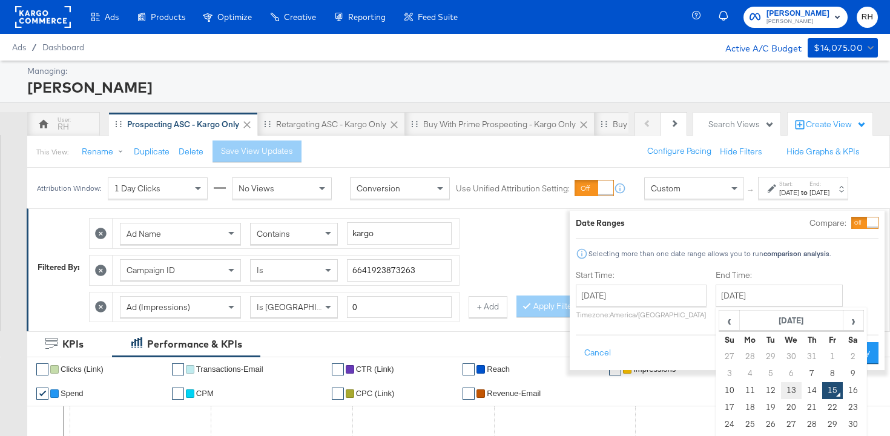
click at [781, 391] on td "13" at bounding box center [791, 390] width 21 height 17
type input "August 13th 2025"
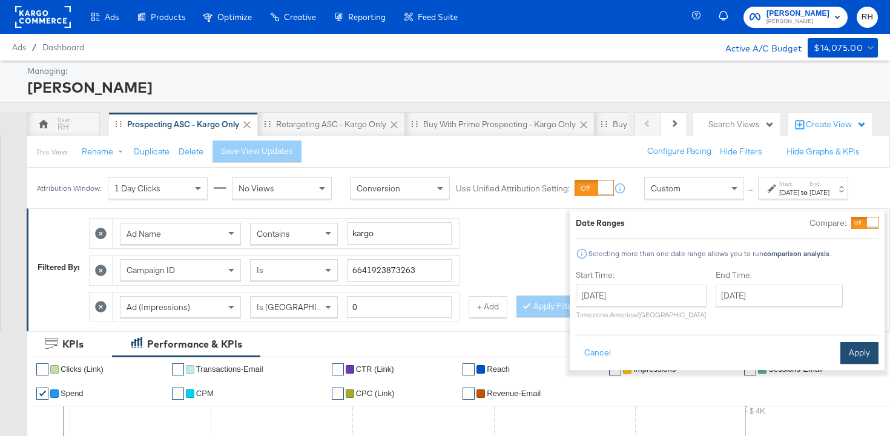
click at [848, 355] on button "Apply" at bounding box center [859, 353] width 38 height 22
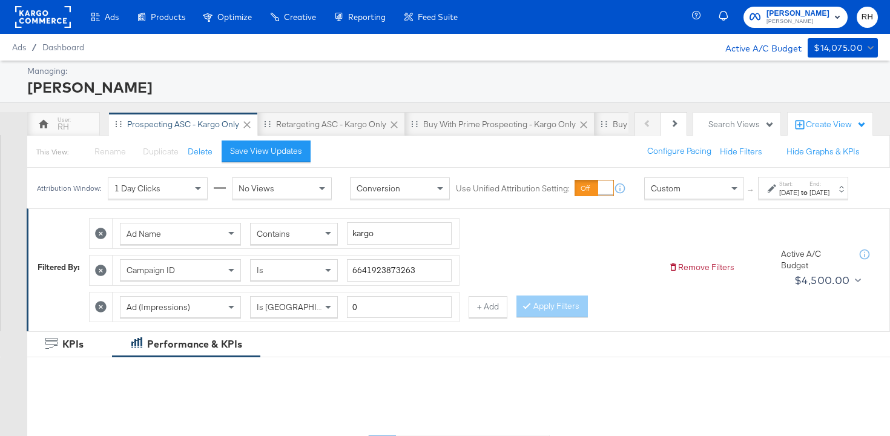
click at [284, 239] on span "Contains" at bounding box center [273, 233] width 33 height 11
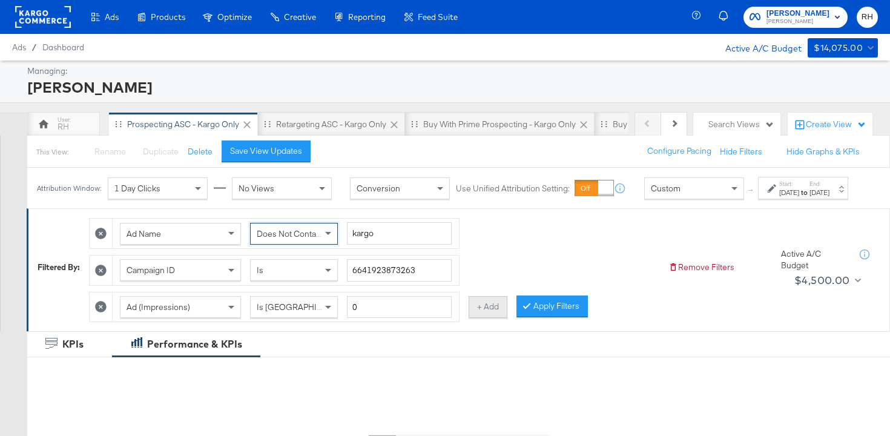
click at [492, 318] on button "+ Add" at bounding box center [488, 307] width 39 height 22
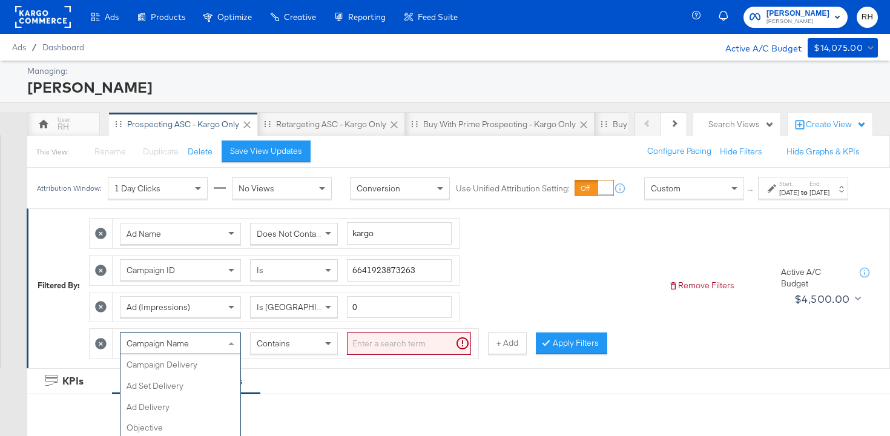
scroll to position [50, 0]
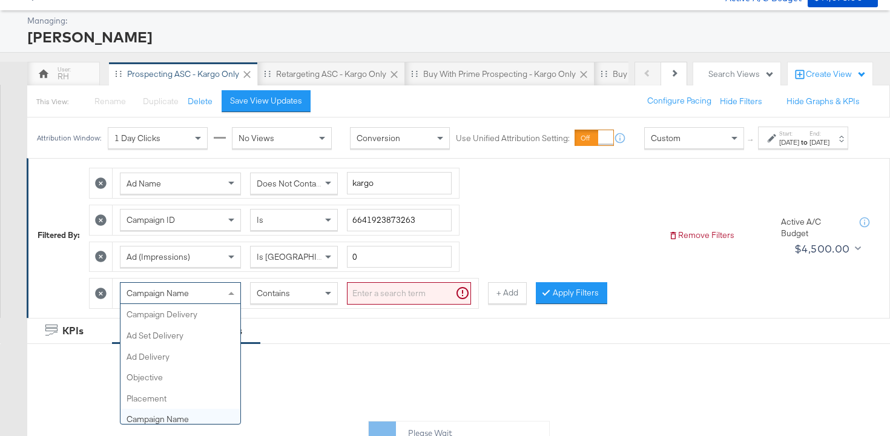
click at [194, 304] on div "Campaign Name Campaign Delivery Ad Set Delivery Ad Delivery Objective Placement…" at bounding box center [180, 293] width 121 height 22
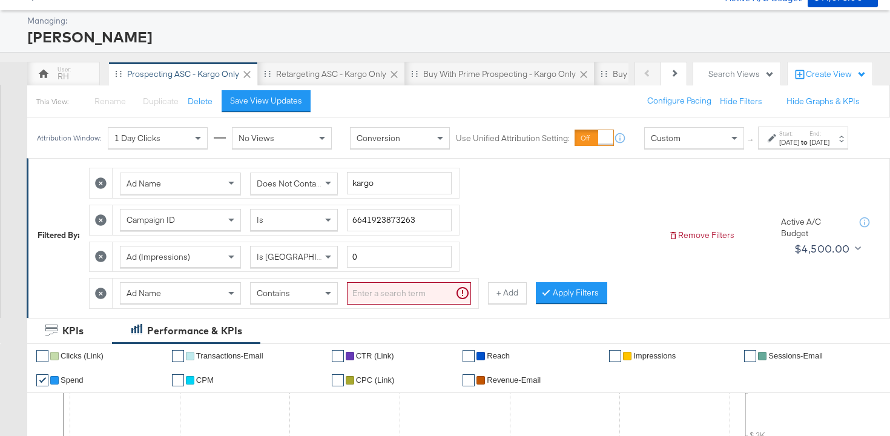
click at [398, 288] on div "Ad Name Does Not Contain kargo Campaign ID Is 6641923873263 Ad (Impressions) Is…" at bounding box center [374, 235] width 570 height 147
click at [373, 305] on input "search" at bounding box center [409, 293] width 124 height 22
type input "carousel"
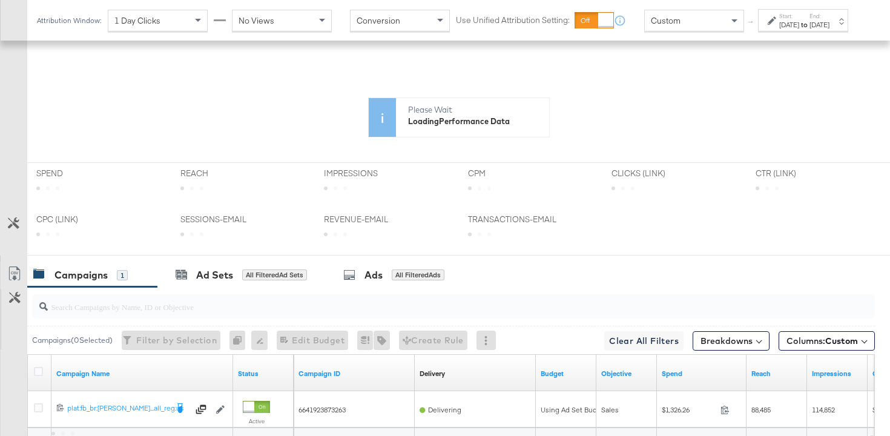
scroll to position [620, 0]
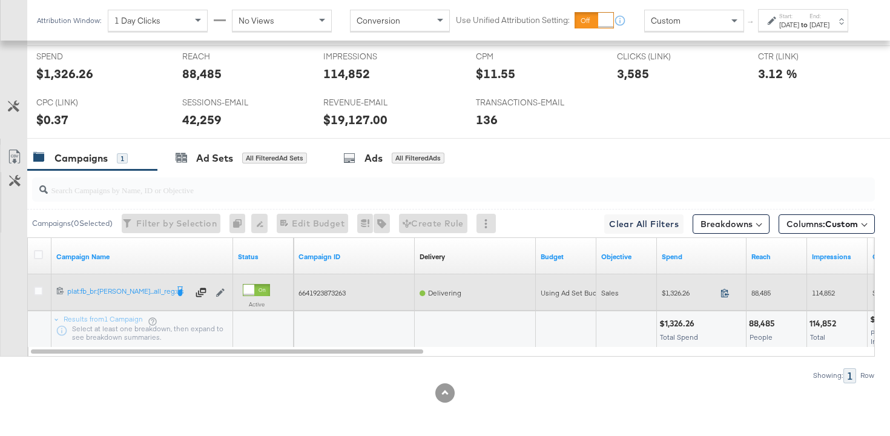
click at [728, 293] on icon at bounding box center [725, 292] width 9 height 9
click at [758, 295] on span "88,485" at bounding box center [760, 292] width 19 height 9
click at [828, 293] on span "114,852" at bounding box center [823, 292] width 23 height 9
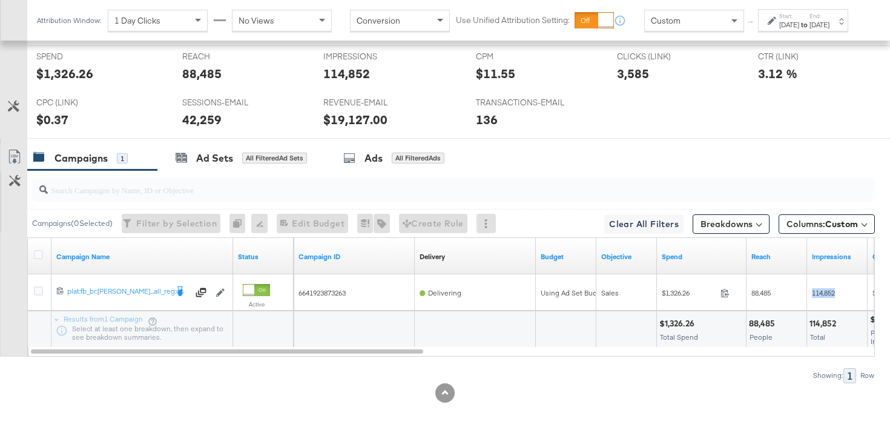
scroll to position [0, 0]
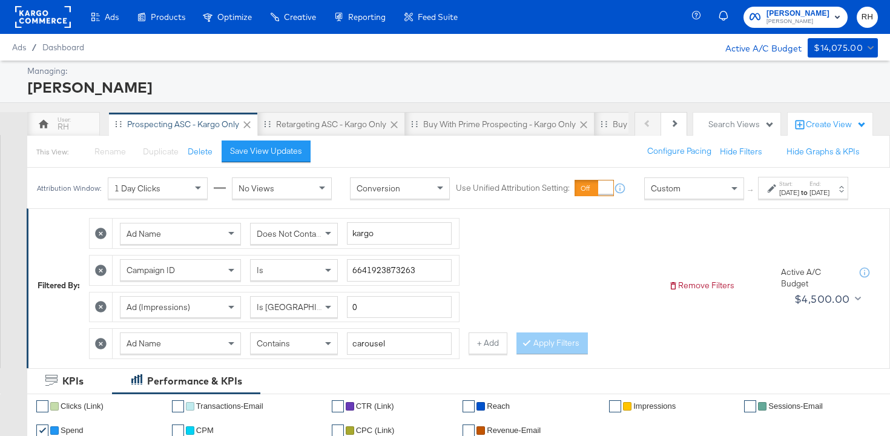
click at [656, 193] on div "Custom" at bounding box center [694, 188] width 99 height 21
click at [779, 188] on label "Start:" at bounding box center [789, 184] width 20 height 8
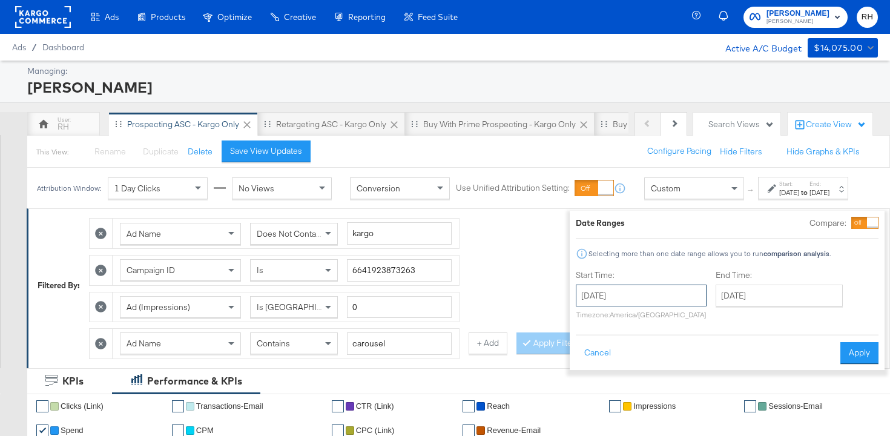
click at [665, 297] on input "August 7th 2025" at bounding box center [641, 296] width 131 height 22
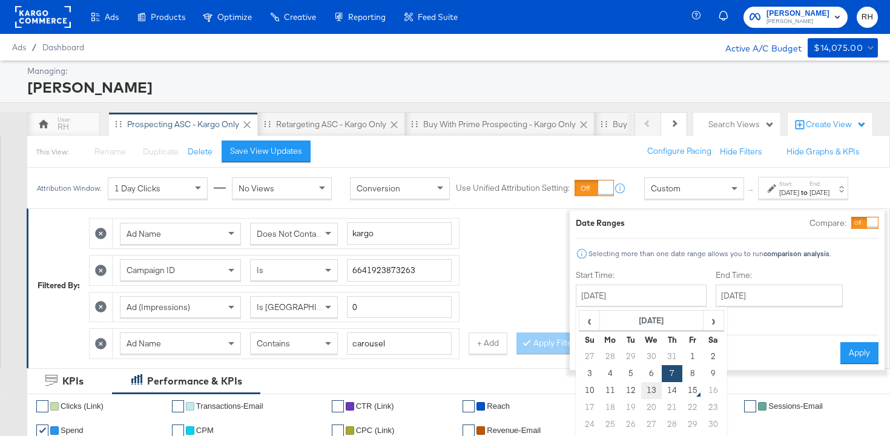
click at [641, 395] on td "13" at bounding box center [651, 390] width 21 height 17
type input "August 13th 2025"
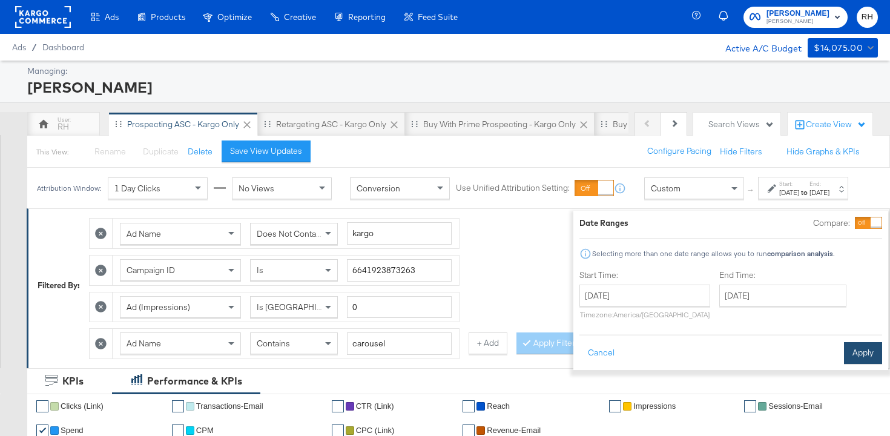
click at [844, 354] on button "Apply" at bounding box center [863, 353] width 38 height 22
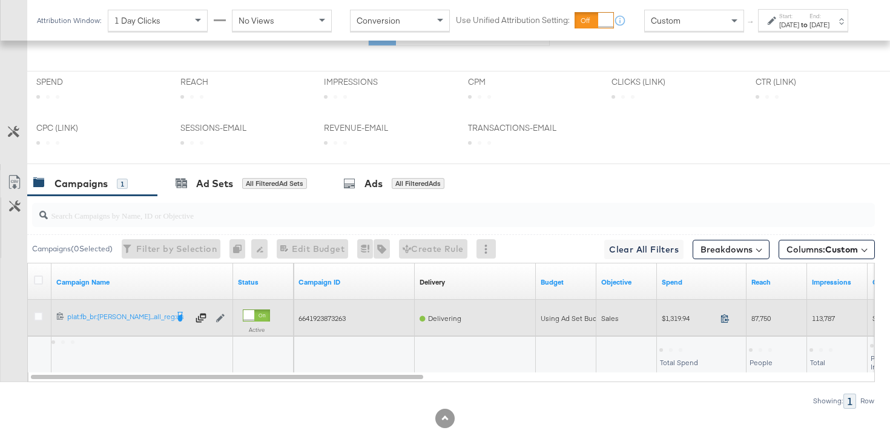
click at [724, 317] on icon at bounding box center [725, 318] width 9 height 9
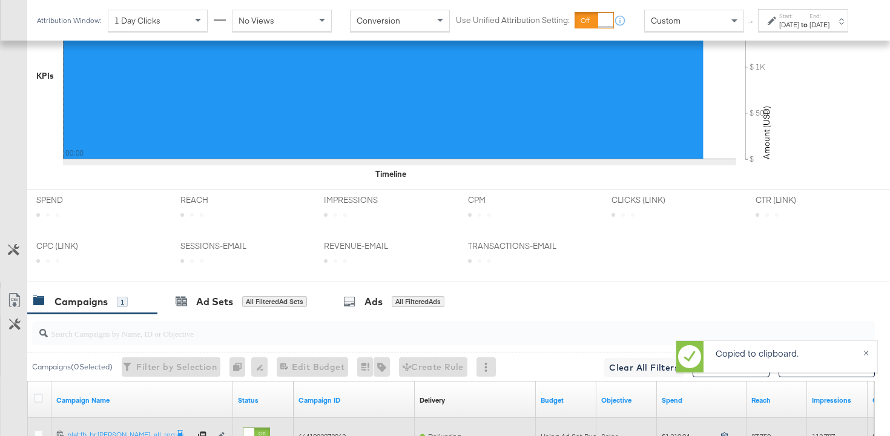
scroll to position [595, 0]
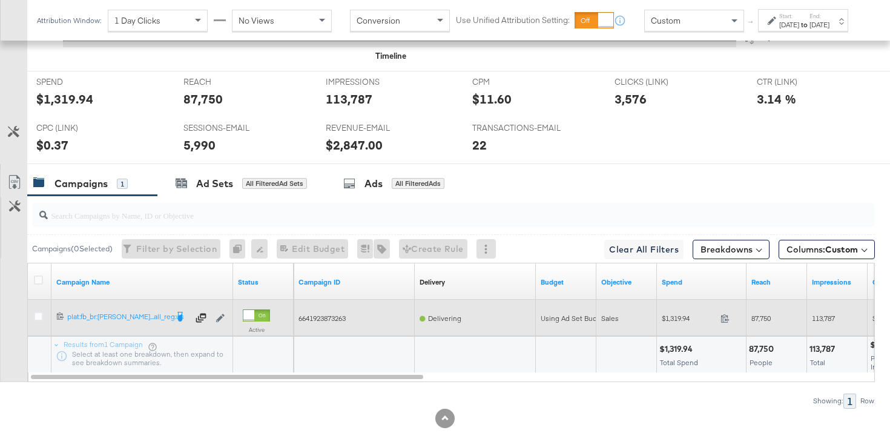
click at [768, 322] on div "87,750" at bounding box center [776, 319] width 51 height 10
click at [820, 315] on span "113,787" at bounding box center [823, 318] width 23 height 9
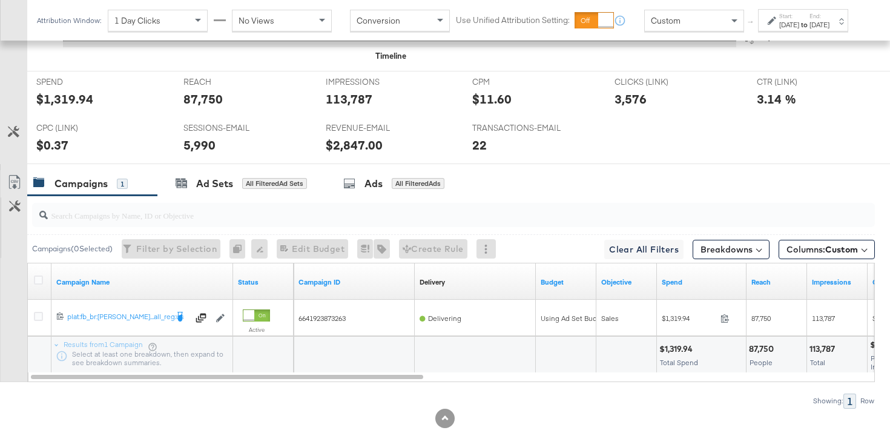
click at [645, 31] on div "Custom" at bounding box center [694, 20] width 99 height 21
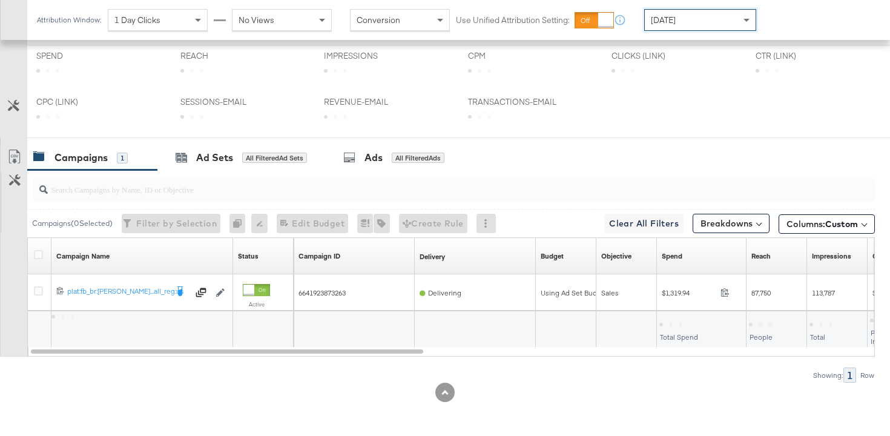
scroll to position [464, 0]
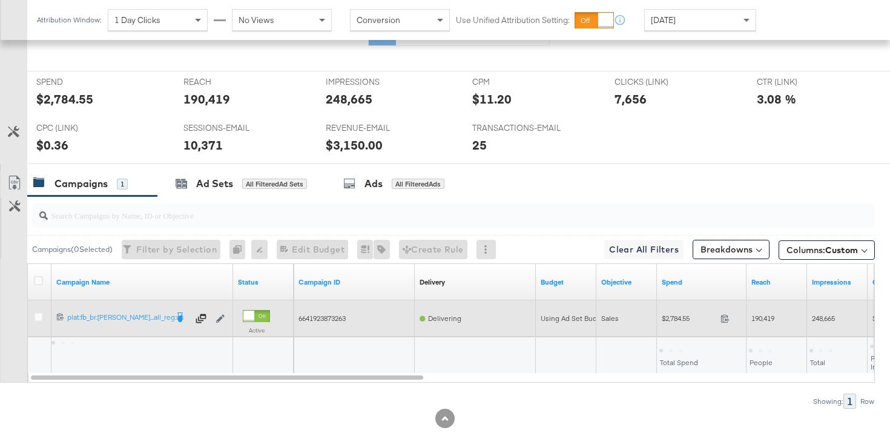
click at [720, 318] on span at bounding box center [729, 319] width 26 height 9
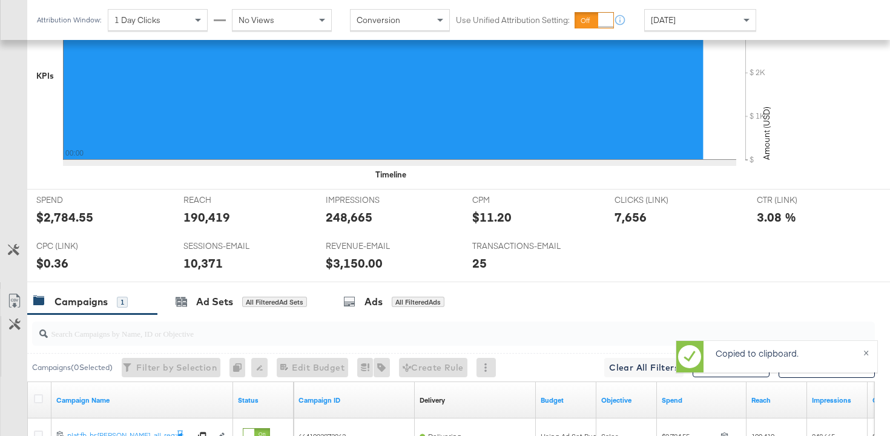
scroll to position [583, 0]
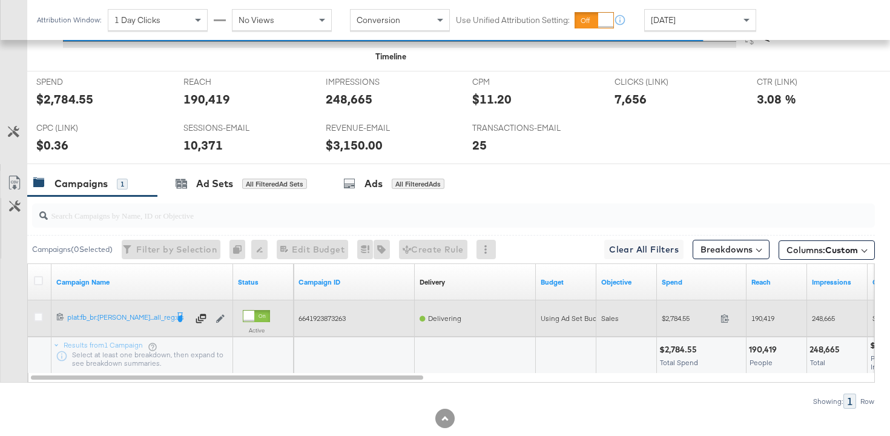
click at [756, 317] on span "190,419" at bounding box center [762, 318] width 23 height 9
click at [834, 322] on span "248,665" at bounding box center [823, 318] width 23 height 9
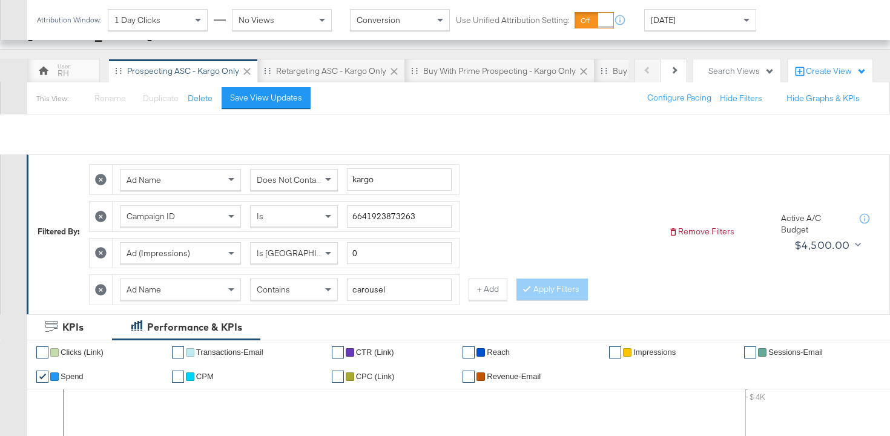
scroll to position [0, 0]
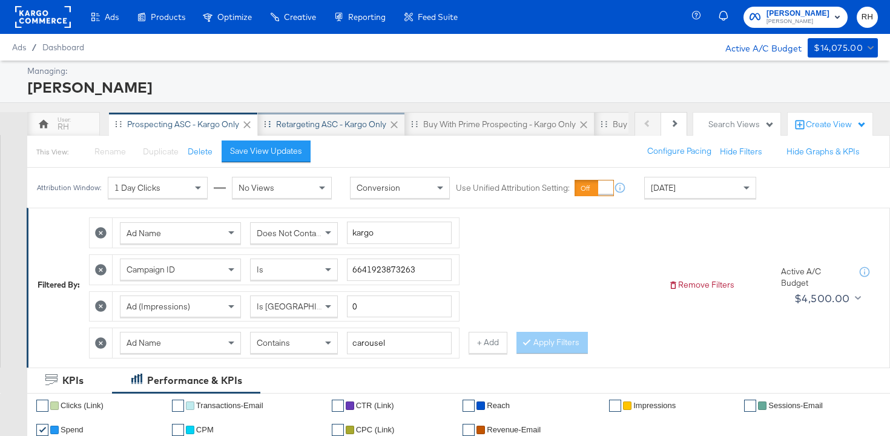
click at [323, 114] on div "Retargeting ASC - Kargo only" at bounding box center [331, 124] width 147 height 24
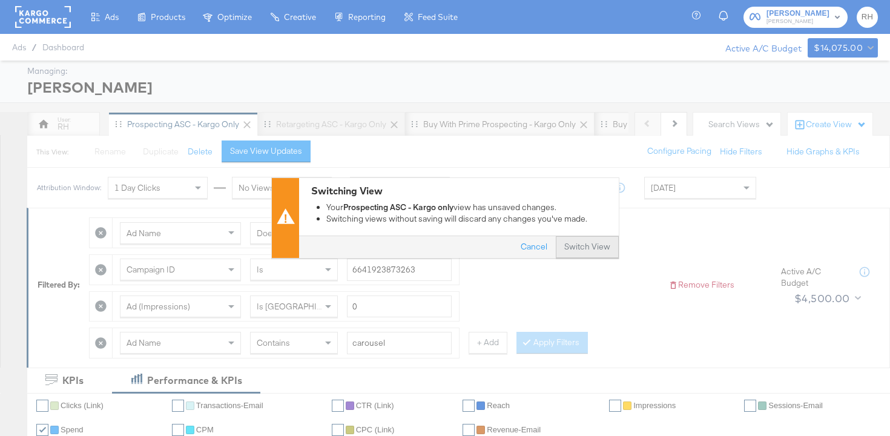
click at [587, 242] on button "Switch View" at bounding box center [587, 248] width 63 height 22
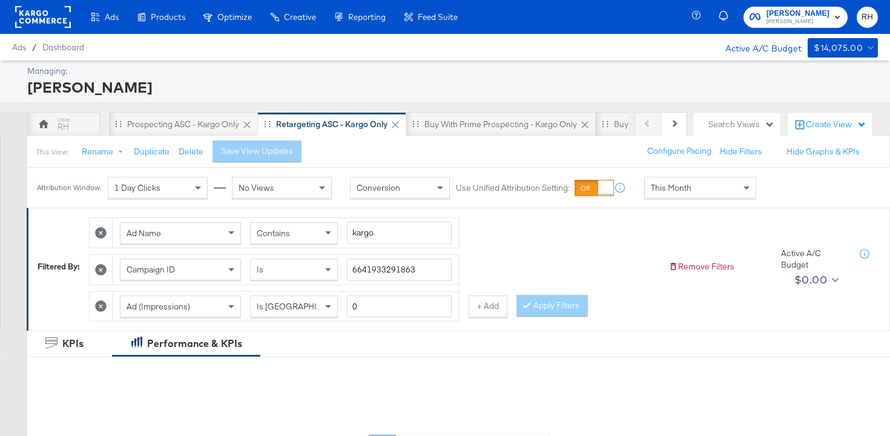
click at [693, 180] on div "This Month" at bounding box center [700, 187] width 111 height 21
click at [759, 208] on div "Attribution Window: 1 Day Clicks No Views Conversion Use Unified Attribution Se…" at bounding box center [445, 188] width 836 height 41
click at [779, 197] on div "Aug 15th 2025" at bounding box center [789, 193] width 20 height 10
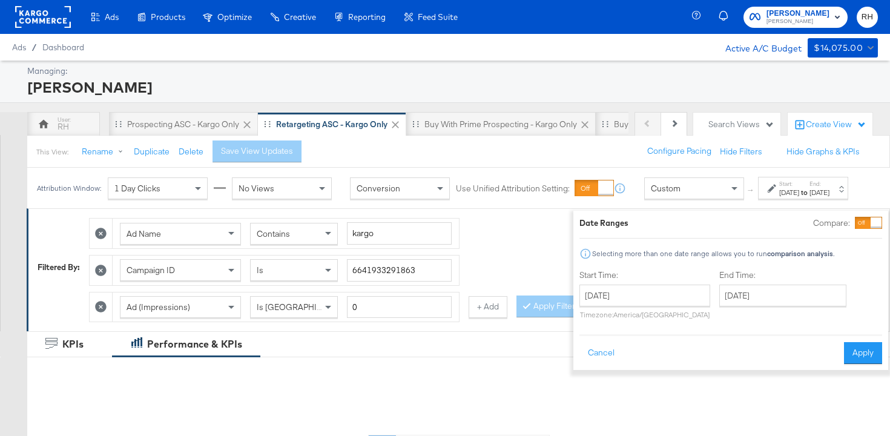
click at [655, 282] on div "Start Time: August 15th 2025 ‹ August 2025 › Su Mo Tu We Th Fr Sa 27 28 29 30 3…" at bounding box center [644, 296] width 131 height 55
click at [650, 306] on input "August 15th 2025" at bounding box center [644, 296] width 131 height 22
click at [665, 374] on td "7" at bounding box center [675, 373] width 21 height 17
type input "August 7th 2025"
click at [758, 282] on div "End Time: August 15th 2025 ‹ August 2025 › Su Mo Tu We Th Fr Sa 27 28 29 30 31 …" at bounding box center [782, 296] width 132 height 55
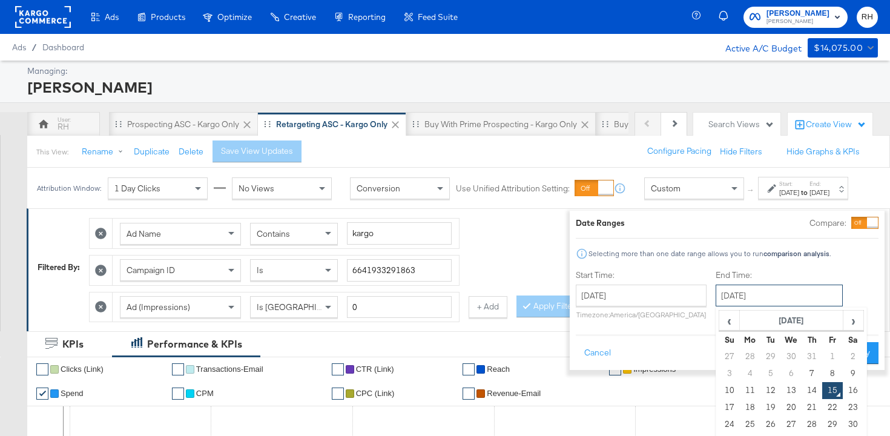
click at [755, 297] on input "August 15th 2025" at bounding box center [779, 296] width 127 height 22
click at [781, 386] on td "13" at bounding box center [791, 390] width 21 height 17
type input "August 13th 2025"
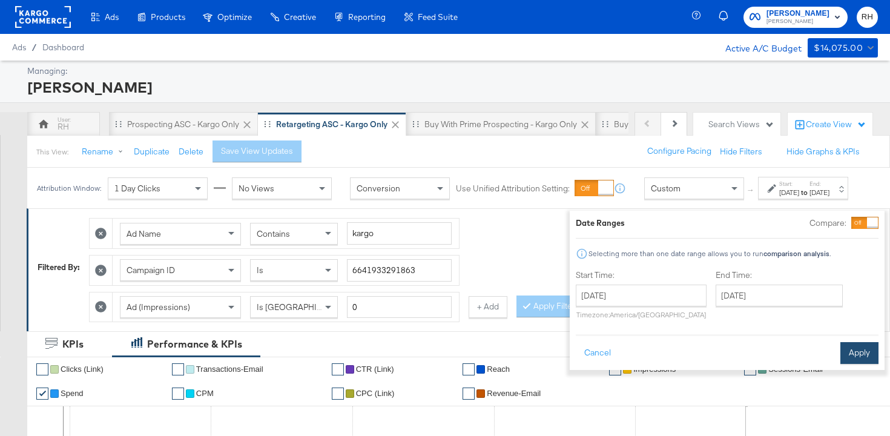
click at [840, 361] on button "Apply" at bounding box center [859, 353] width 38 height 22
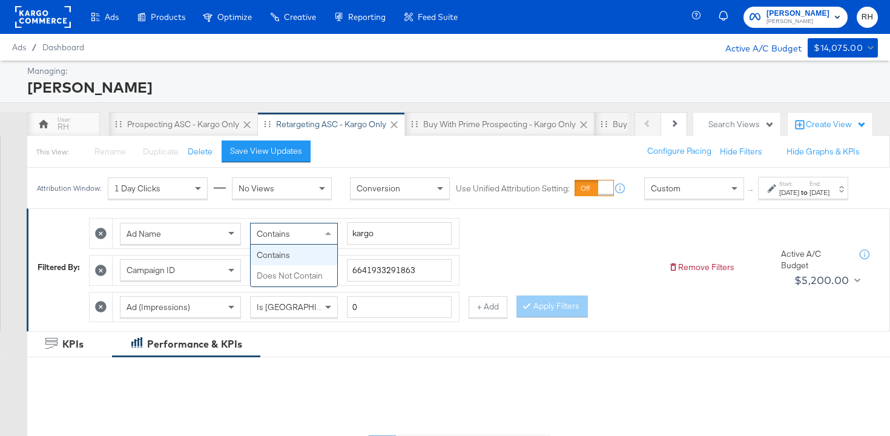
click at [298, 244] on div "Contains" at bounding box center [294, 233] width 87 height 21
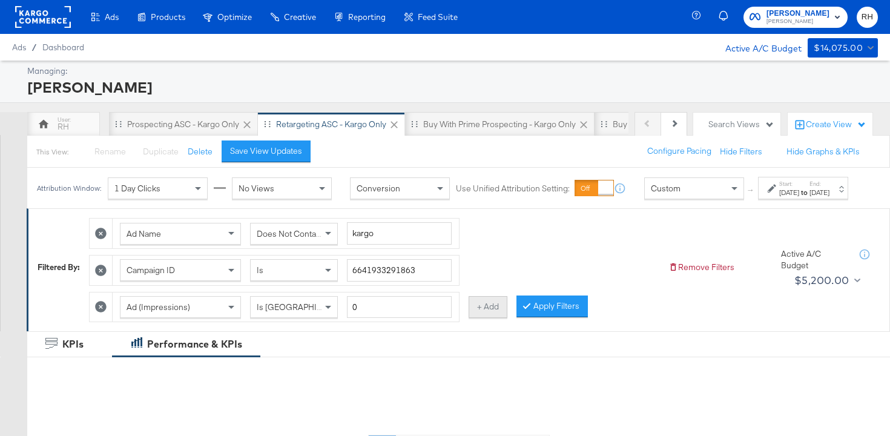
click at [475, 318] on button "+ Add" at bounding box center [488, 307] width 39 height 22
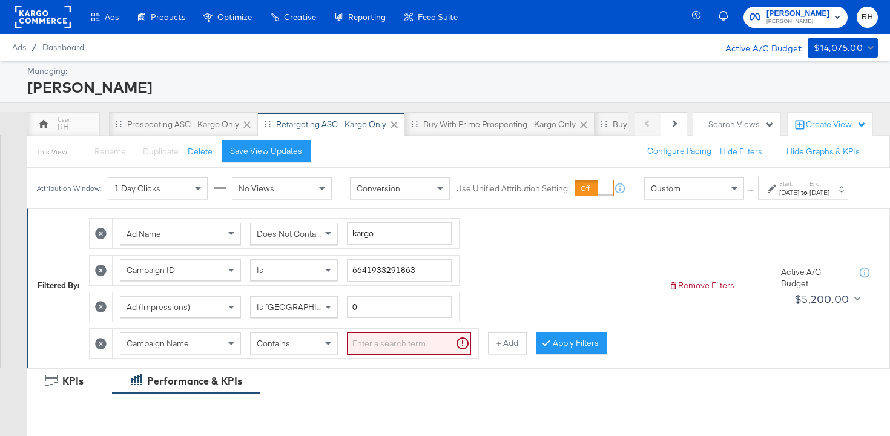
click at [182, 341] on div "Campaign Name Contains" at bounding box center [296, 344] width 366 height 30
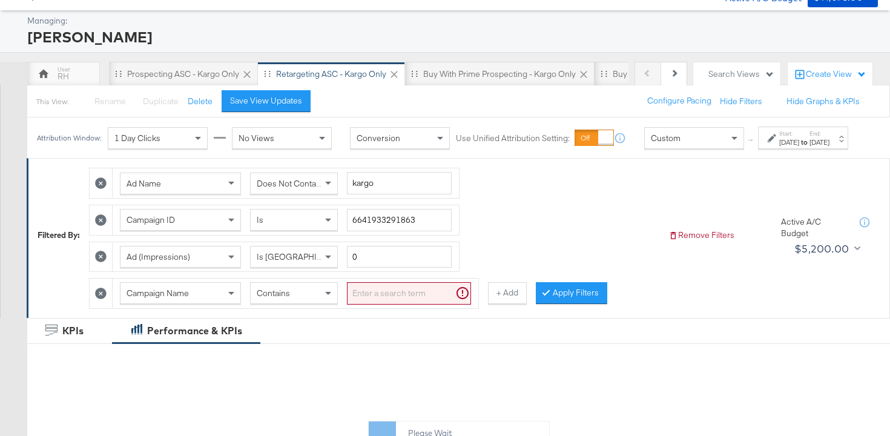
click at [174, 304] on div "Campaign Name" at bounding box center [180, 293] width 121 height 22
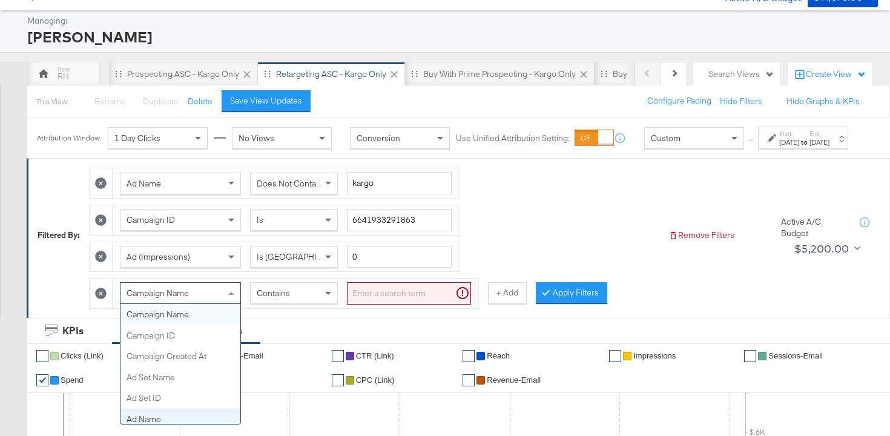
scroll to position [133, 0]
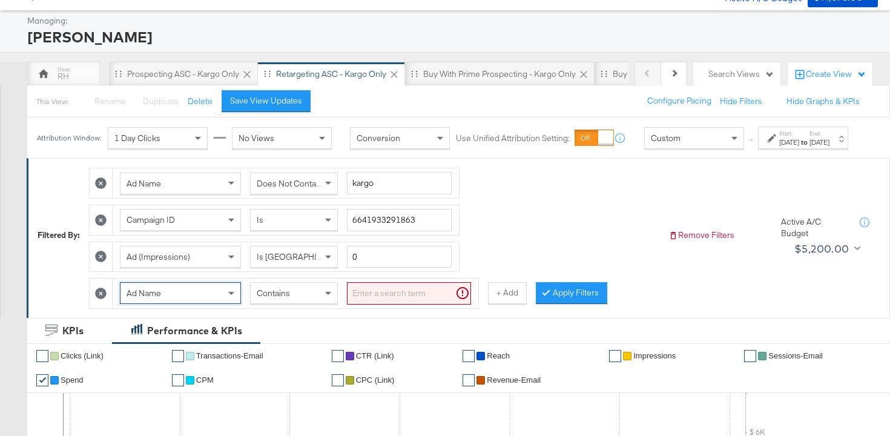
click at [387, 305] on input "search" at bounding box center [409, 293] width 124 height 22
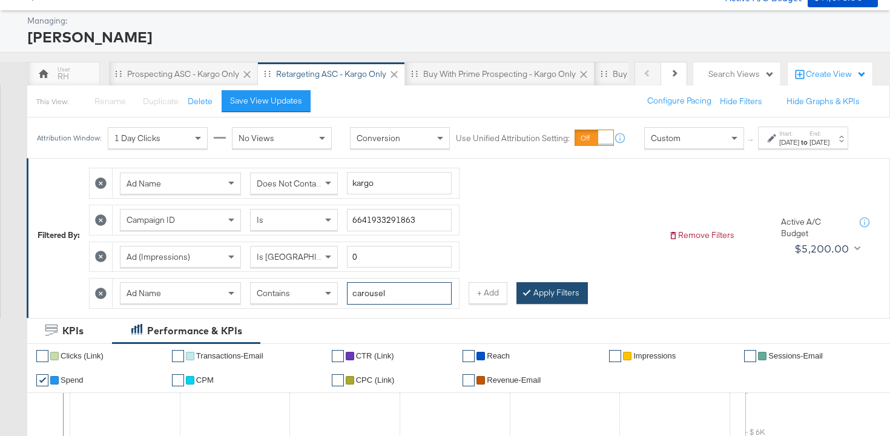
type input "carousel"
click at [532, 304] on button "Apply Filters" at bounding box center [552, 293] width 71 height 22
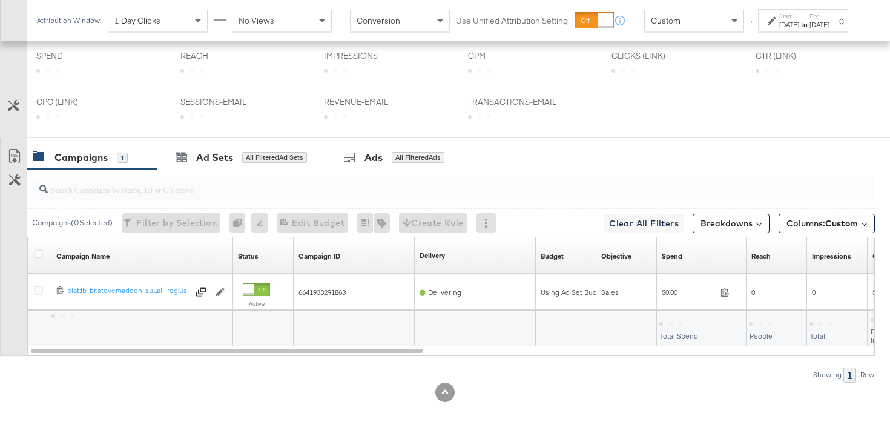
scroll to position [502, 0]
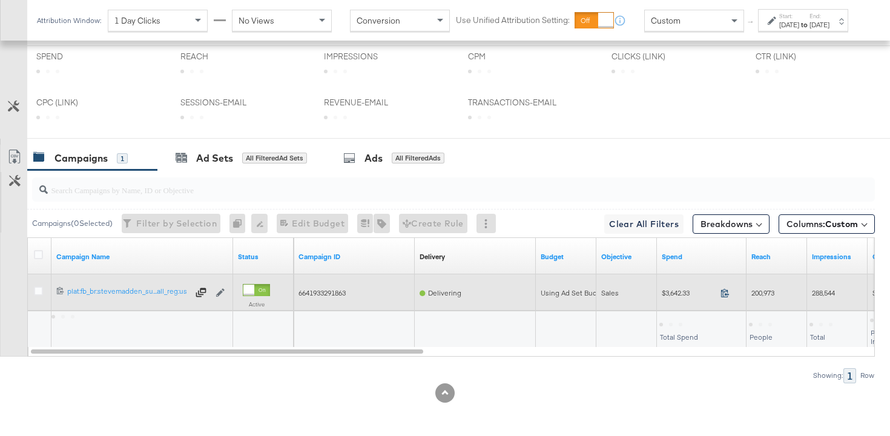
click at [727, 295] on icon at bounding box center [725, 292] width 9 height 9
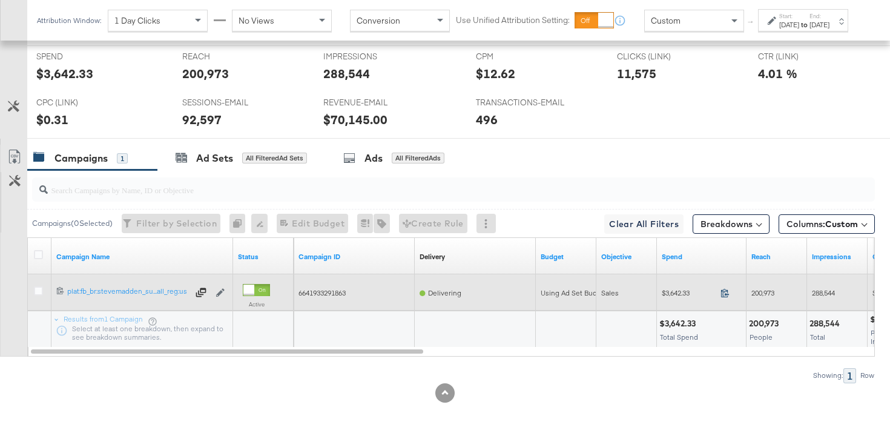
click at [724, 290] on icon at bounding box center [725, 292] width 9 height 9
click at [767, 297] on div "200,973" at bounding box center [777, 292] width 61 height 19
click at [766, 291] on span "200,973" at bounding box center [762, 292] width 23 height 9
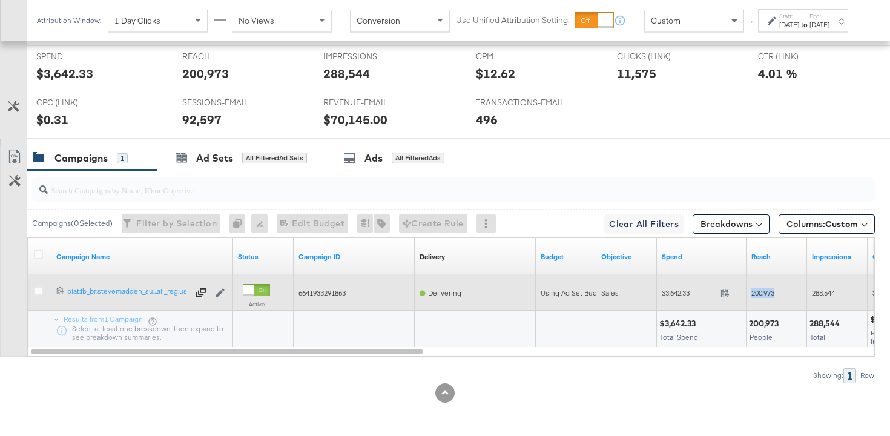
copy span "200,973"
click at [819, 291] on span "288,544" at bounding box center [823, 292] width 23 height 9
copy span "288,544"
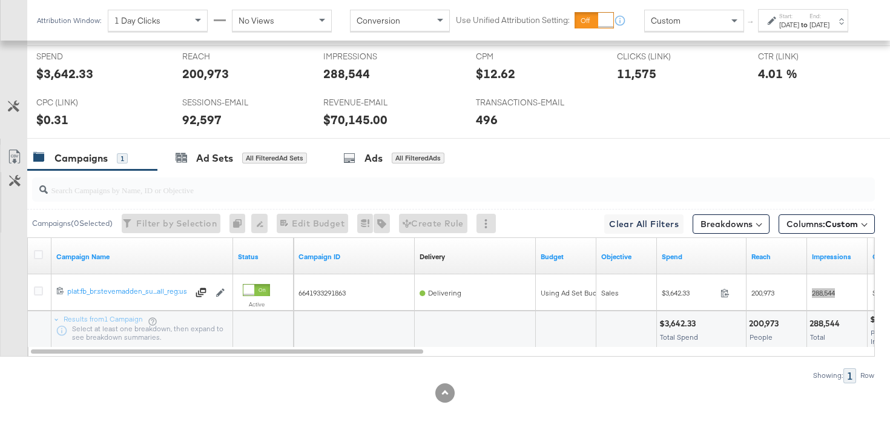
scroll to position [0, 0]
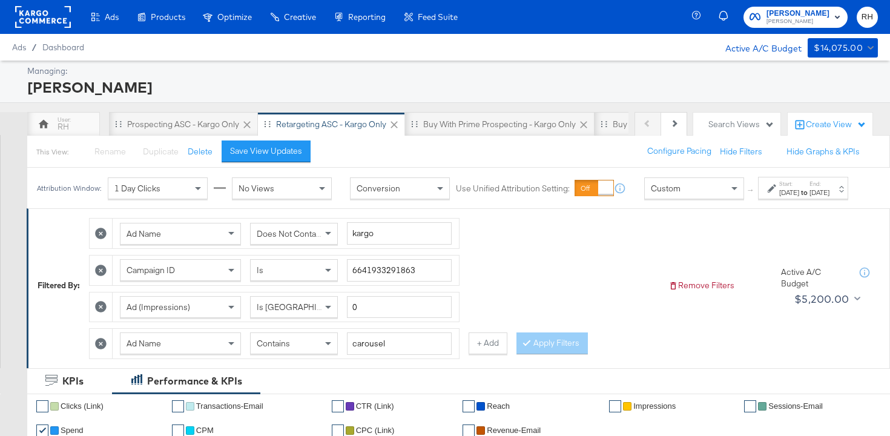
click at [691, 199] on div "Custom" at bounding box center [694, 188] width 99 height 21
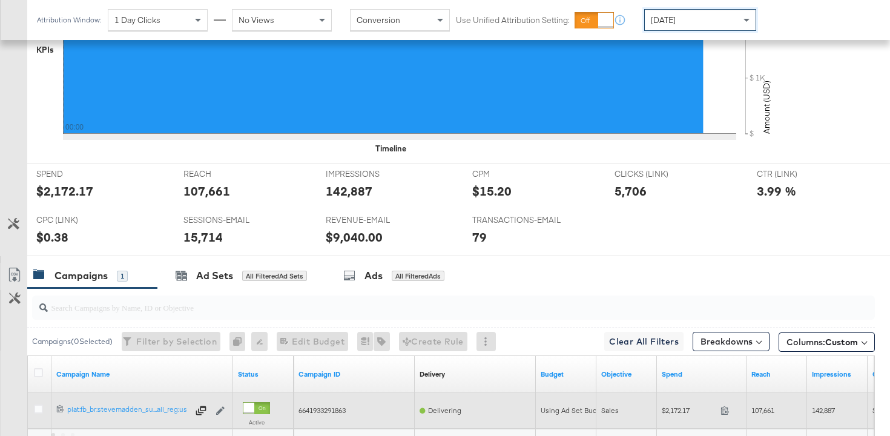
scroll to position [609, 0]
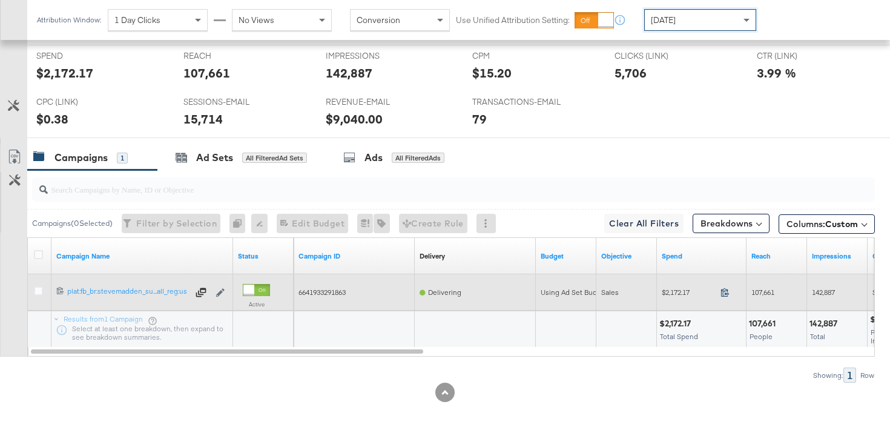
click at [723, 294] on icon at bounding box center [725, 292] width 9 height 9
click at [761, 290] on span "107,661" at bounding box center [762, 292] width 23 height 9
click at [825, 294] on span "142,887" at bounding box center [823, 292] width 23 height 9
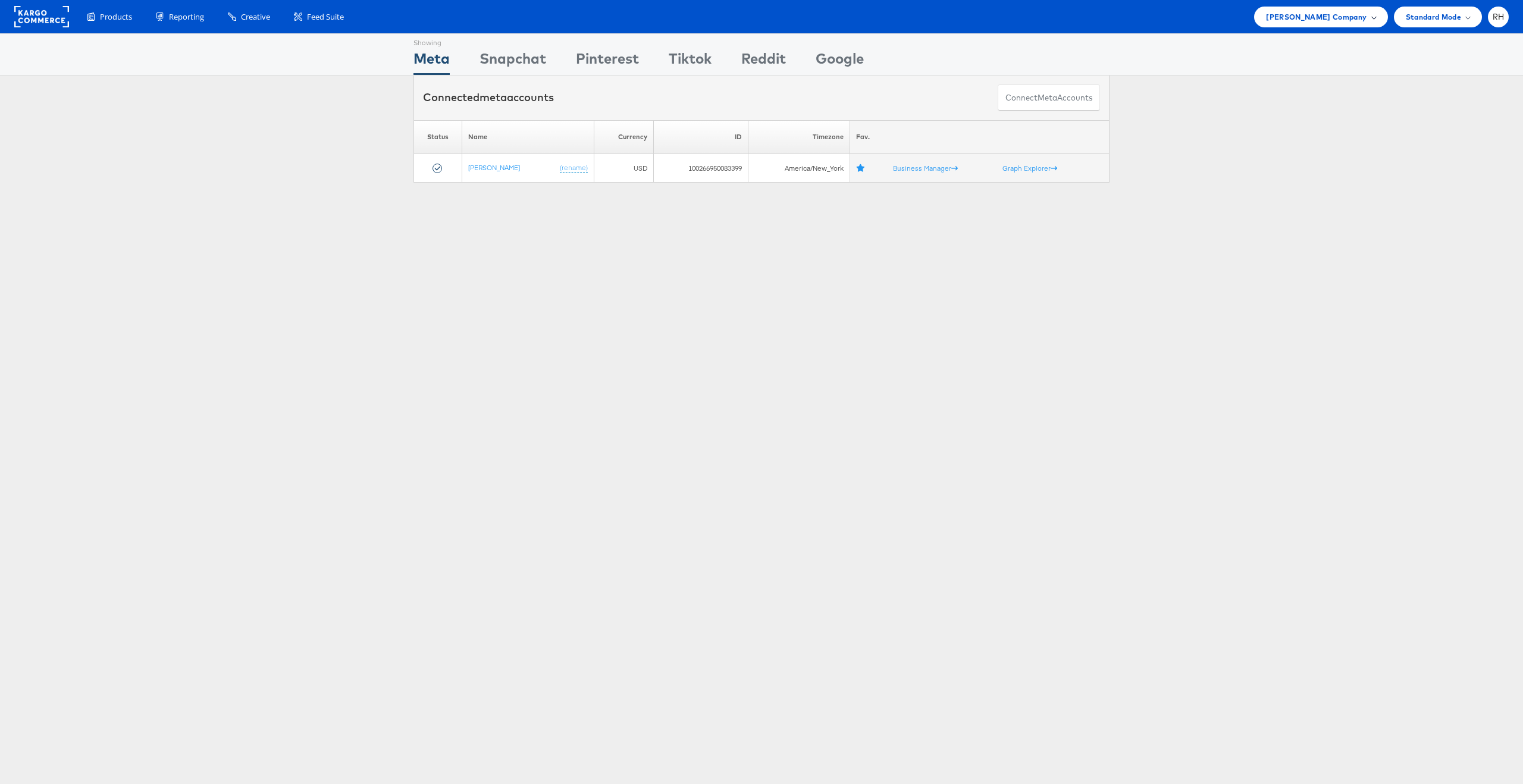
click at [1312, 24] on div "[PERSON_NAME] Company" at bounding box center [1321, 17] width 134 height 21
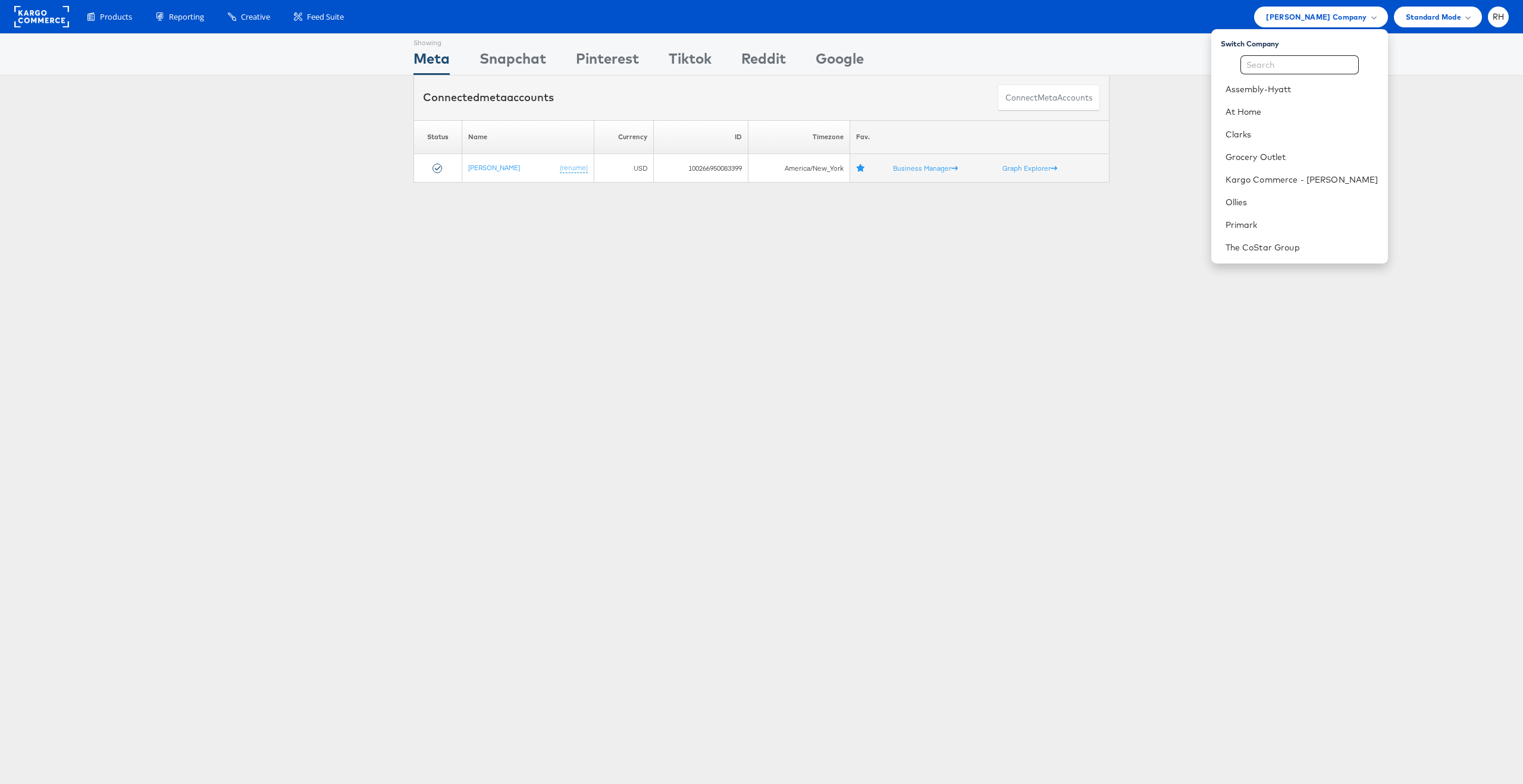
click at [1415, 125] on div "Please Wait Loading Accounts .... Status Name Currency ID Timezone Fav. [PERSON…" at bounding box center [762, 151] width 1523 height 63
